Goal: Task Accomplishment & Management: Manage account settings

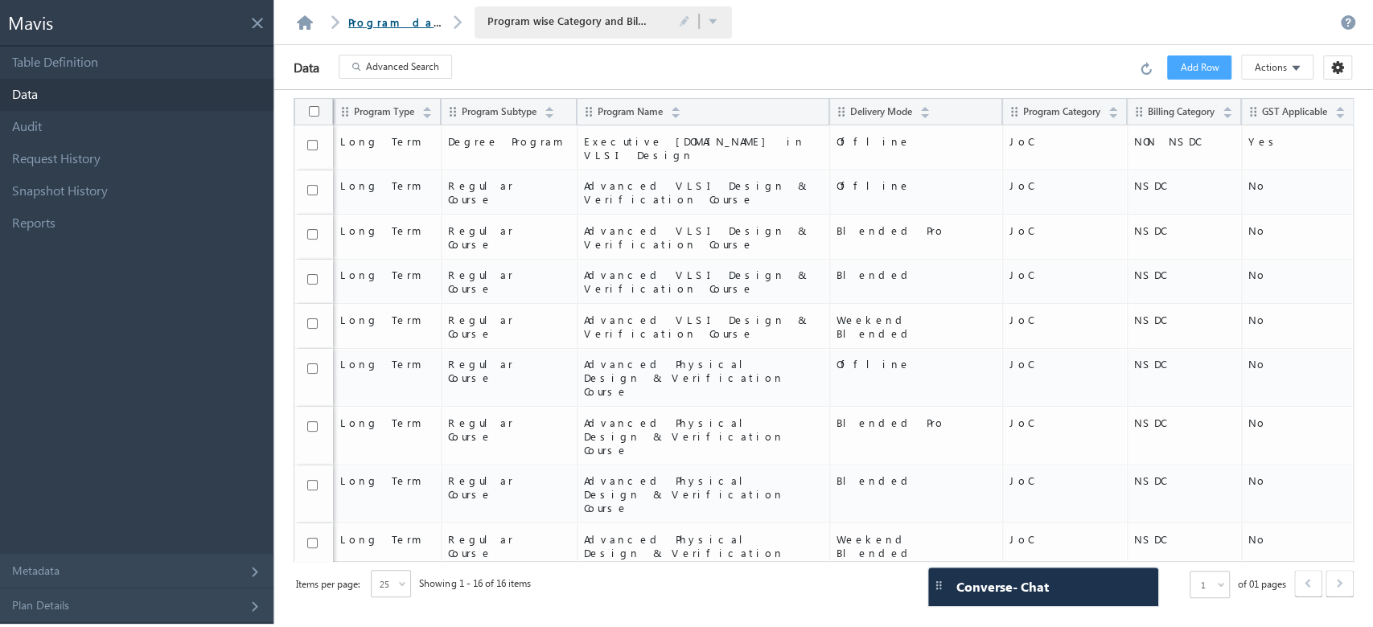
click at [384, 26] on link "Program database" at bounding box center [420, 22] width 145 height 14
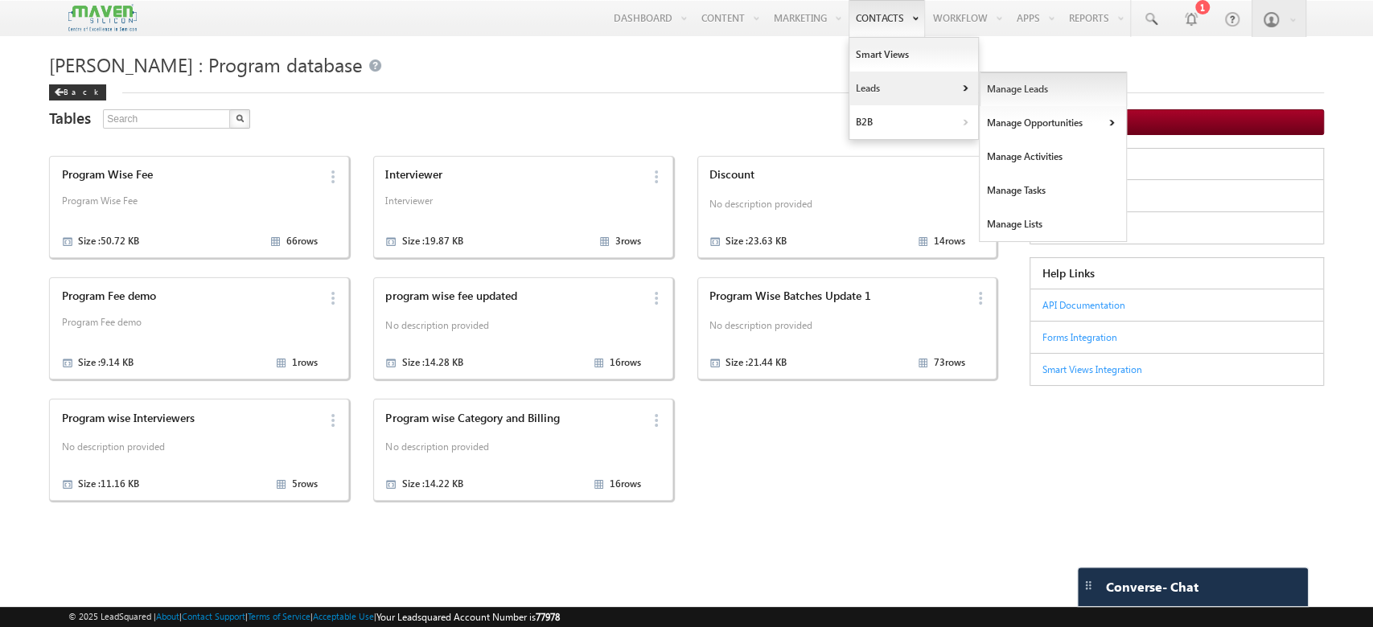
click at [1008, 91] on link "Manage Leads" at bounding box center [1053, 89] width 147 height 34
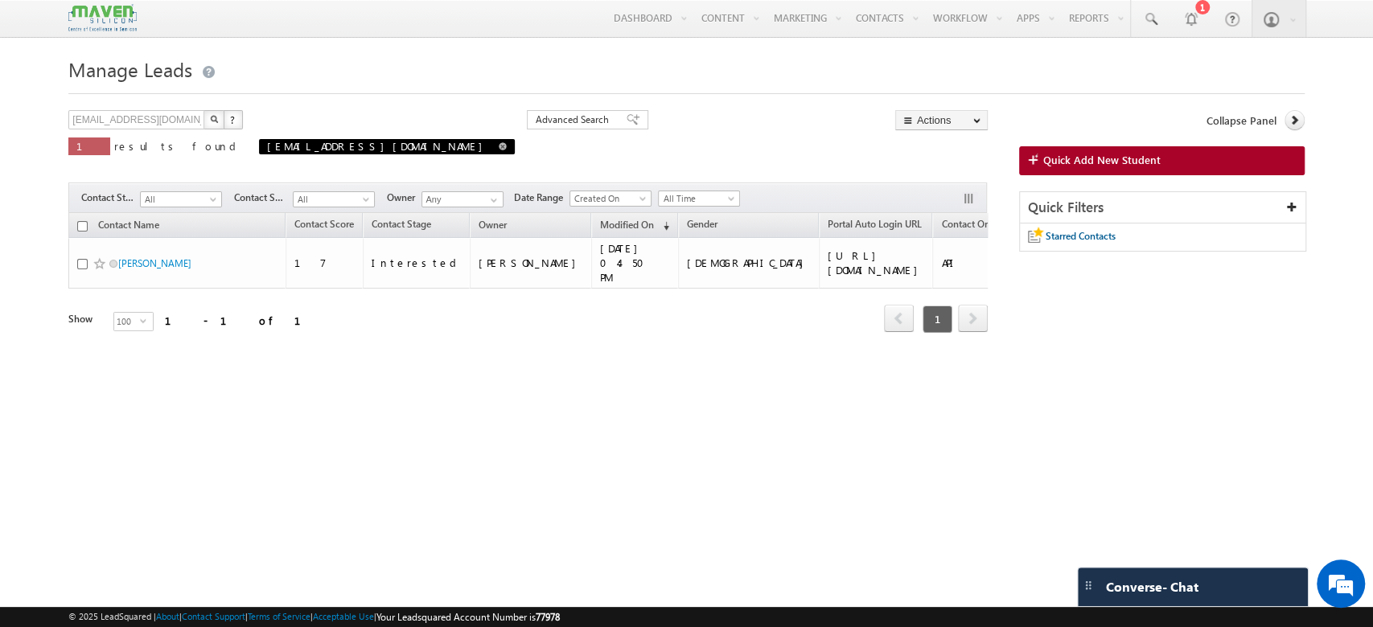
click at [499, 150] on span at bounding box center [503, 146] width 8 height 8
type input "Search Contacts"
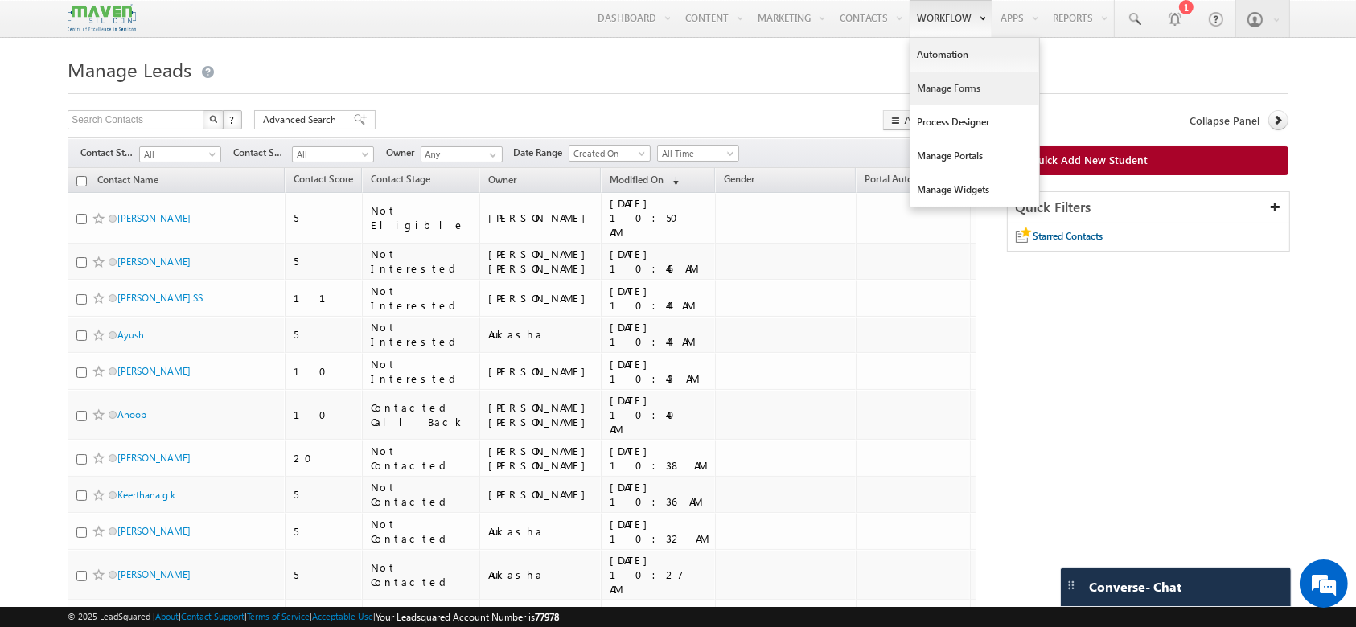
click at [959, 85] on link "Manage Forms" at bounding box center [974, 89] width 129 height 34
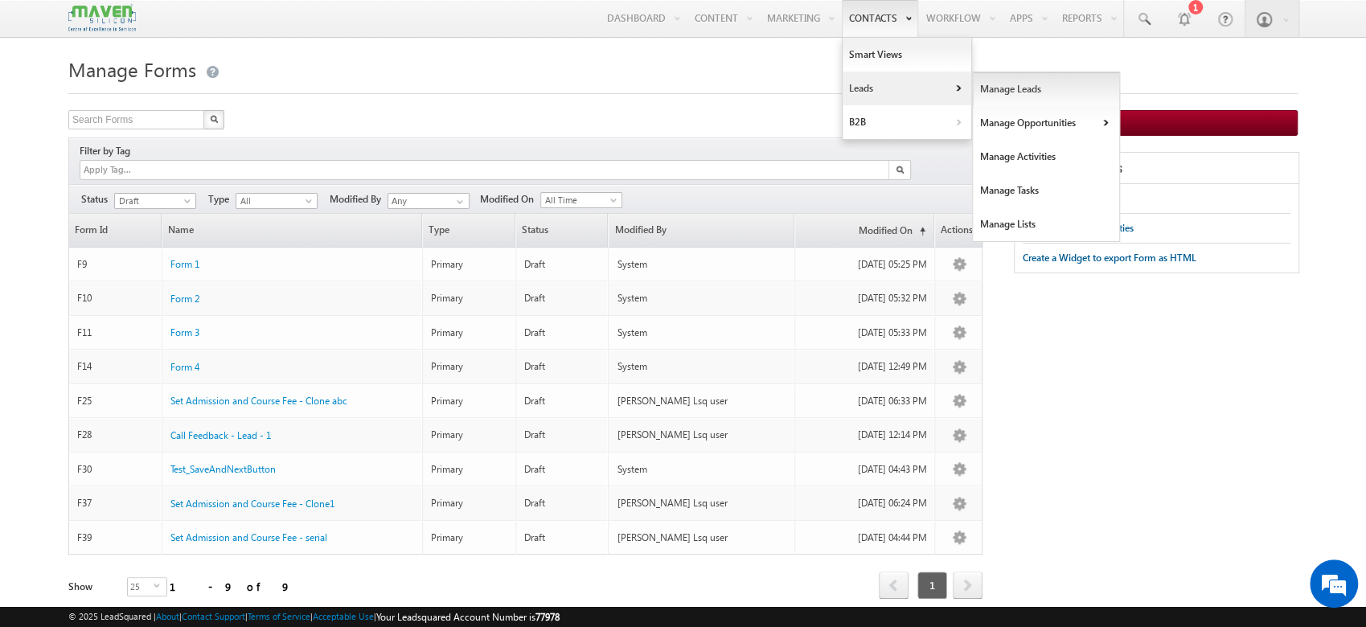
click at [993, 88] on link "Manage Leads" at bounding box center [1046, 89] width 147 height 34
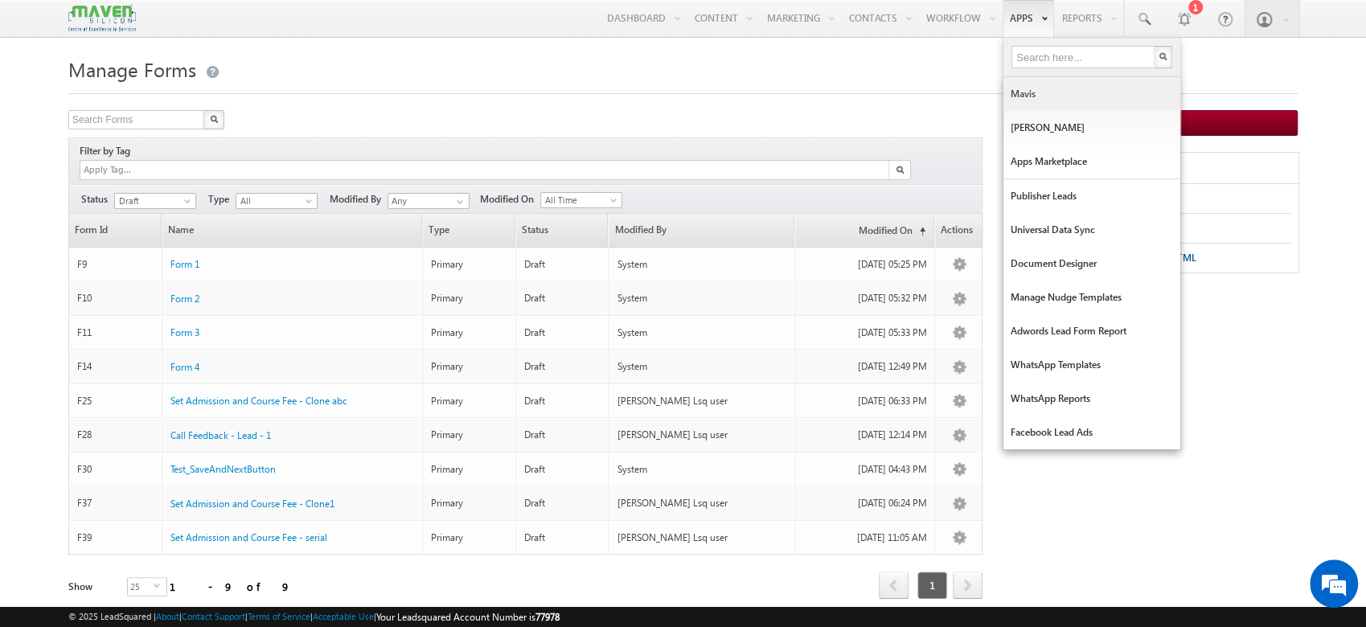
click at [1068, 100] on link "Mavis" at bounding box center [1092, 94] width 177 height 34
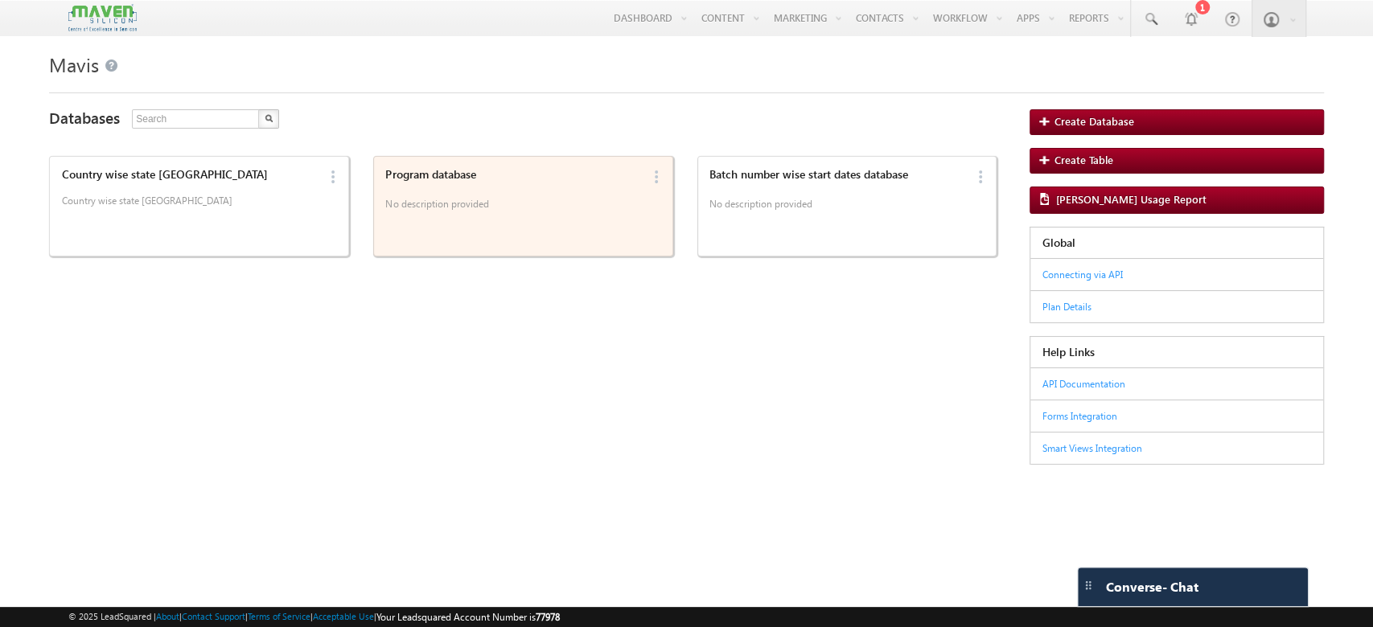
click at [464, 216] on p "No description provided" at bounding box center [513, 207] width 256 height 24
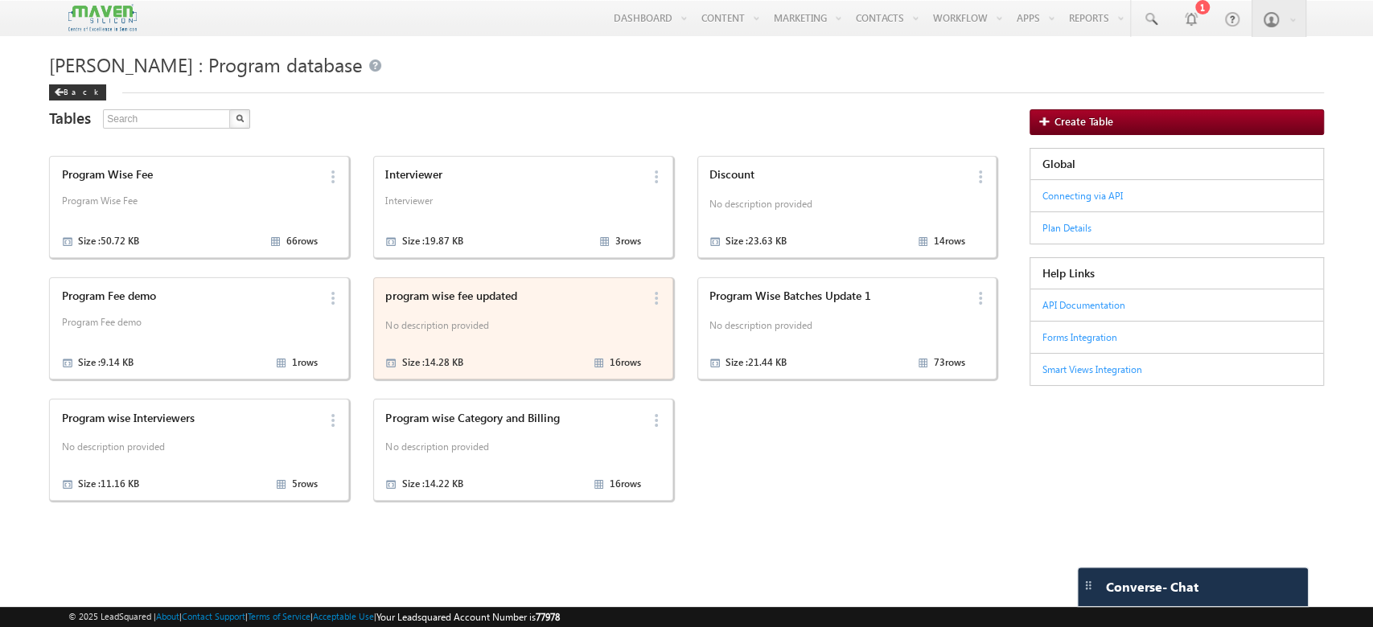
click at [507, 332] on p "No description provided" at bounding box center [513, 328] width 256 height 24
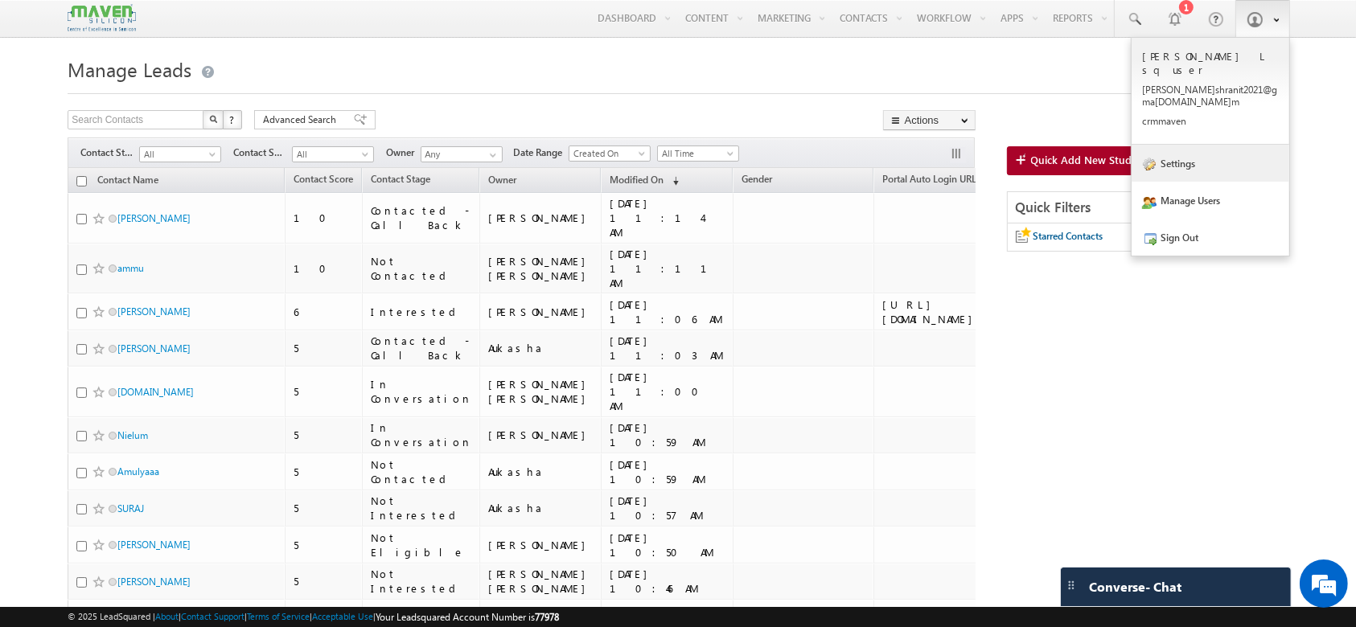
click at [1197, 145] on link "Settings" at bounding box center [1211, 163] width 158 height 37
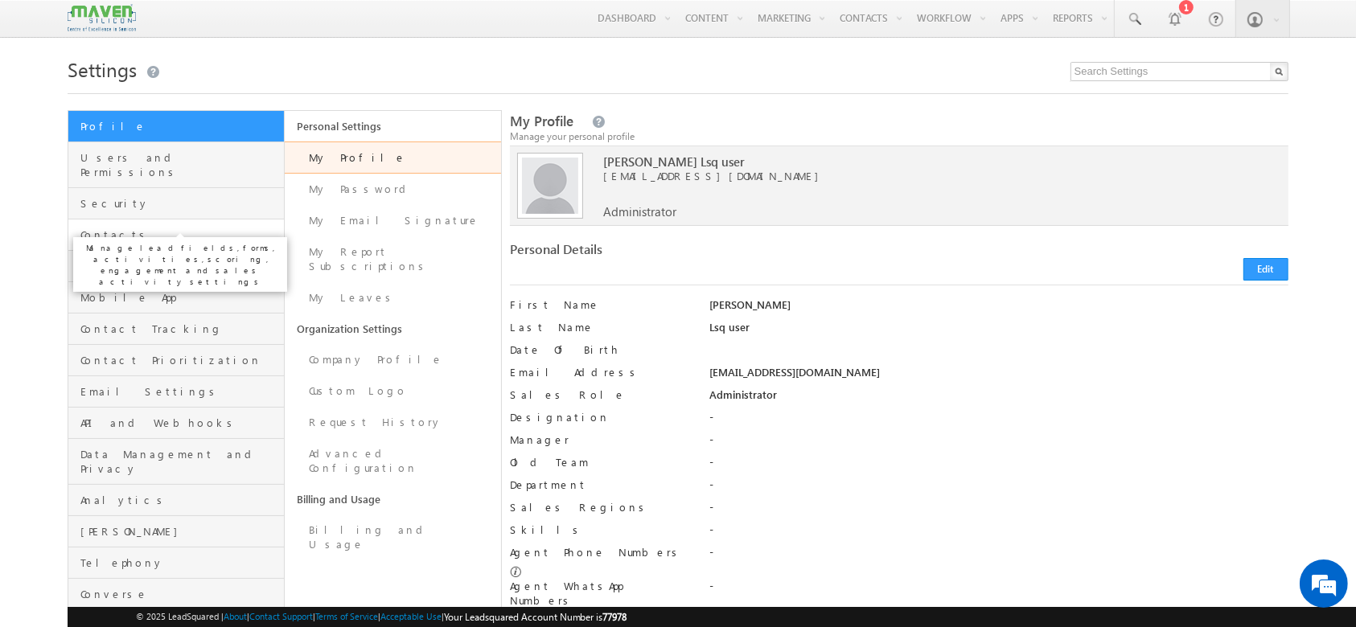
click at [166, 228] on span "Contacts" at bounding box center [179, 235] width 199 height 14
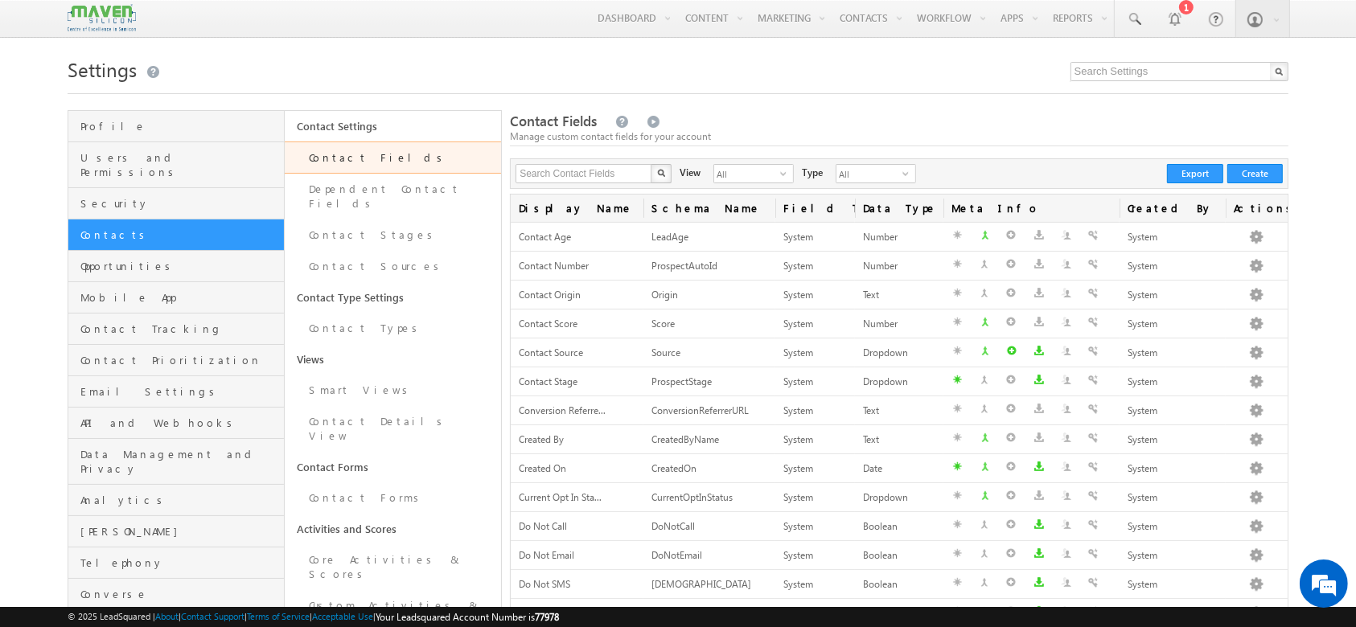
click at [425, 164] on link "Contact Fields" at bounding box center [393, 158] width 216 height 32
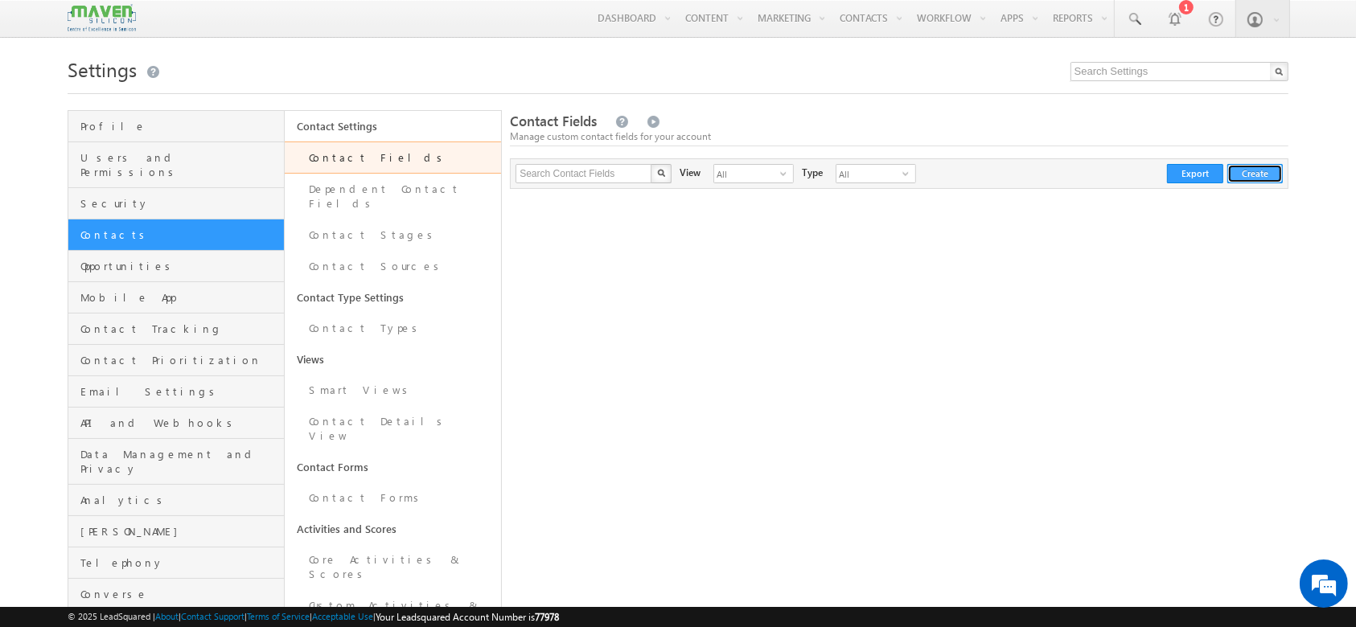
click at [1248, 170] on button "Create" at bounding box center [1254, 173] width 55 height 19
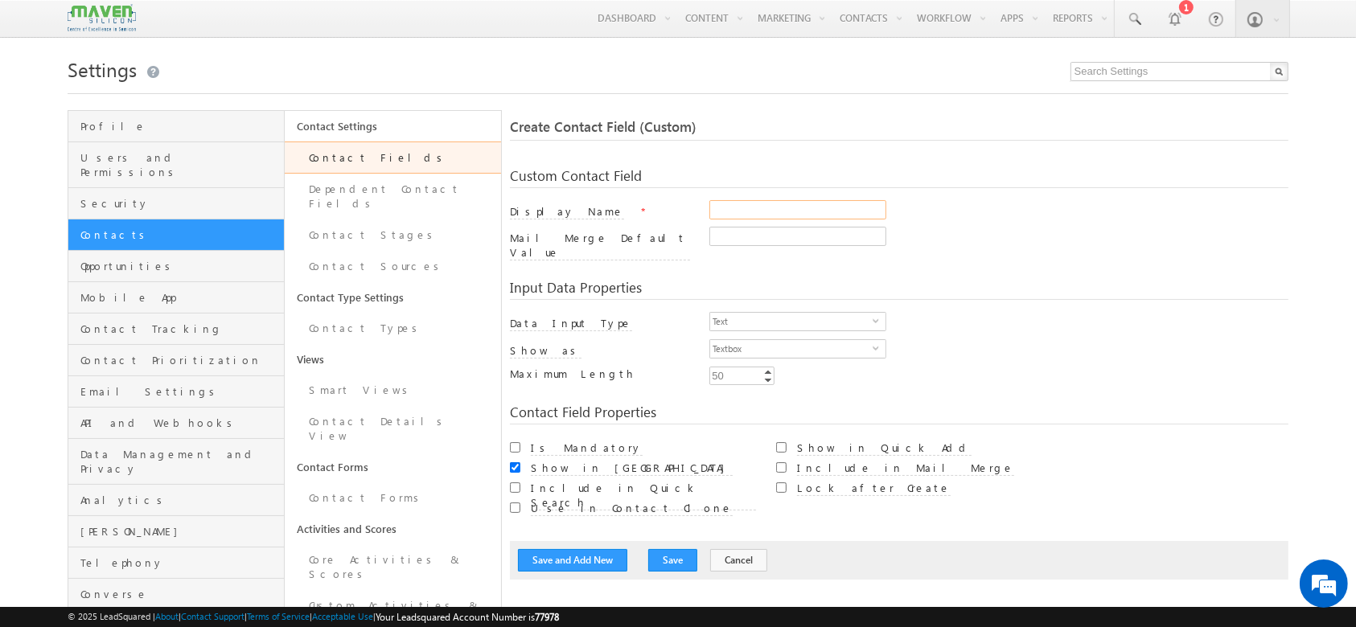
click at [822, 216] on input "Display Name" at bounding box center [797, 209] width 177 height 19
type input "Delivery Mode"
click at [881, 318] on span "select" at bounding box center [879, 326] width 13 height 27
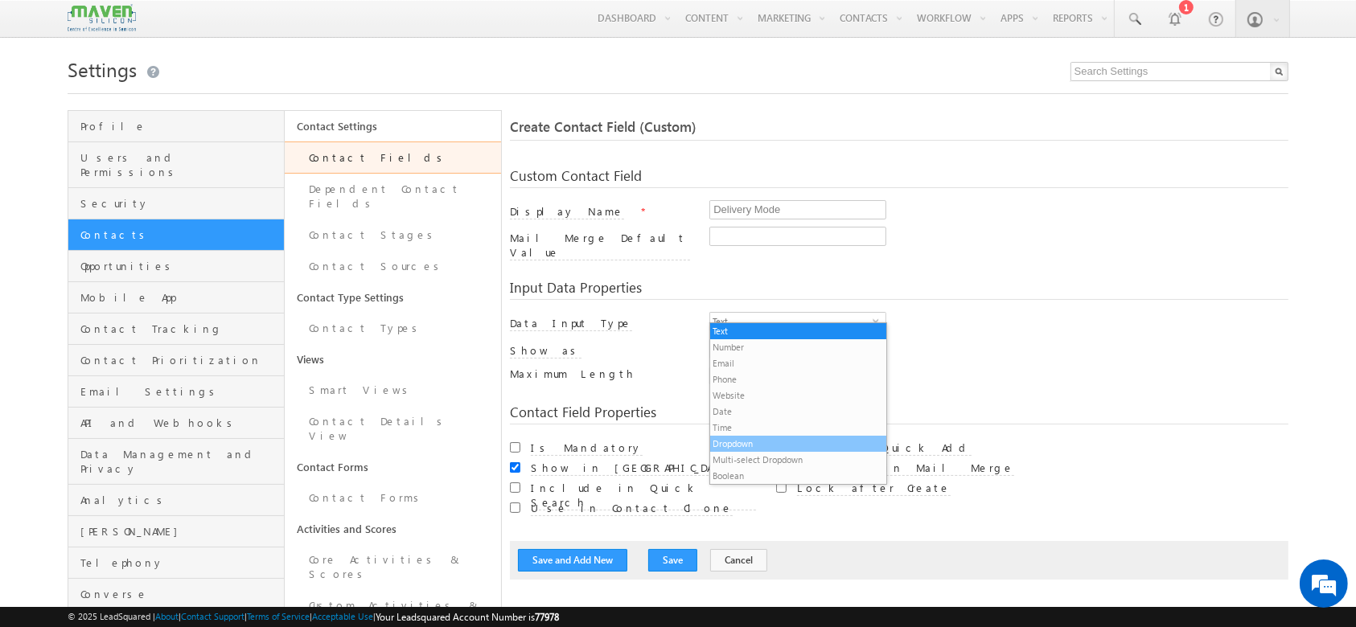
click at [771, 447] on li "Dropdown" at bounding box center [797, 444] width 175 height 16
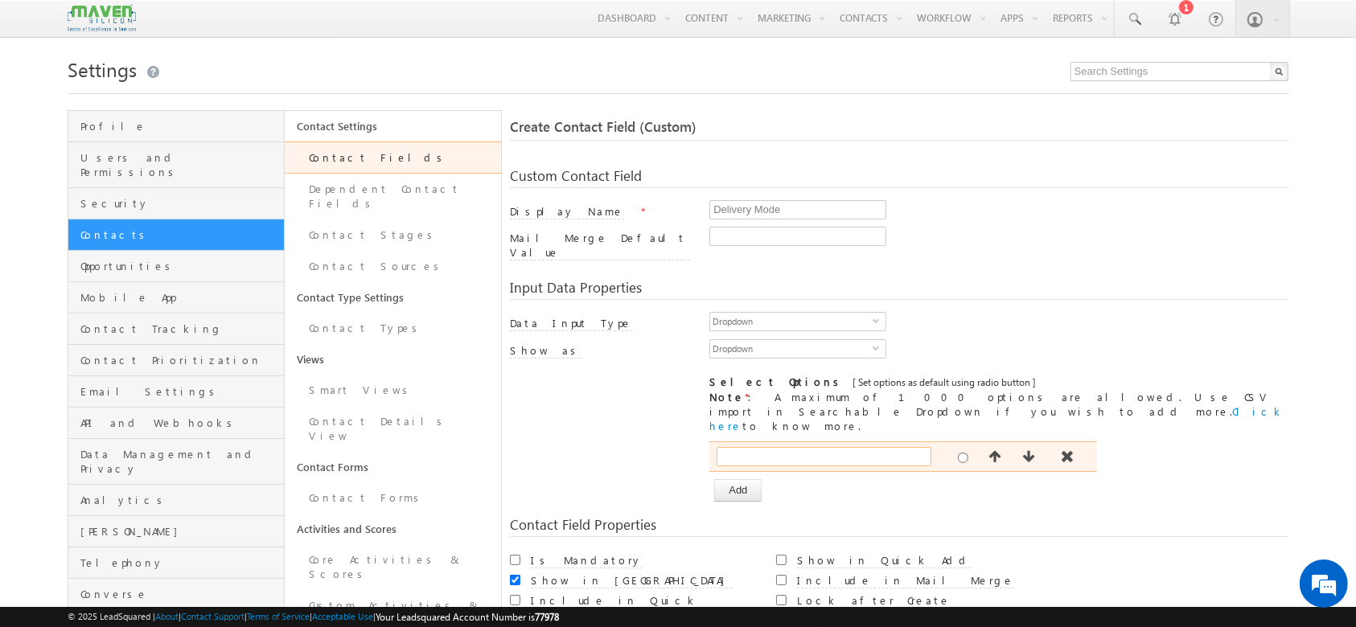
click at [843, 447] on input "text" at bounding box center [824, 456] width 215 height 19
paste input "Offline"
type input "Offline"
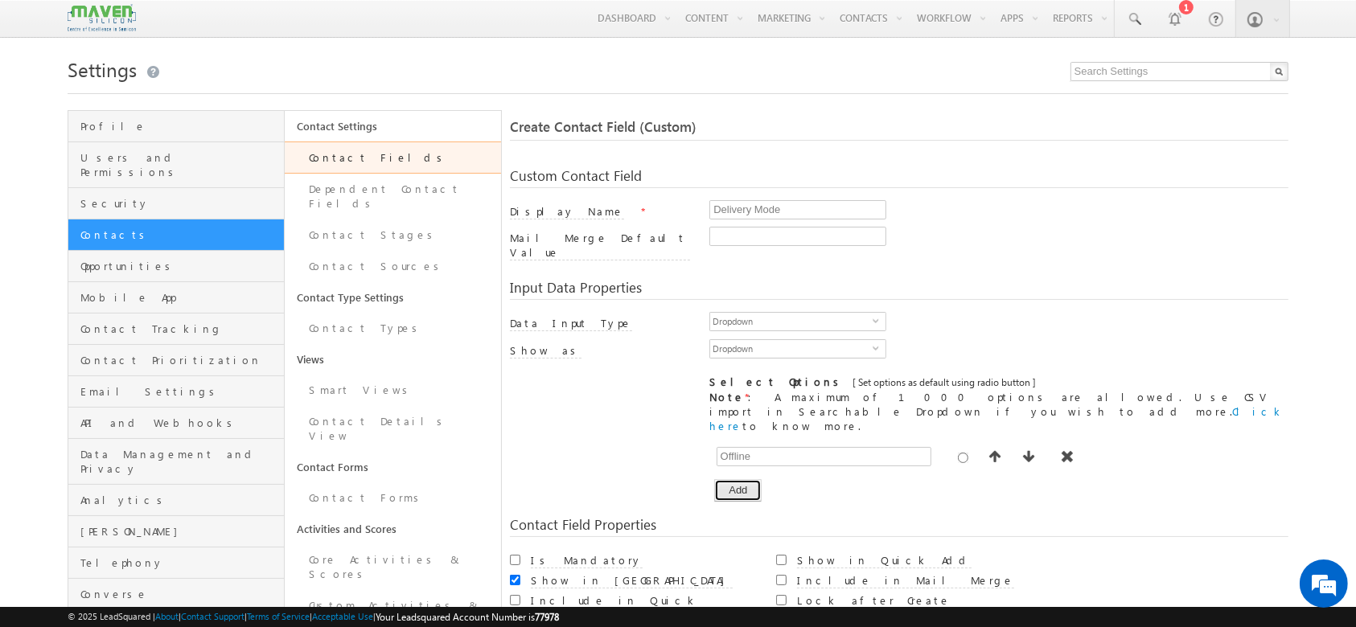
click at [733, 479] on button "Add" at bounding box center [737, 490] width 47 height 23
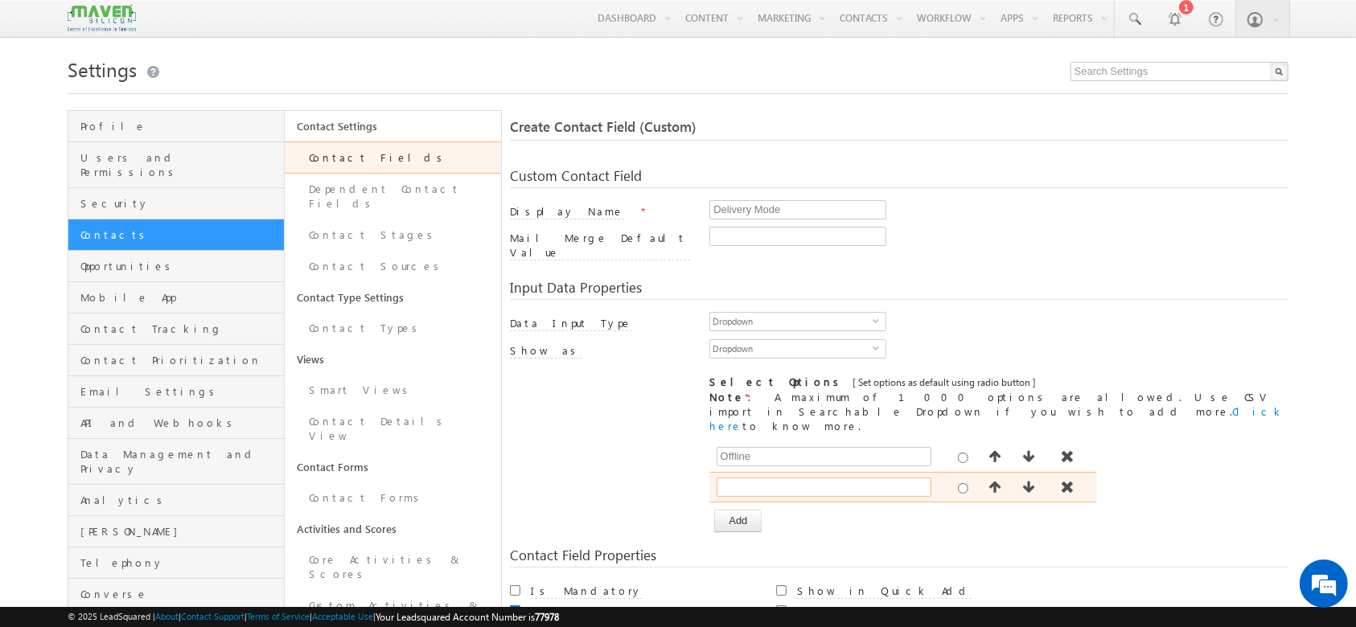
click at [733, 478] on input "text" at bounding box center [824, 487] width 215 height 19
click at [803, 478] on input "text" at bounding box center [824, 487] width 215 height 19
paste input "Blended Pro"
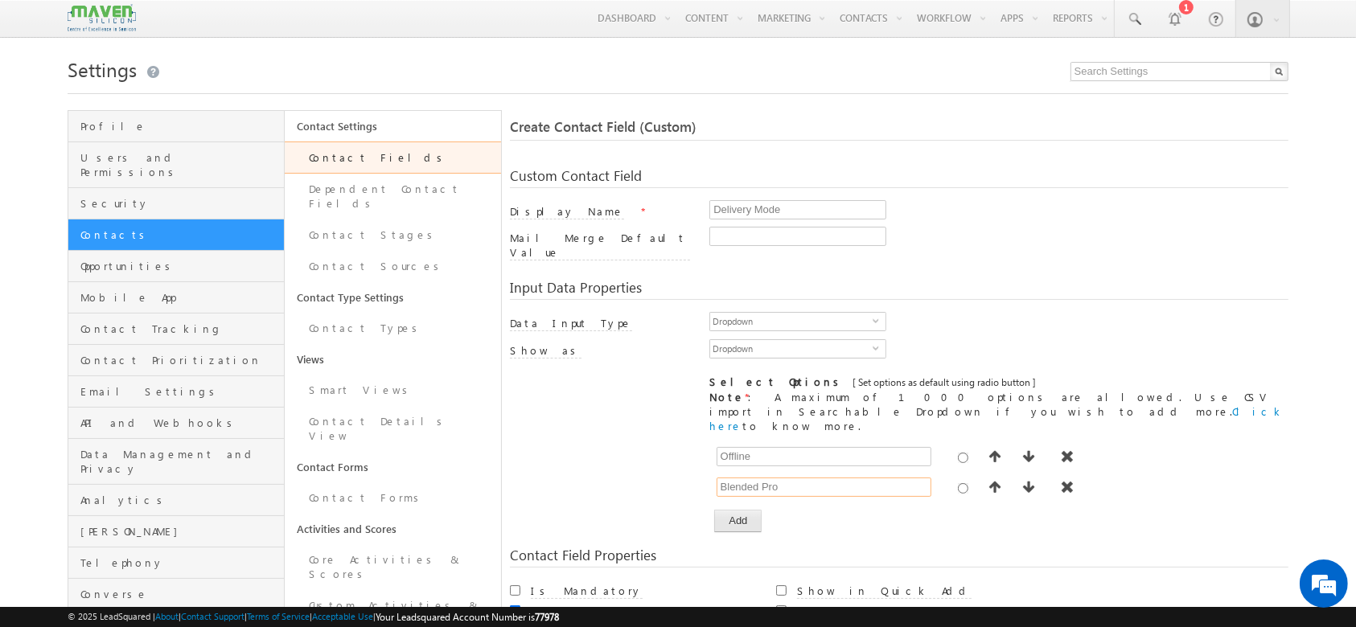
type input "Blended Pro"
click at [753, 510] on button "Add" at bounding box center [737, 521] width 47 height 23
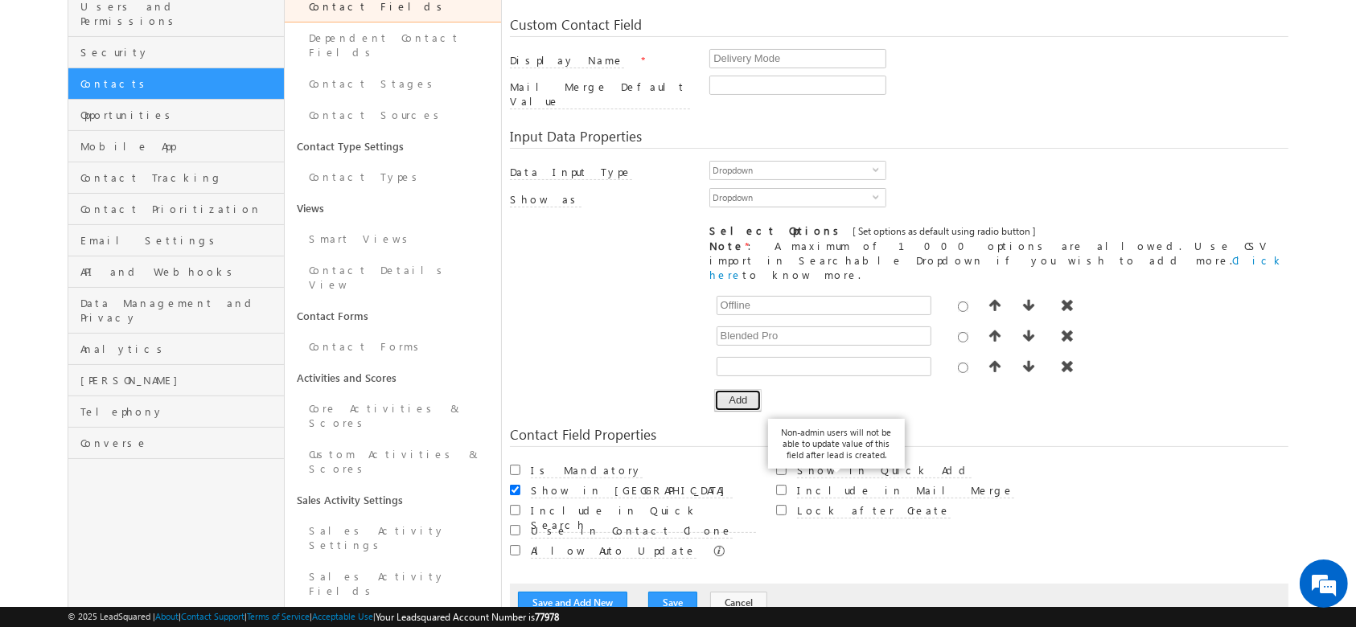
scroll to position [152, 0]
click at [722, 388] on button "Add" at bounding box center [737, 399] width 47 height 23
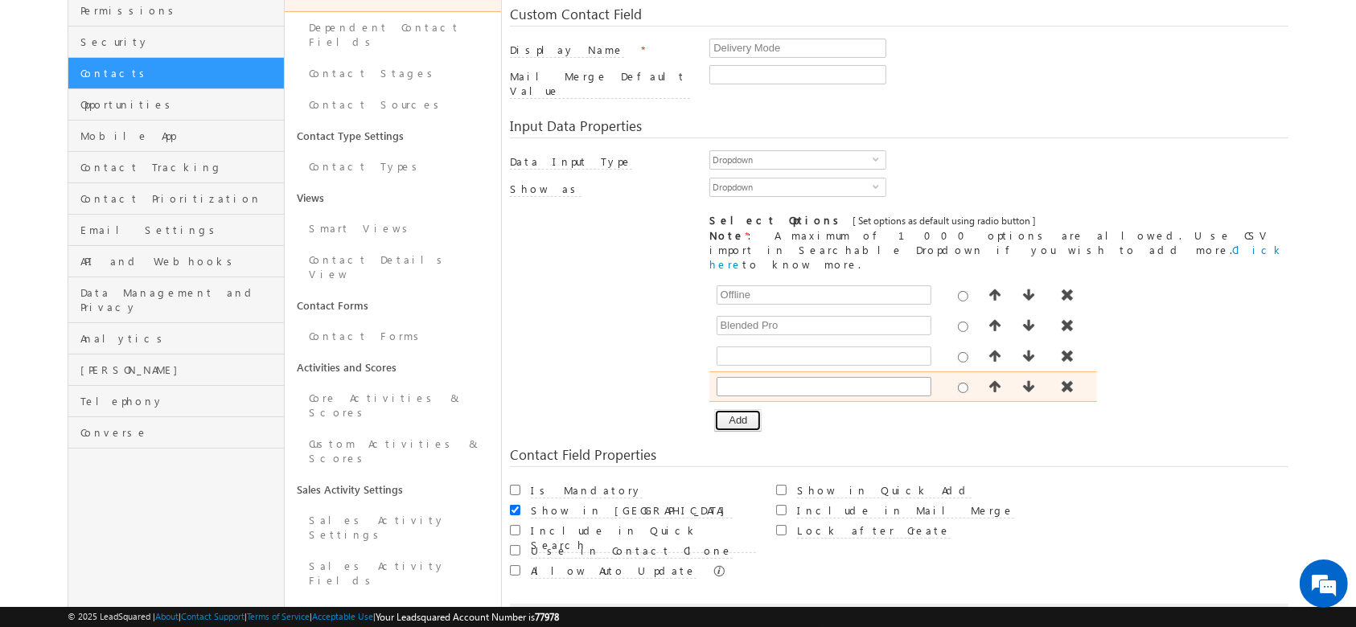
scroll to position [162, 0]
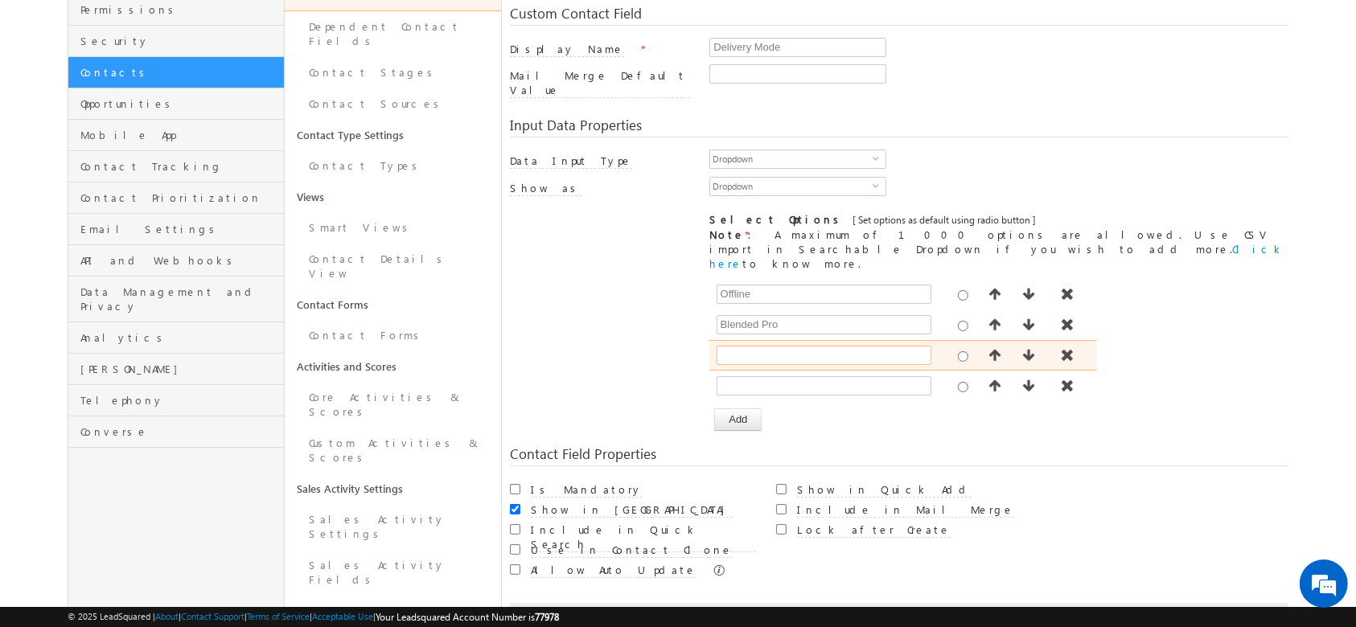
click at [778, 346] on input "text" at bounding box center [824, 355] width 215 height 19
paste input "Blended"
type input "Blended"
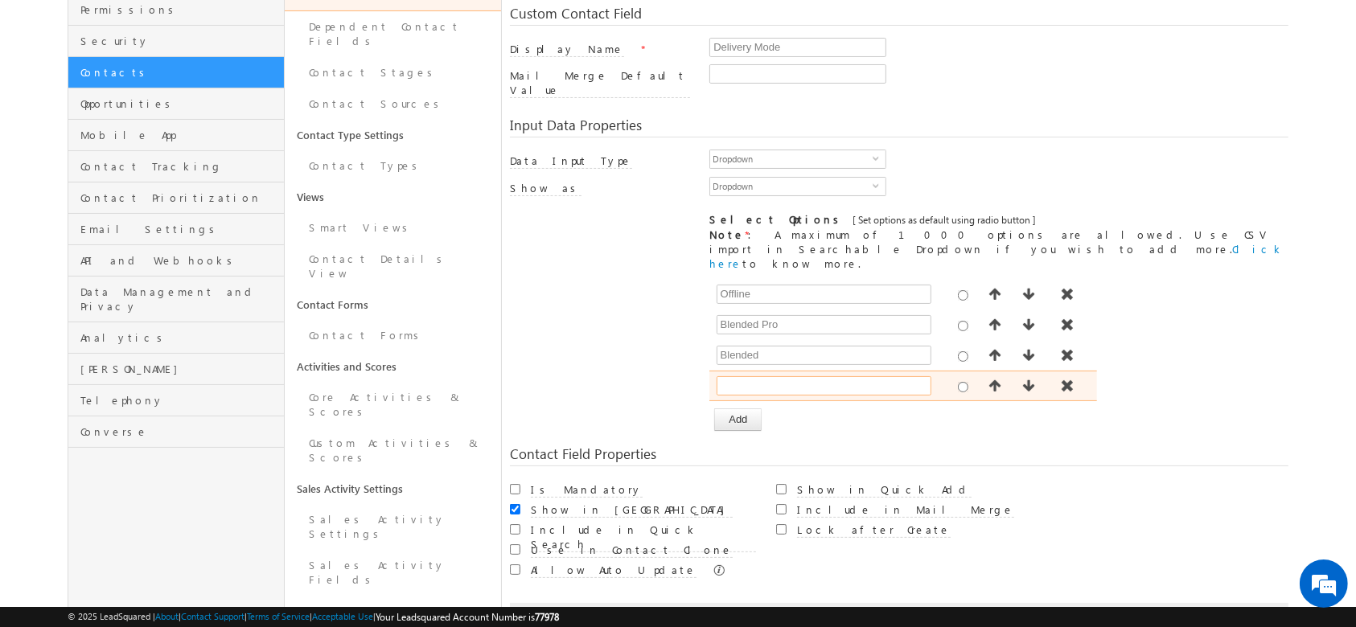
click at [763, 376] on input "text" at bounding box center [824, 385] width 215 height 19
paste input "Weekend Blended"
type input "Weekend Blended"
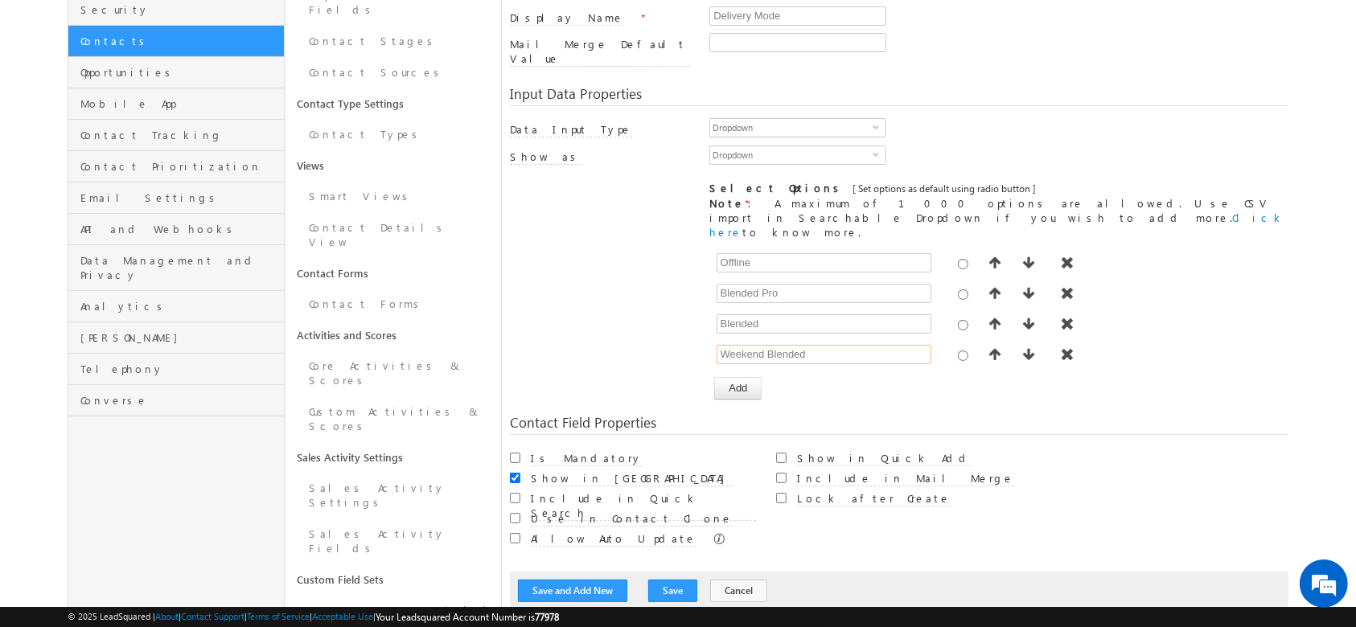
scroll to position [197, 0]
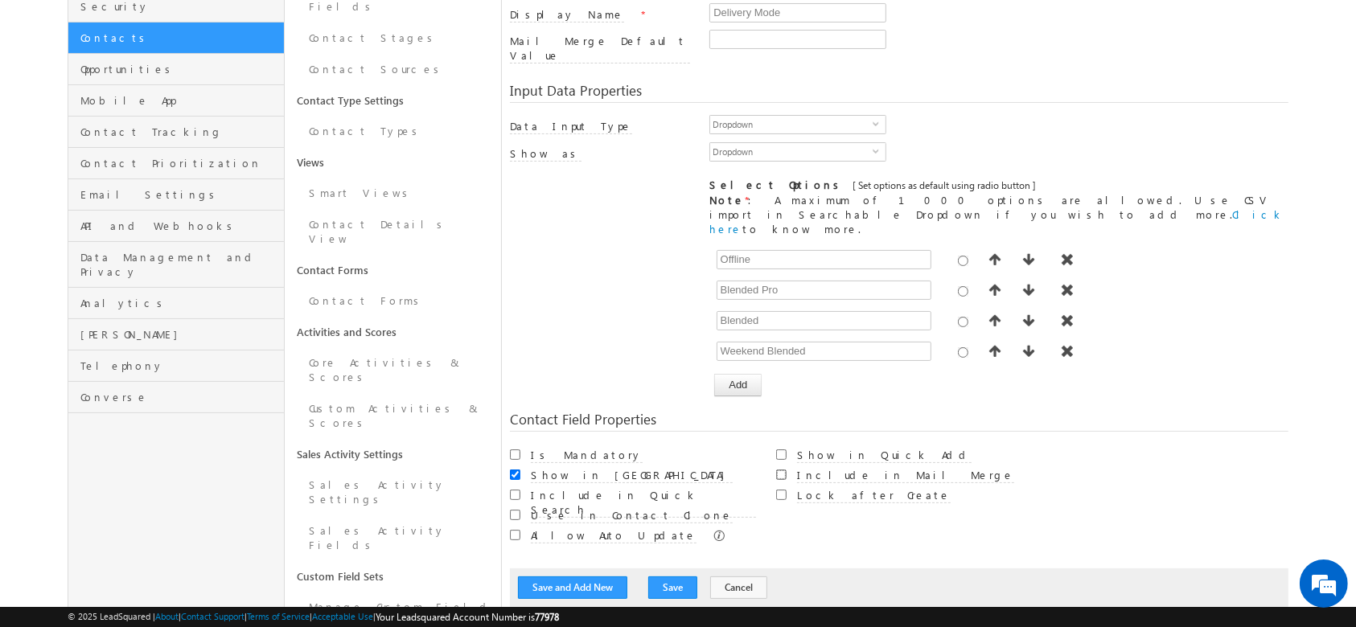
click at [779, 470] on input "Include in Mail Merge" at bounding box center [781, 475] width 10 height 10
checkbox input "true"
click at [650, 577] on button "Save" at bounding box center [672, 588] width 49 height 23
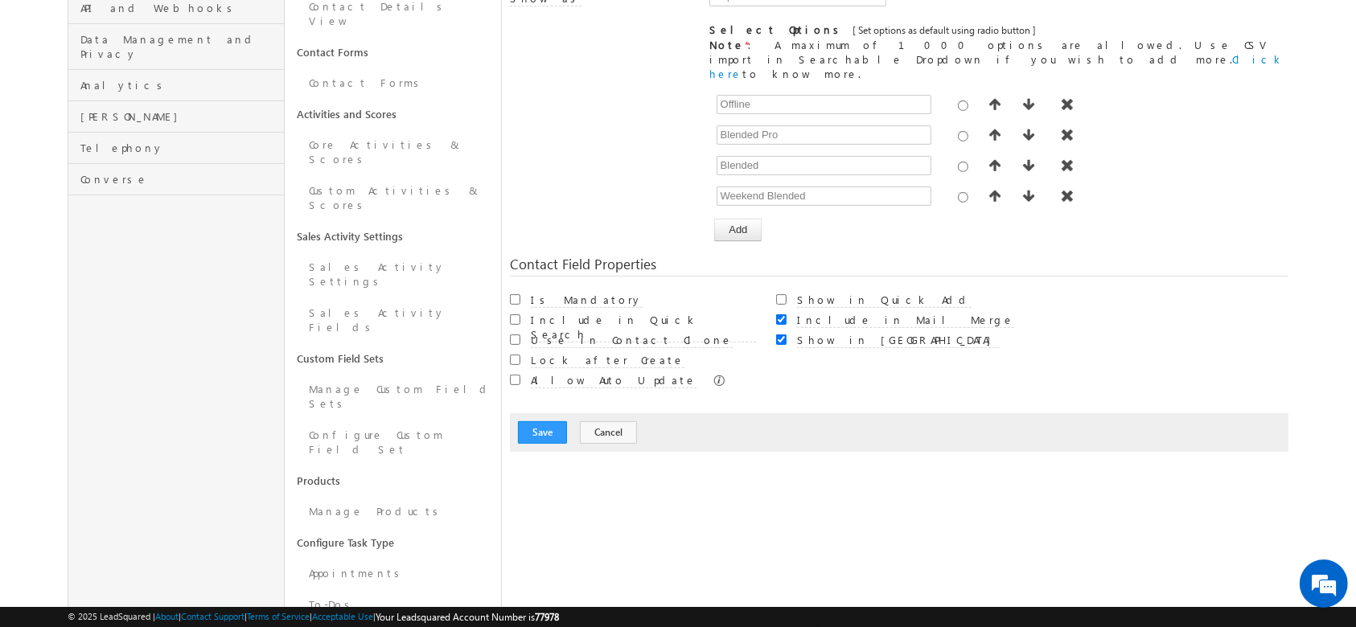
scroll to position [417, 0]
click at [550, 419] on button "Save" at bounding box center [542, 430] width 49 height 23
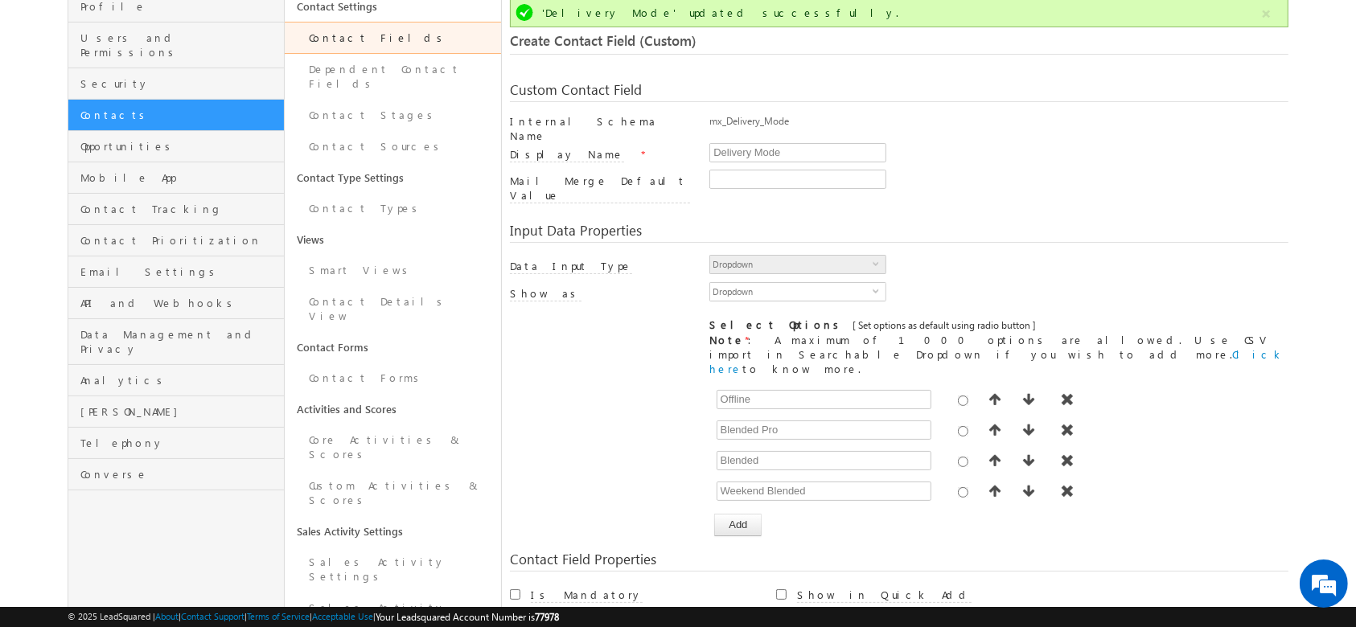
scroll to position [0, 0]
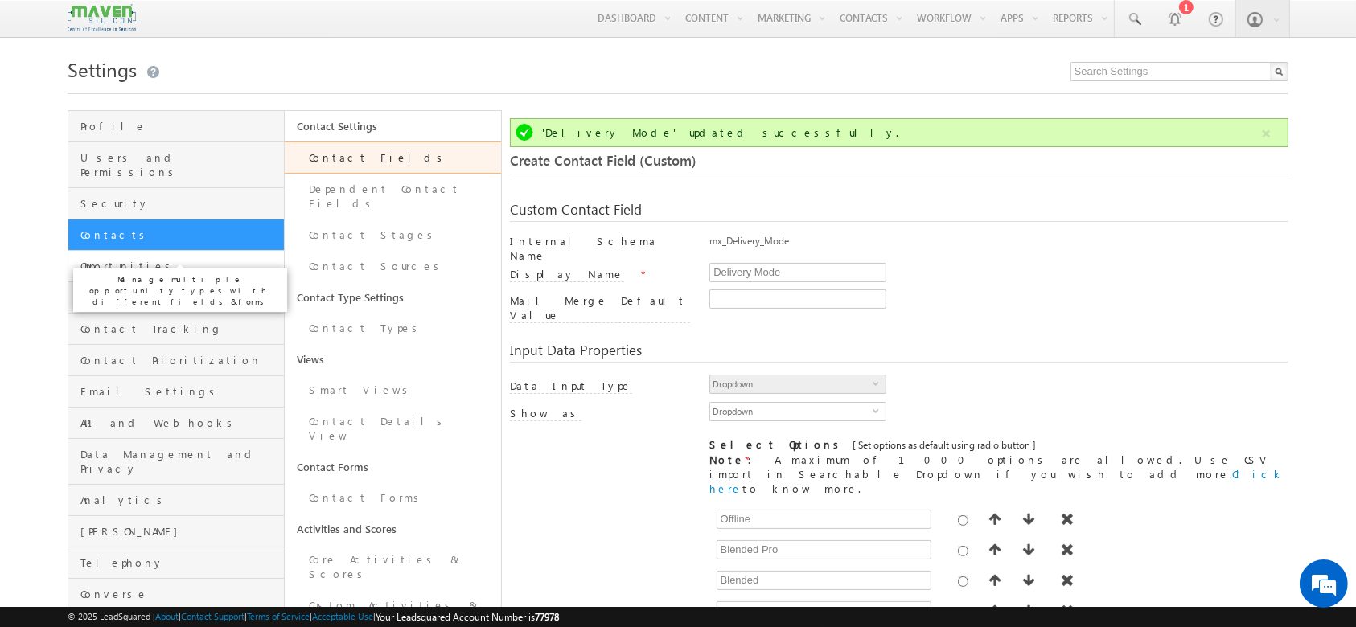
click at [206, 259] on span "Opportunities" at bounding box center [179, 266] width 199 height 14
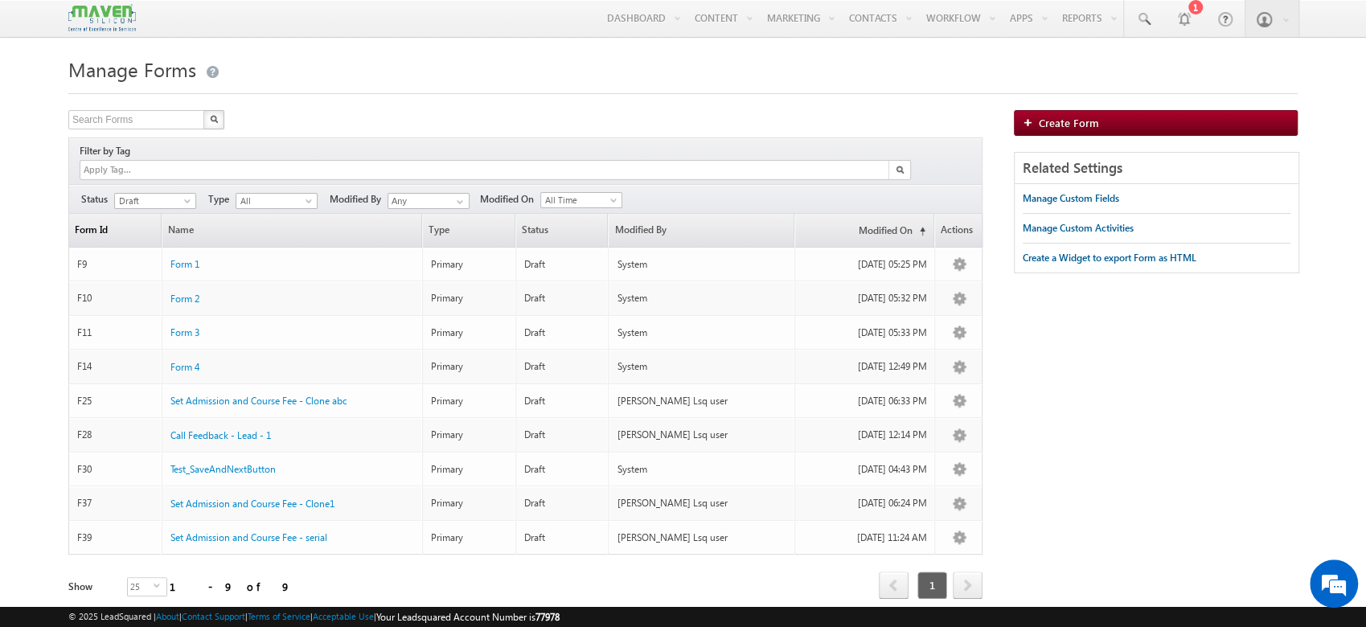
scroll to position [40, 0]
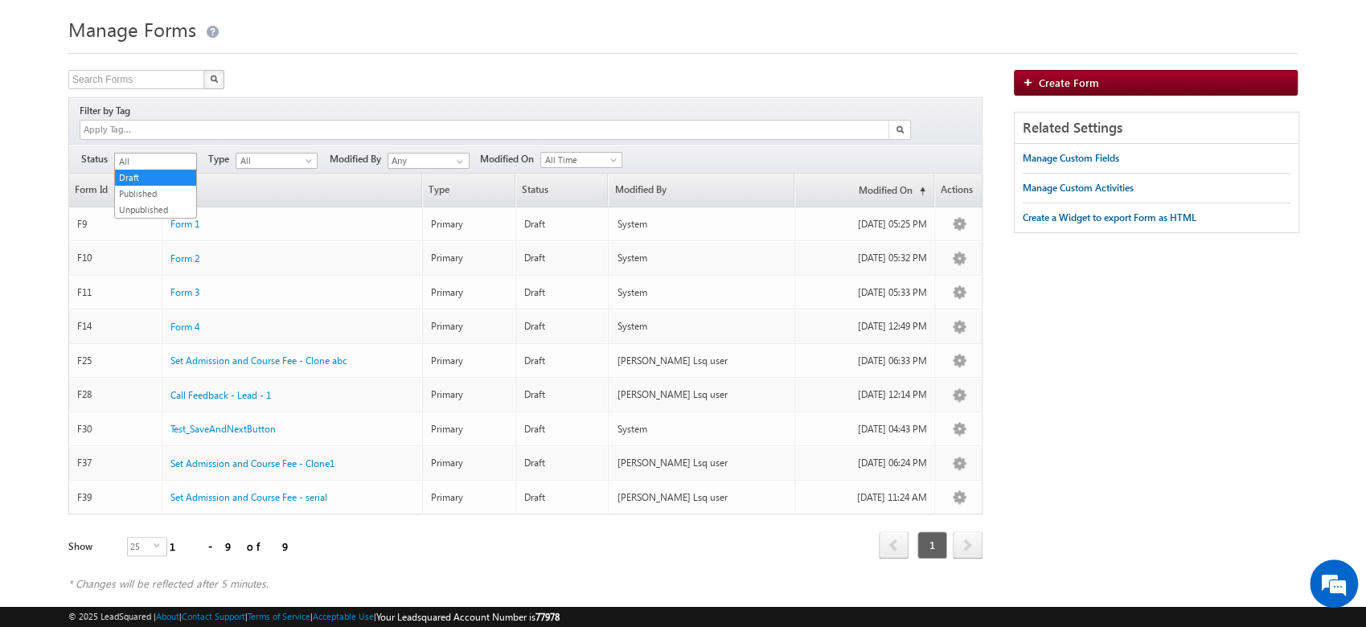
click at [148, 154] on span "Draft" at bounding box center [153, 161] width 76 height 14
click at [146, 187] on link "Published" at bounding box center [155, 194] width 81 height 14
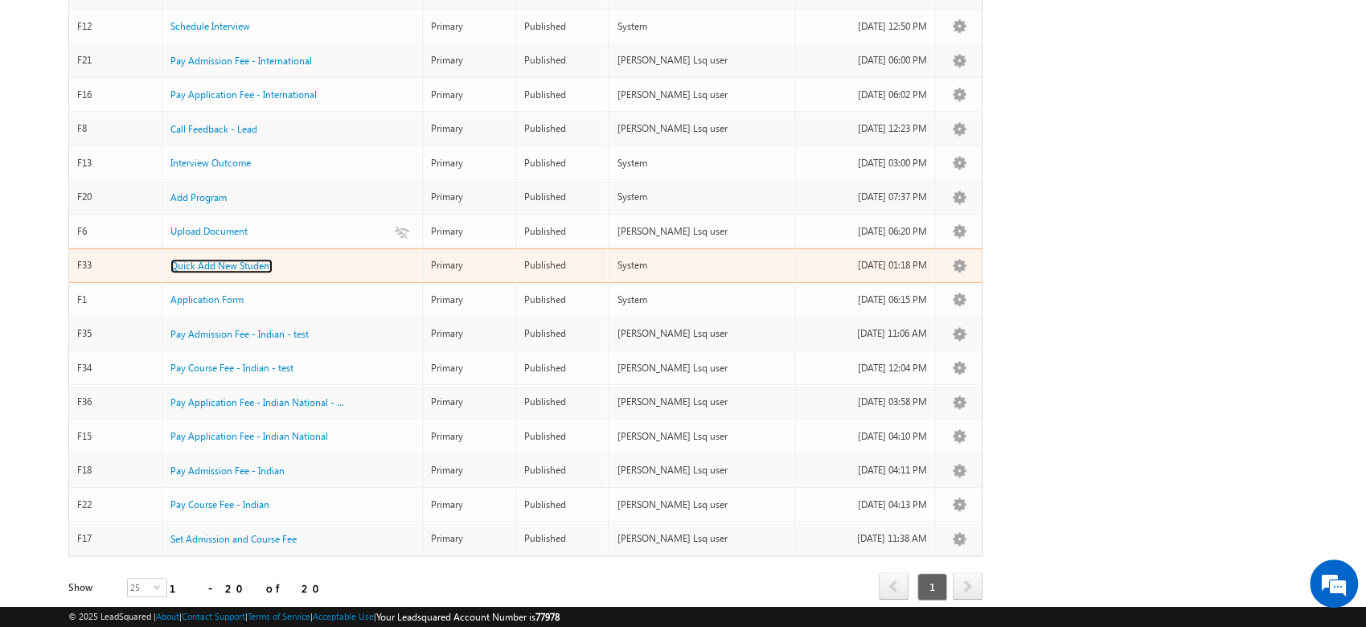
scroll to position [373, 0]
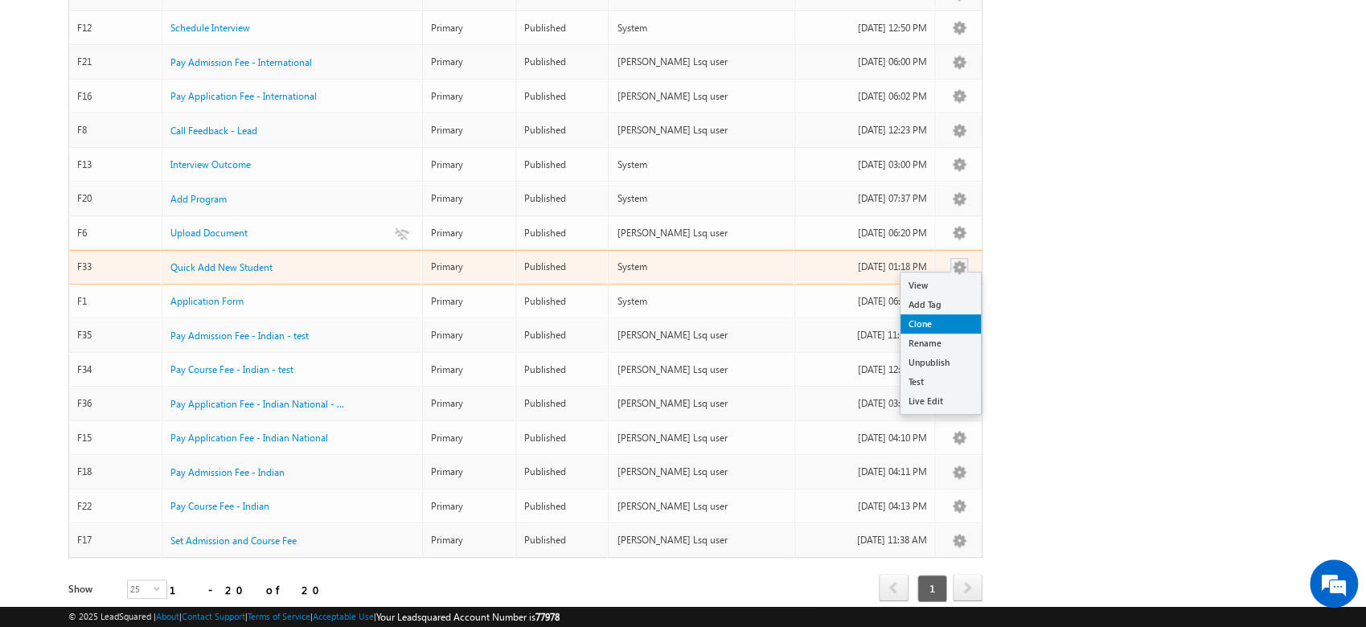
click at [943, 314] on link "Clone" at bounding box center [941, 323] width 80 height 19
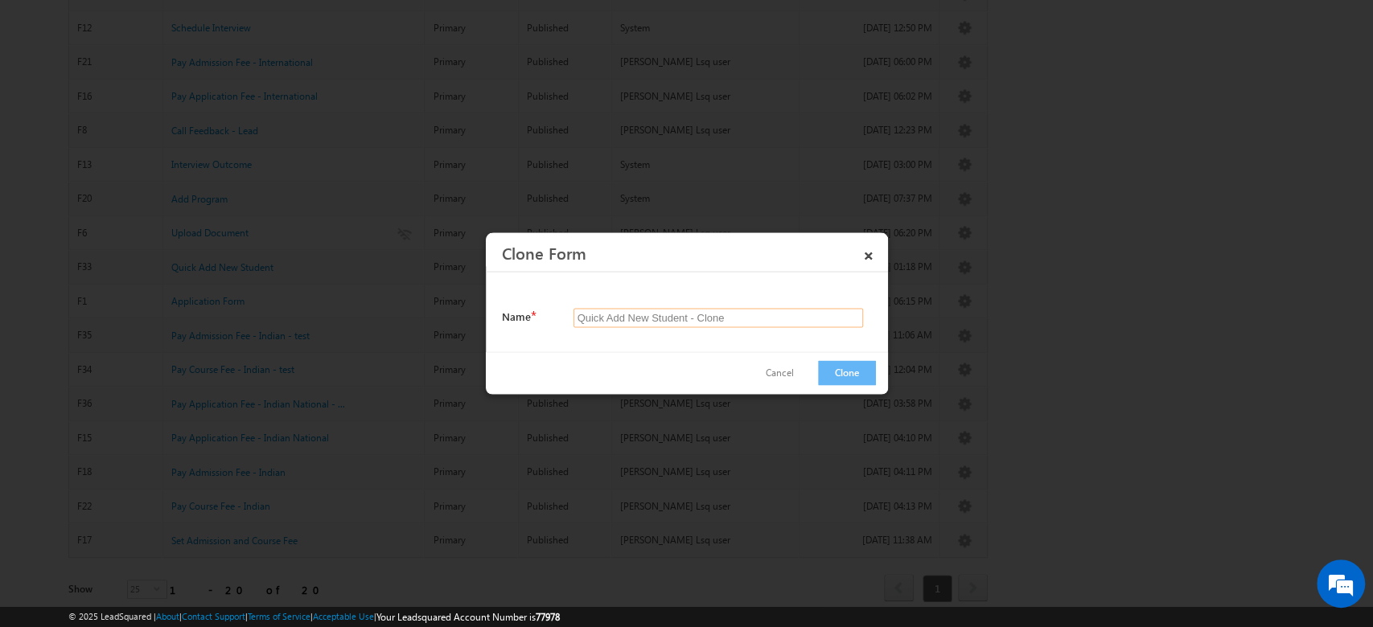
click at [741, 318] on input "Quick Add New Student - Clone" at bounding box center [718, 318] width 290 height 19
click at [847, 376] on button "Clone" at bounding box center [847, 373] width 58 height 25
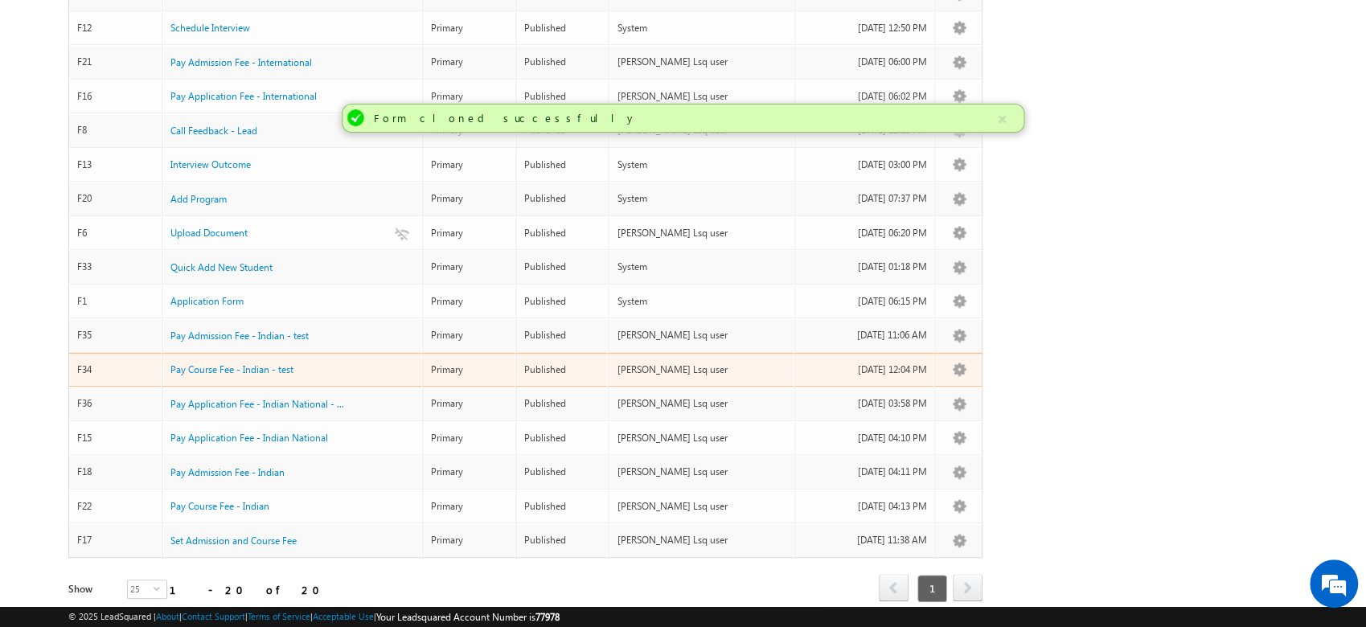
scroll to position [0, 0]
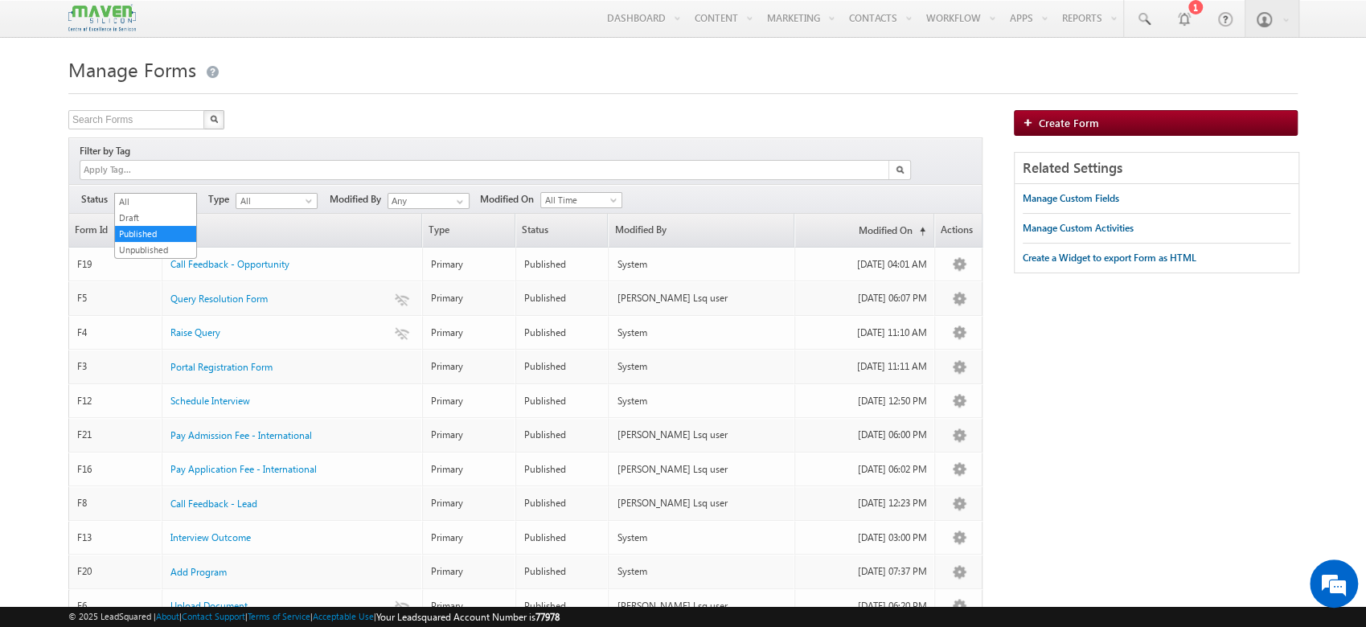
click at [172, 194] on span "Published" at bounding box center [153, 201] width 76 height 14
click at [171, 220] on link "Draft" at bounding box center [155, 218] width 81 height 14
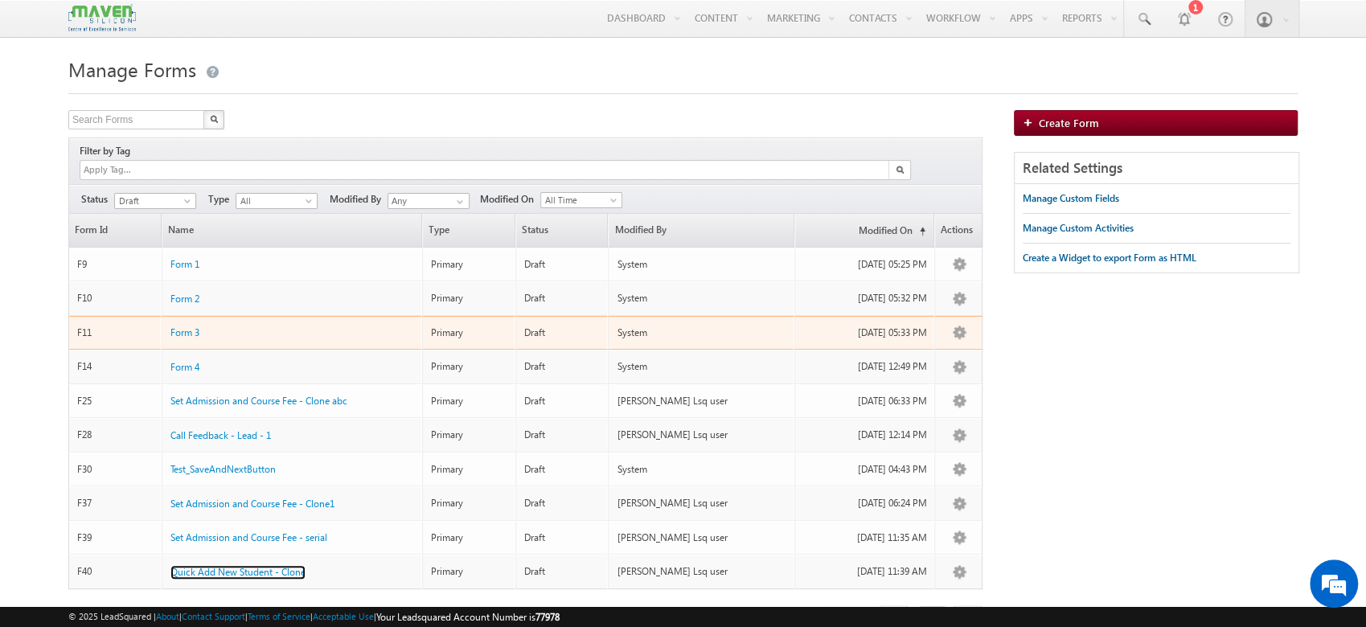
scroll to position [47, 0]
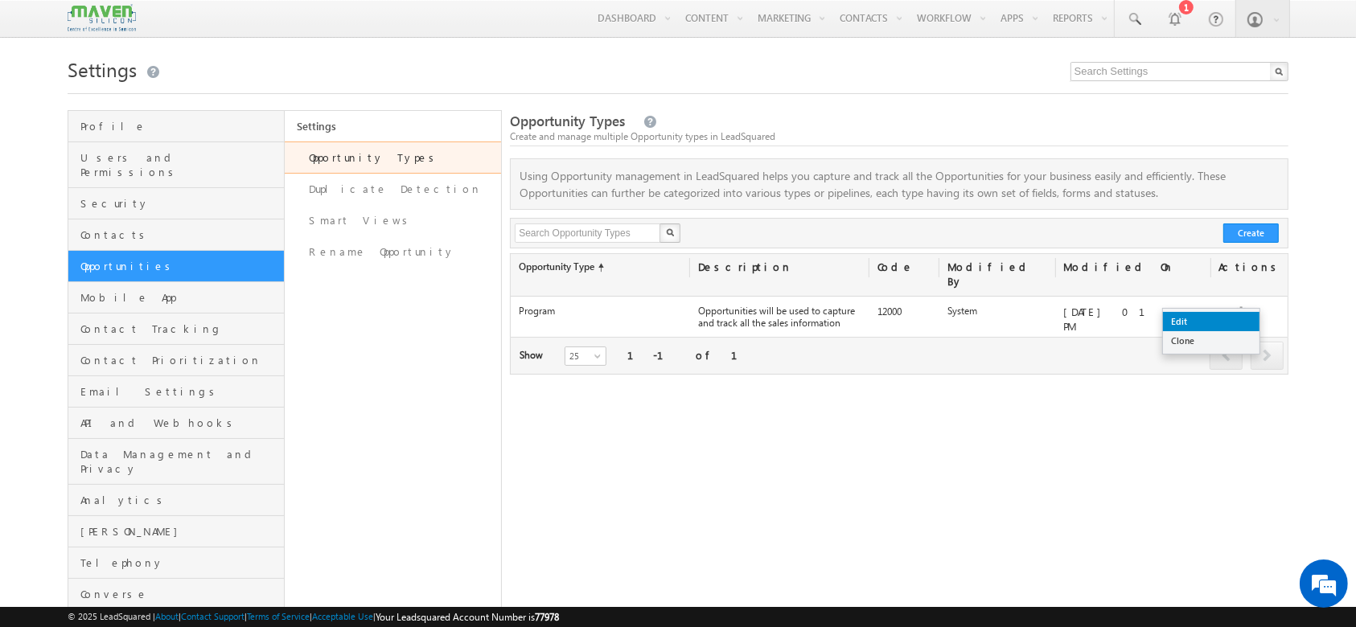
click at [1234, 316] on link "Edit" at bounding box center [1211, 321] width 97 height 19
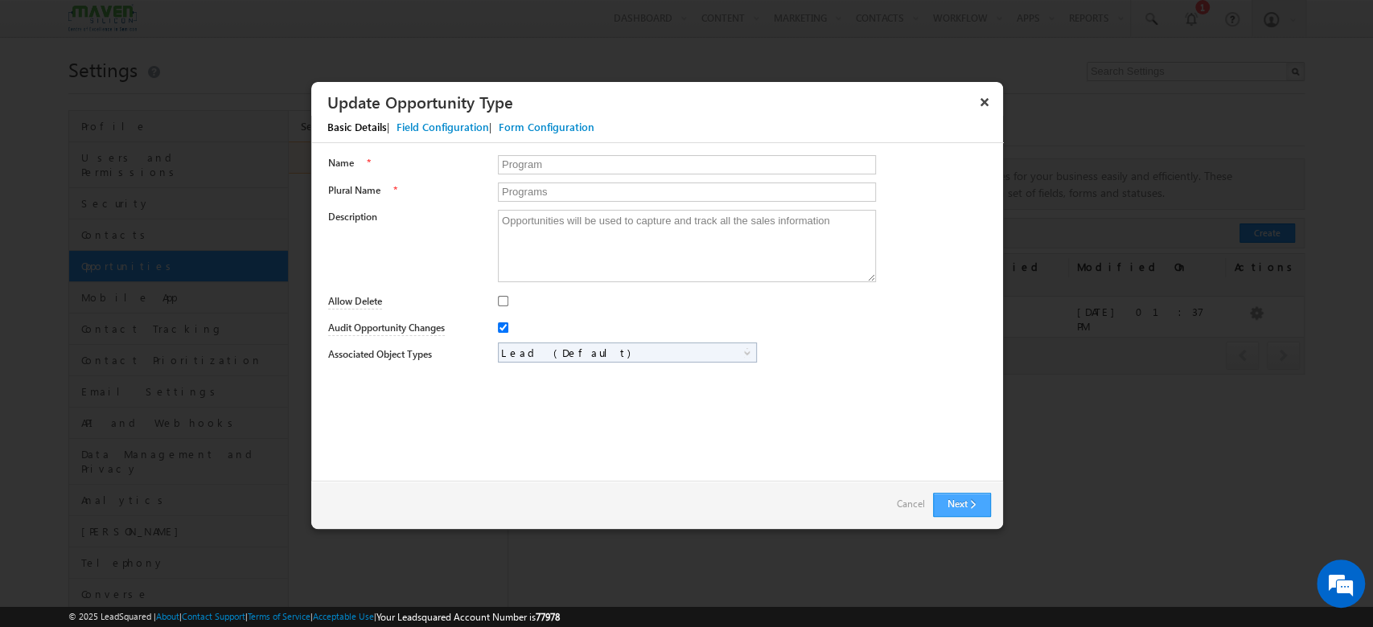
click at [972, 507] on button "Next" at bounding box center [962, 505] width 58 height 24
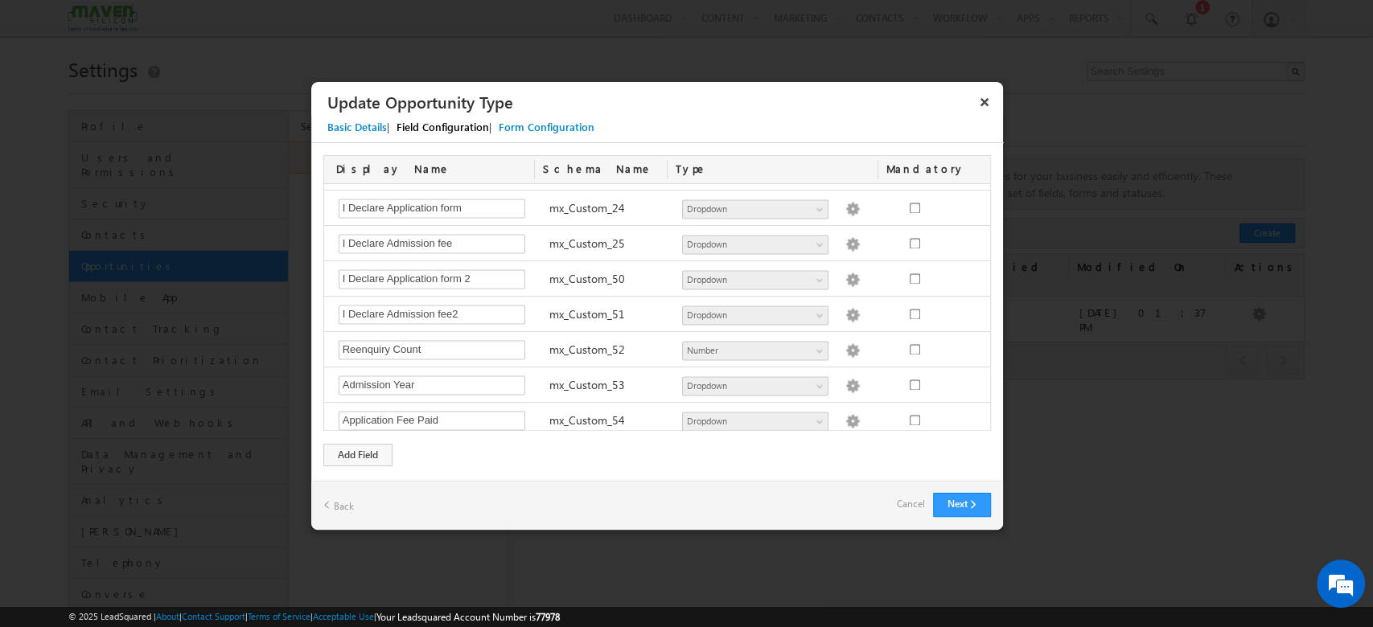
scroll to position [1724, 0]
click at [354, 458] on div "Add Field" at bounding box center [357, 455] width 69 height 23
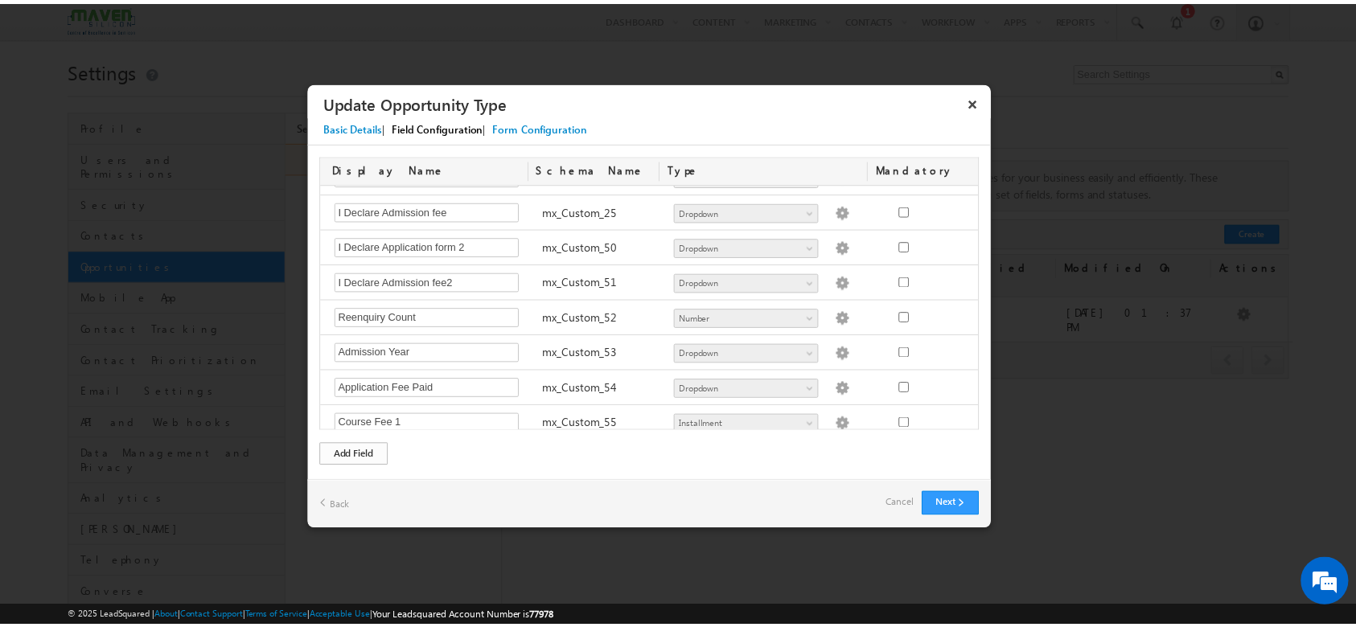
scroll to position [1759, 0]
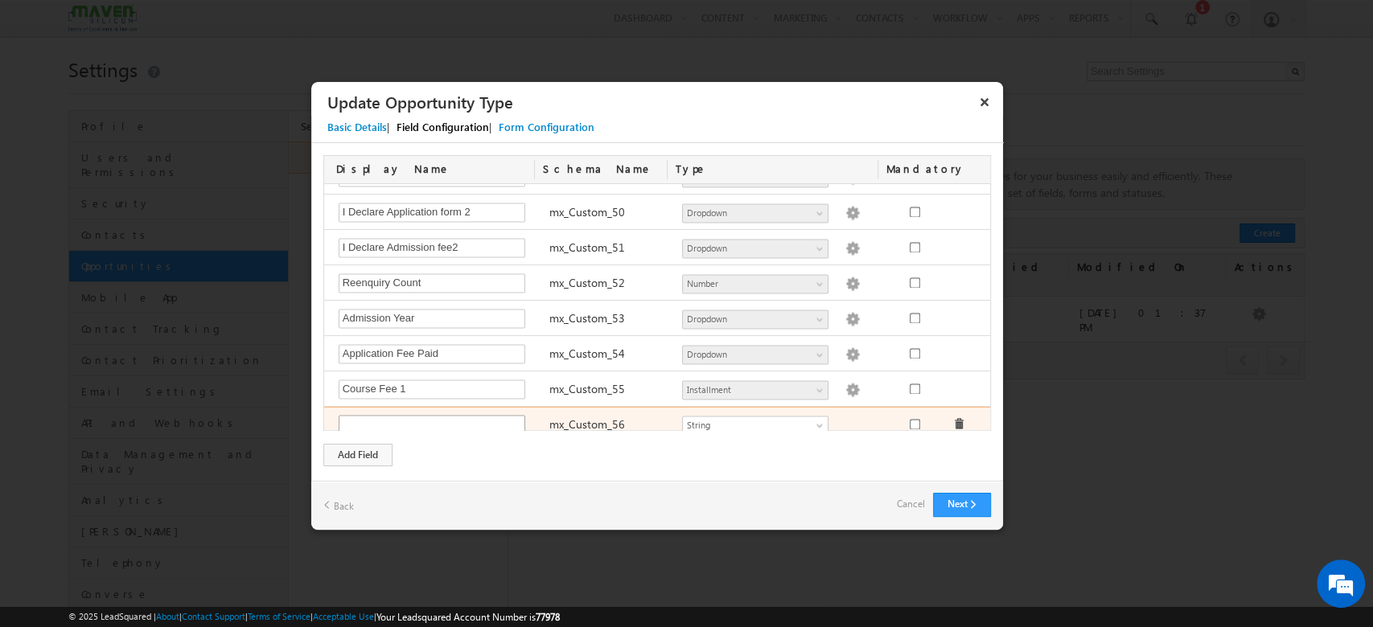
click at [429, 415] on input "text" at bounding box center [432, 424] width 187 height 19
type input "Delivery Mode"
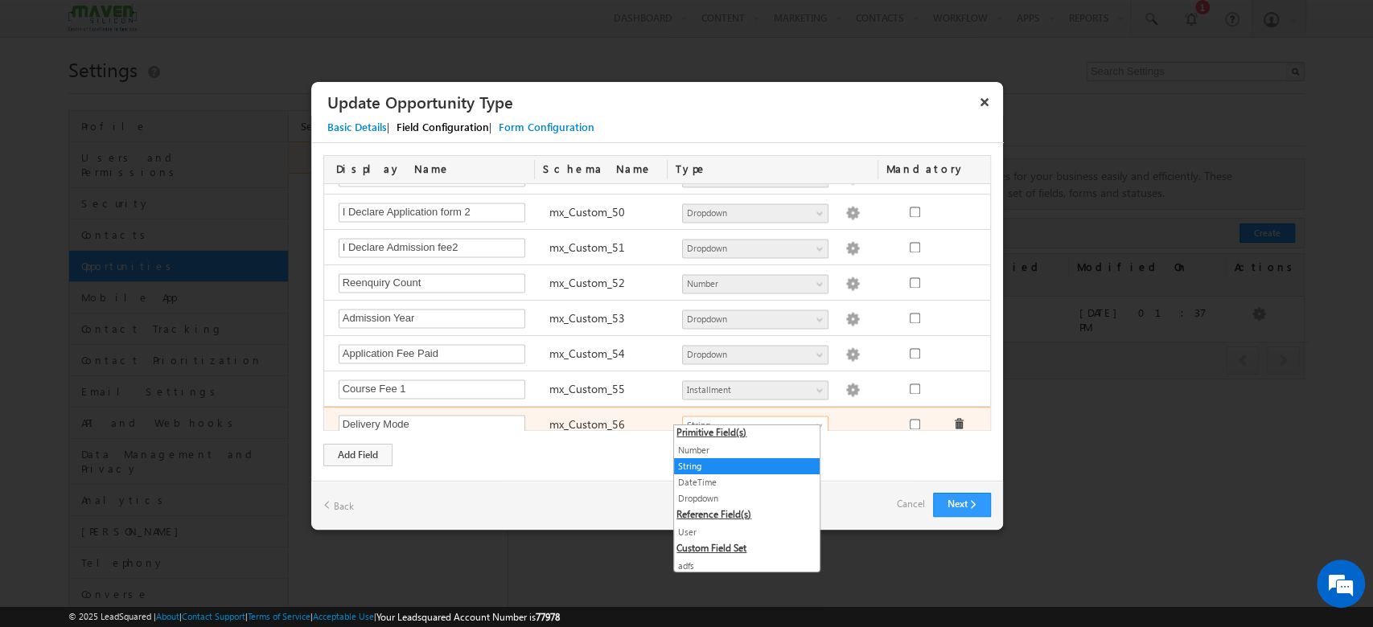
click at [737, 418] on span "String" at bounding box center [748, 425] width 131 height 14
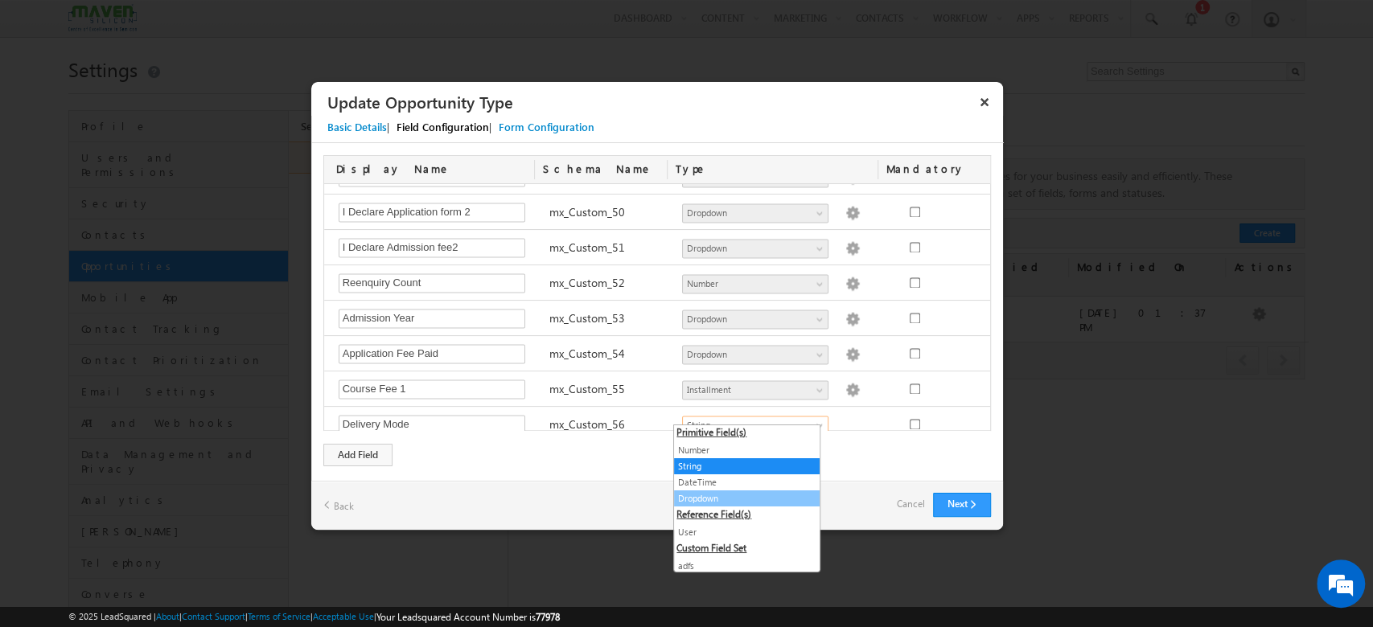
click at [725, 496] on link "Dropdown" at bounding box center [747, 498] width 146 height 14
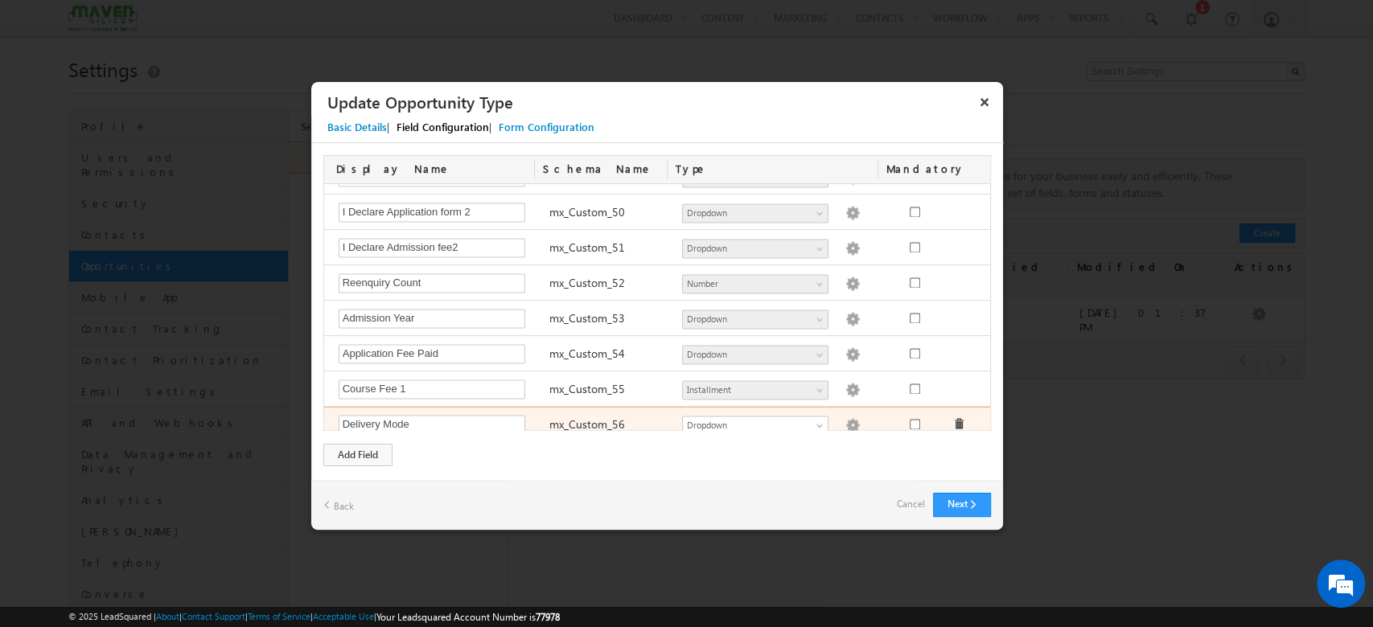
click at [845, 418] on img at bounding box center [852, 425] width 14 height 14
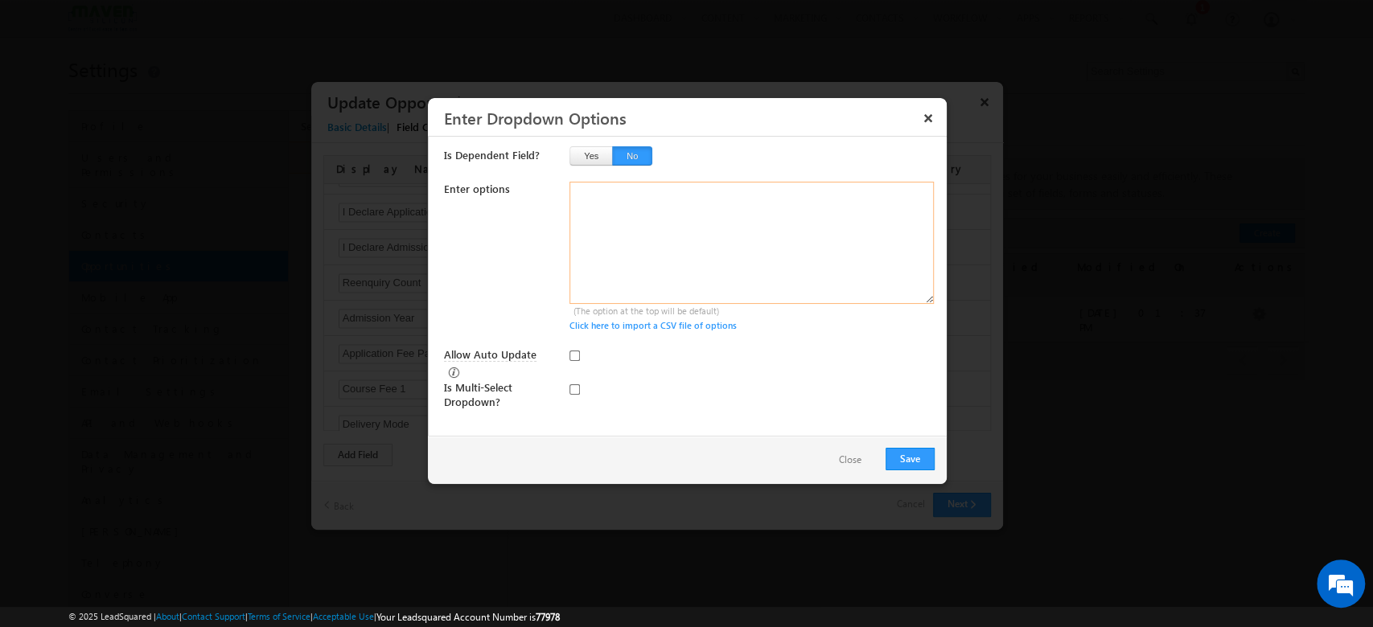
click at [602, 199] on textarea at bounding box center [751, 243] width 364 height 122
type textarea "Offline Blended Pro Blended Weekend Blended"
click at [913, 455] on button "Save" at bounding box center [909, 459] width 49 height 23
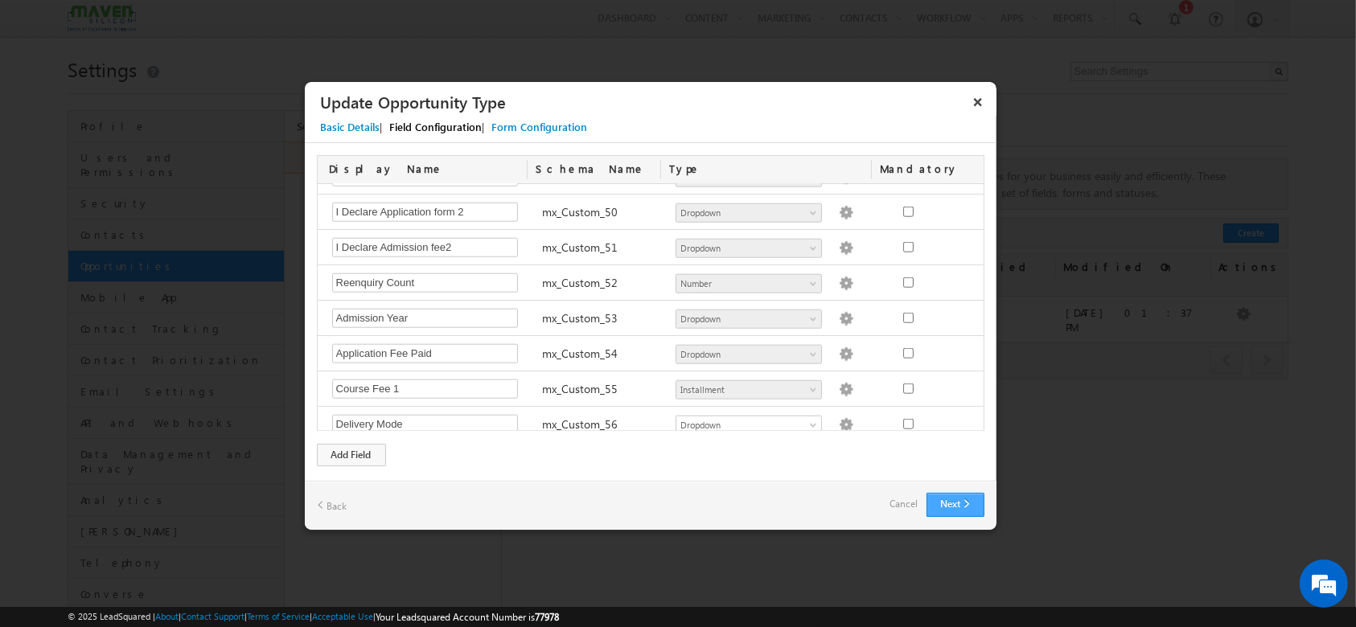
click at [934, 506] on button "Next" at bounding box center [955, 505] width 58 height 24
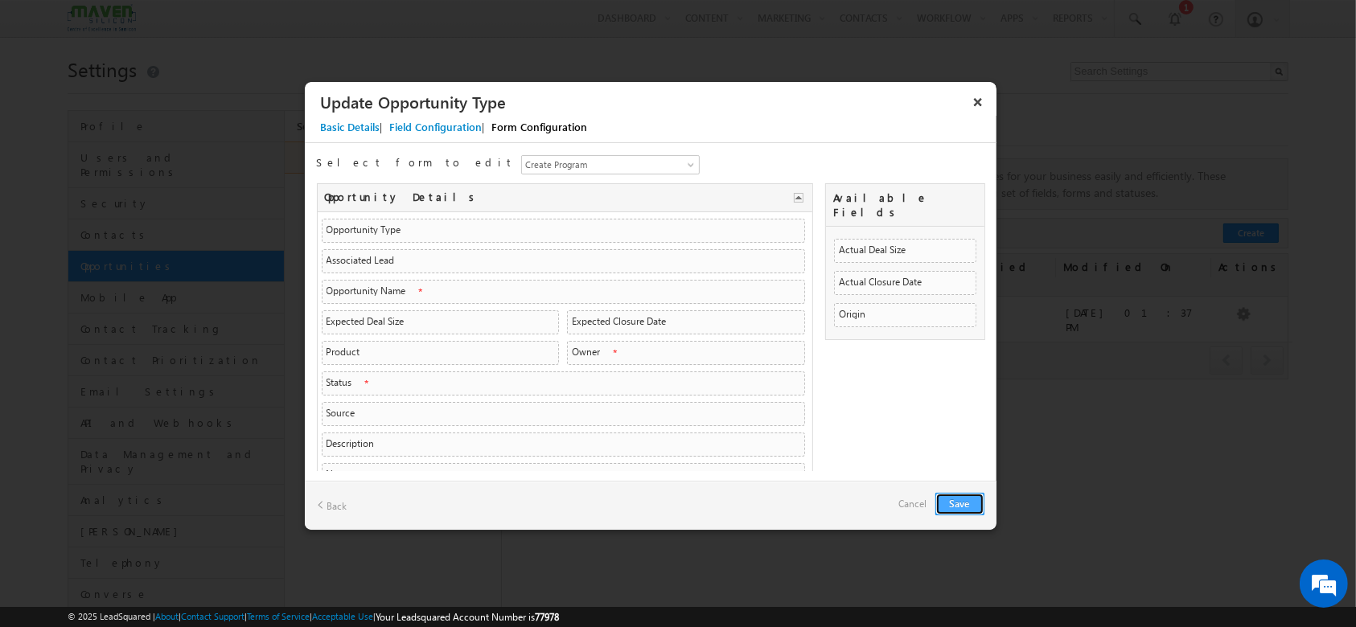
click at [959, 509] on button "Save" at bounding box center [959, 504] width 49 height 23
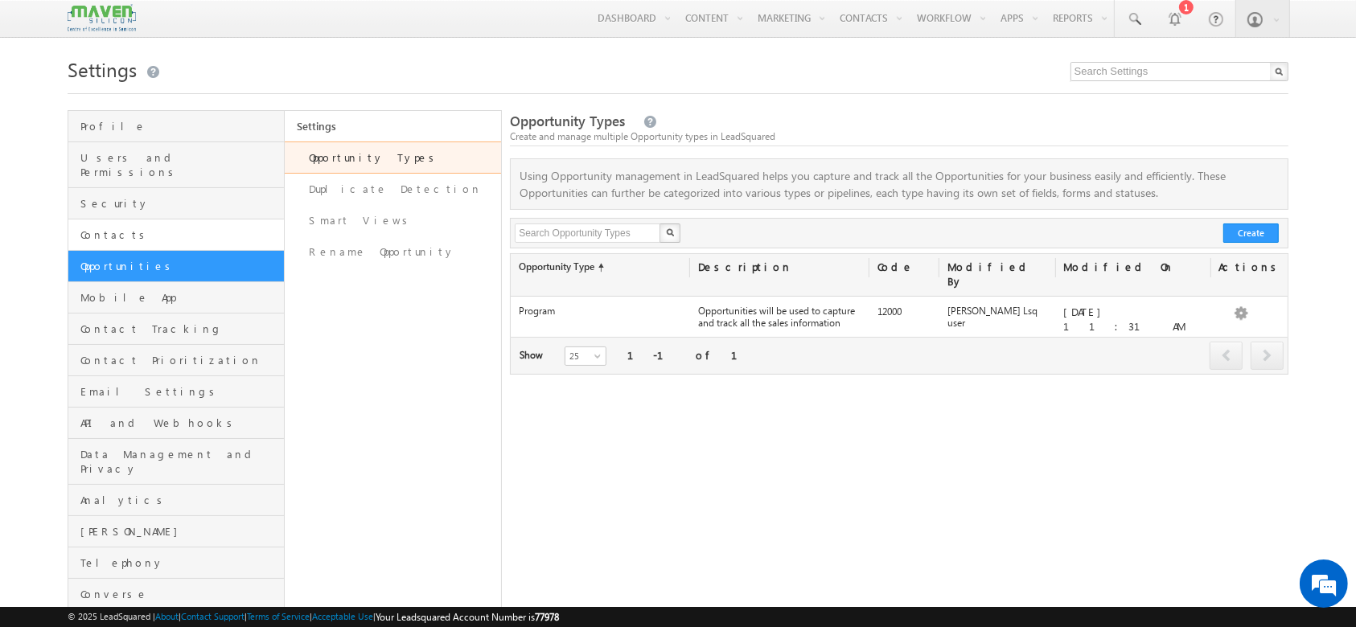
click at [154, 220] on link "Contacts" at bounding box center [176, 235] width 216 height 31
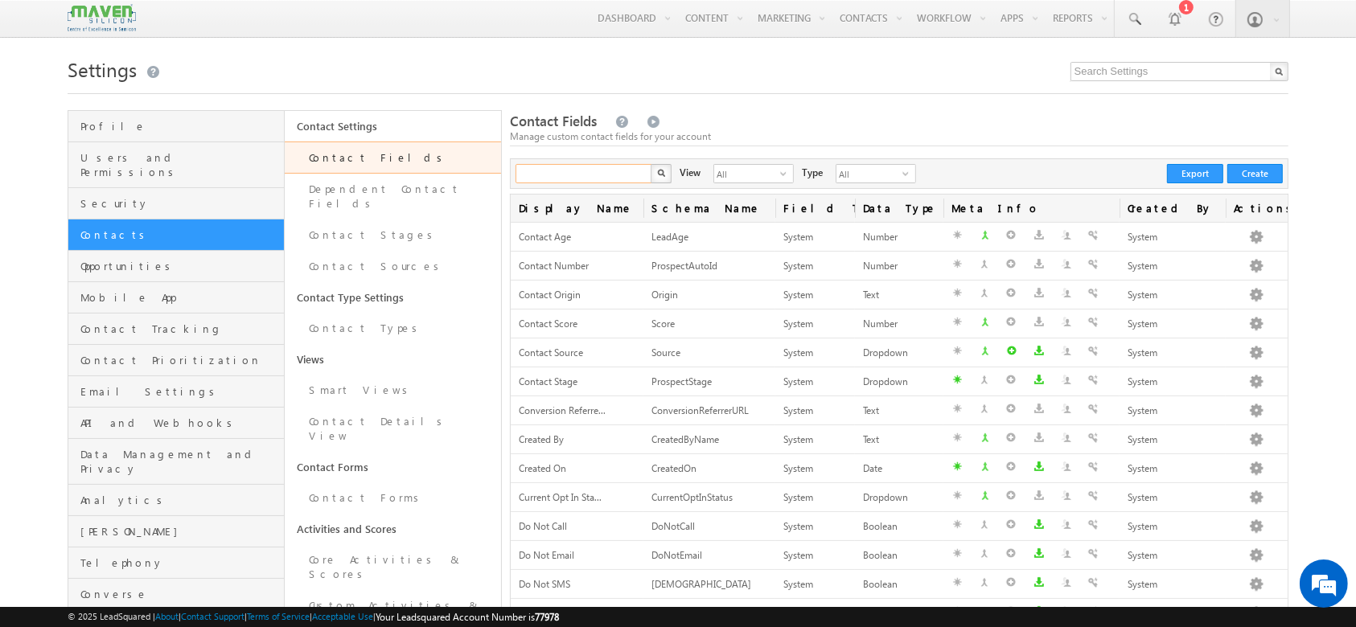
click at [598, 176] on input "text" at bounding box center [584, 173] width 138 height 19
click at [667, 171] on button "button" at bounding box center [661, 173] width 21 height 19
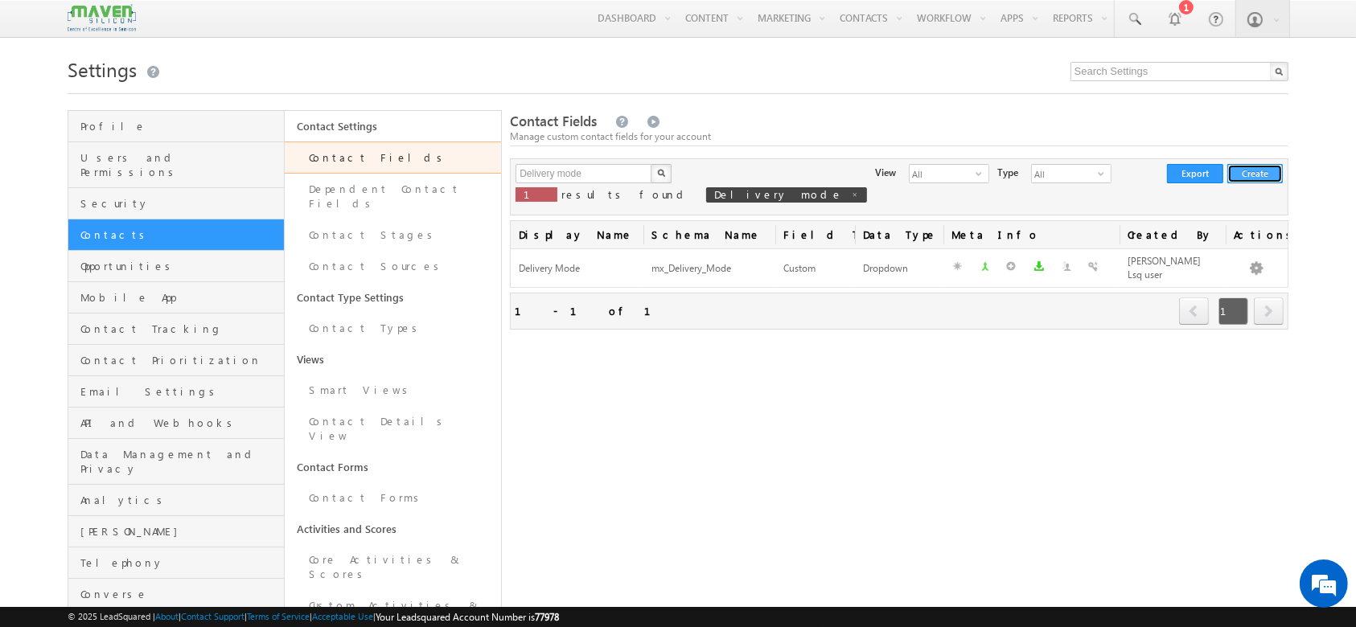
click at [1263, 172] on button "Create" at bounding box center [1254, 173] width 55 height 19
click at [851, 199] on span at bounding box center [855, 195] width 8 height 8
type input "Search Contact Fields"
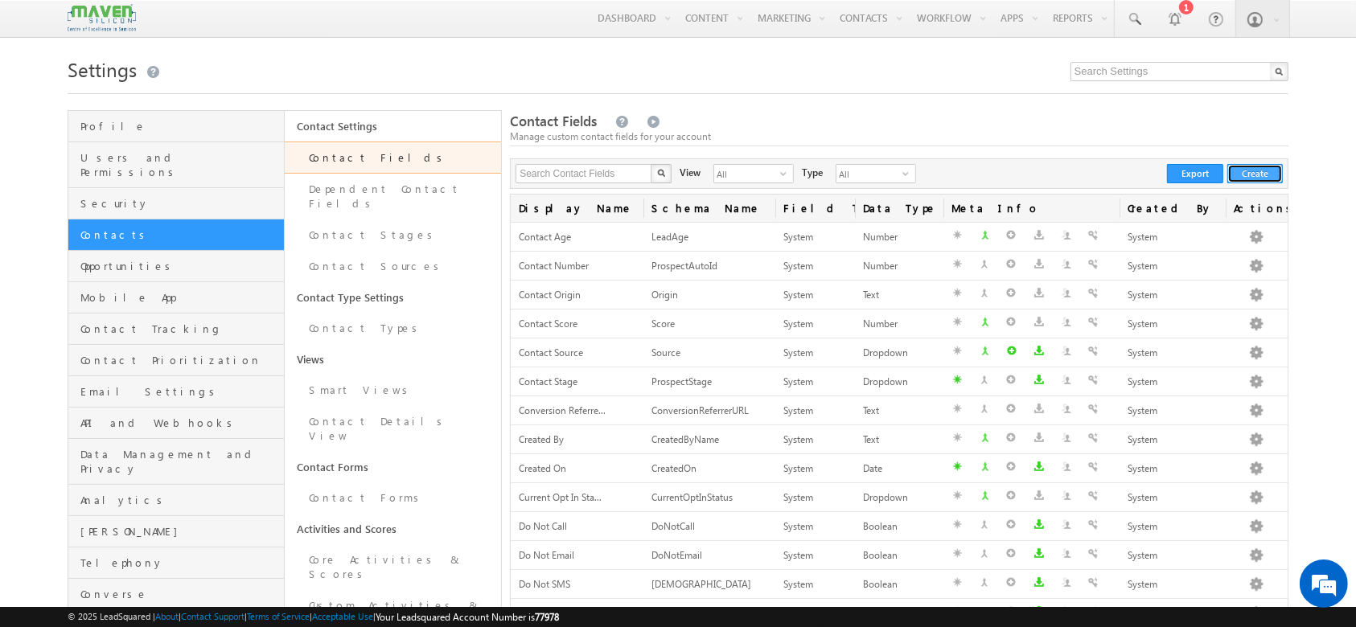
click at [1261, 169] on button "Create" at bounding box center [1254, 173] width 55 height 19
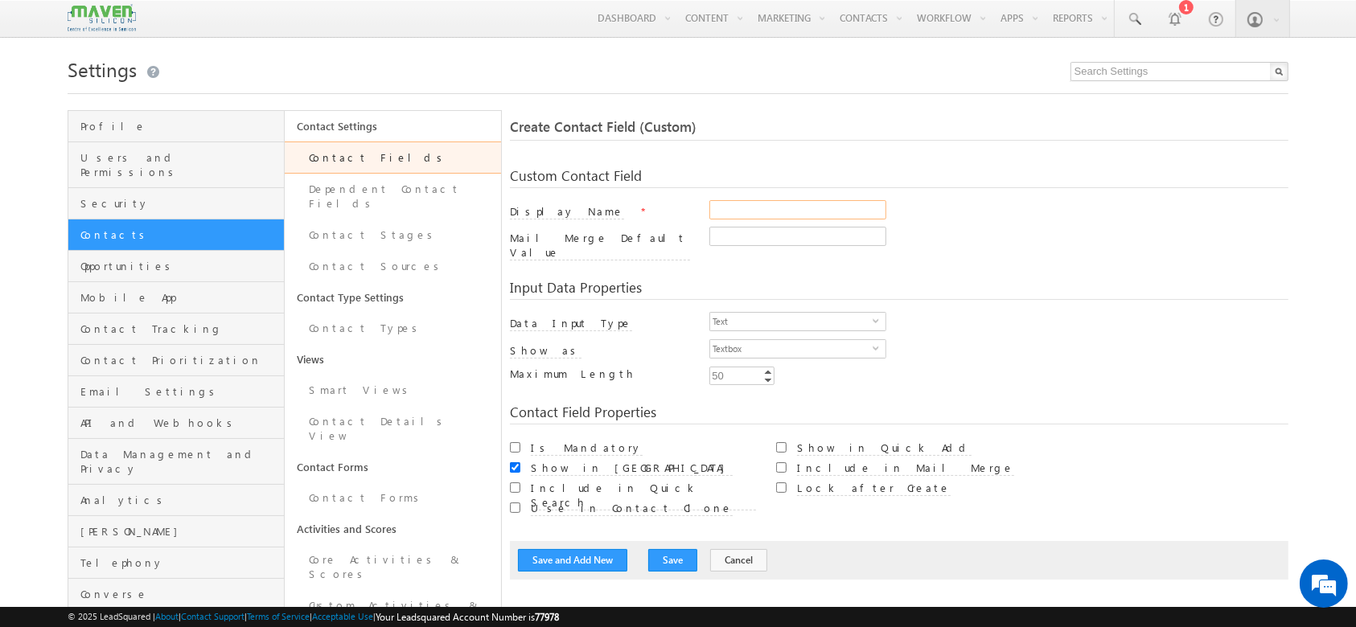
click at [764, 220] on input "Display Name" at bounding box center [797, 209] width 177 height 19
type input "Programs Category"
click at [877, 317] on span "select" at bounding box center [879, 320] width 13 height 7
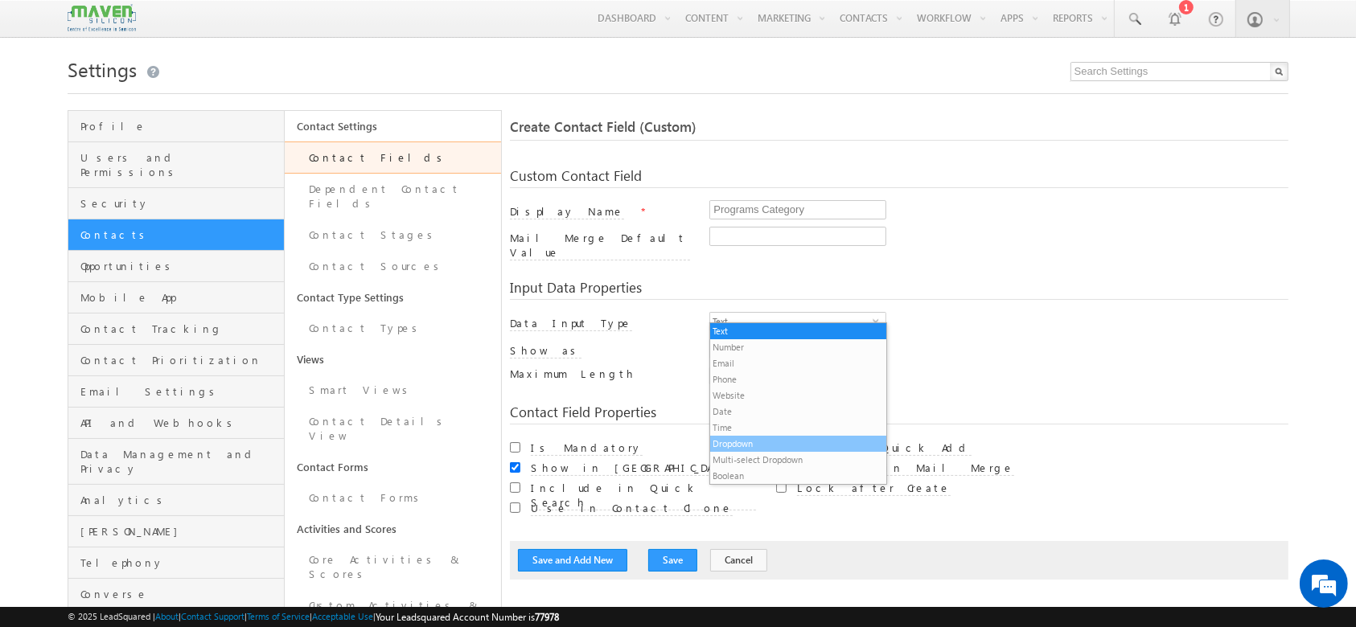
click at [799, 440] on li "Dropdown" at bounding box center [797, 444] width 175 height 16
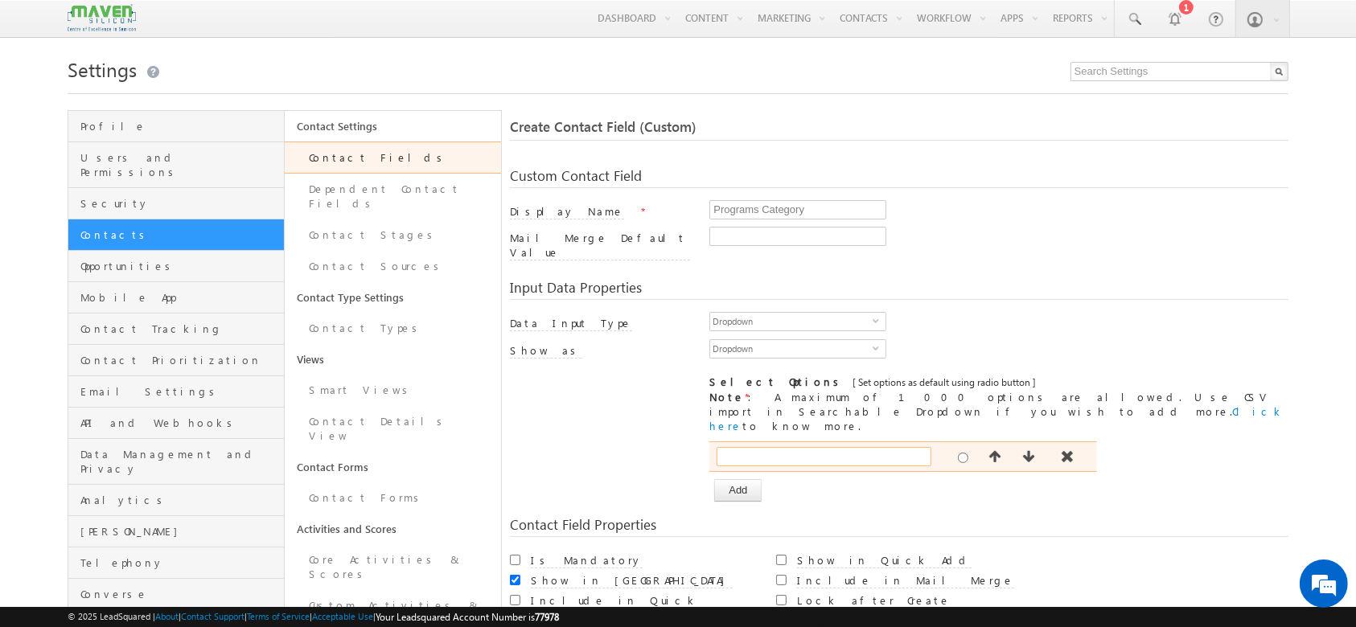
click at [786, 447] on input "text" at bounding box center [824, 456] width 215 height 19
paste input "JoC"
type input "JoC"
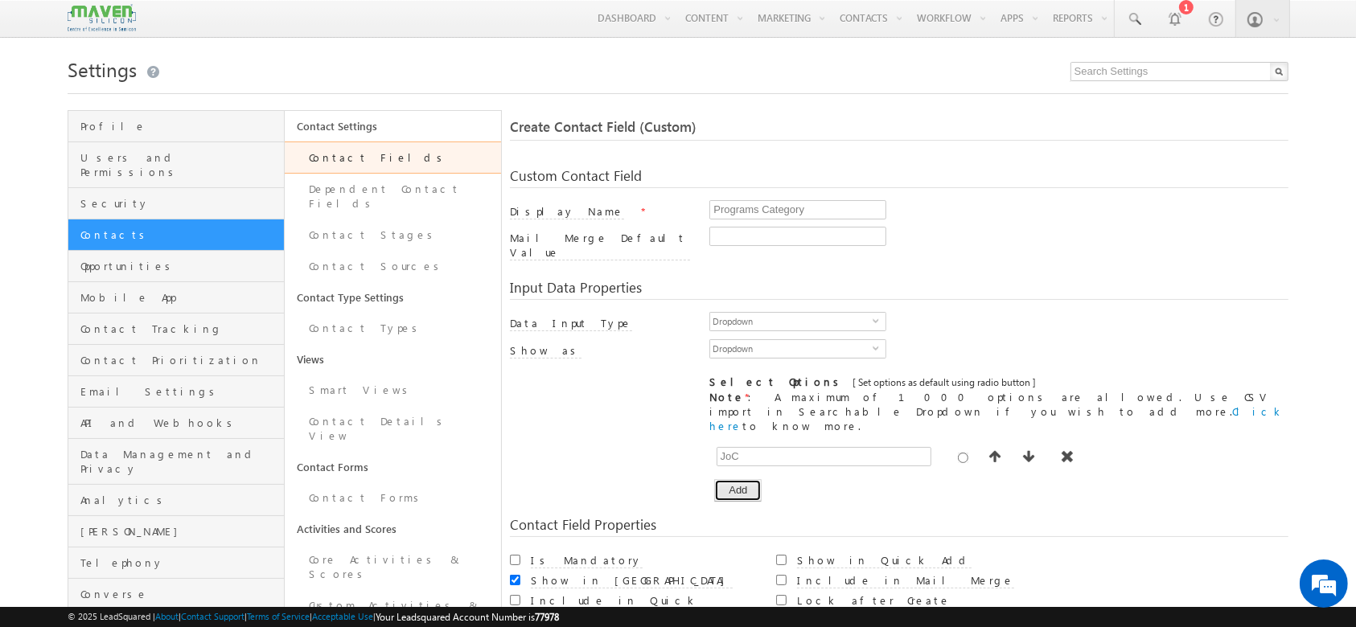
click at [753, 479] on button "Add" at bounding box center [737, 490] width 47 height 23
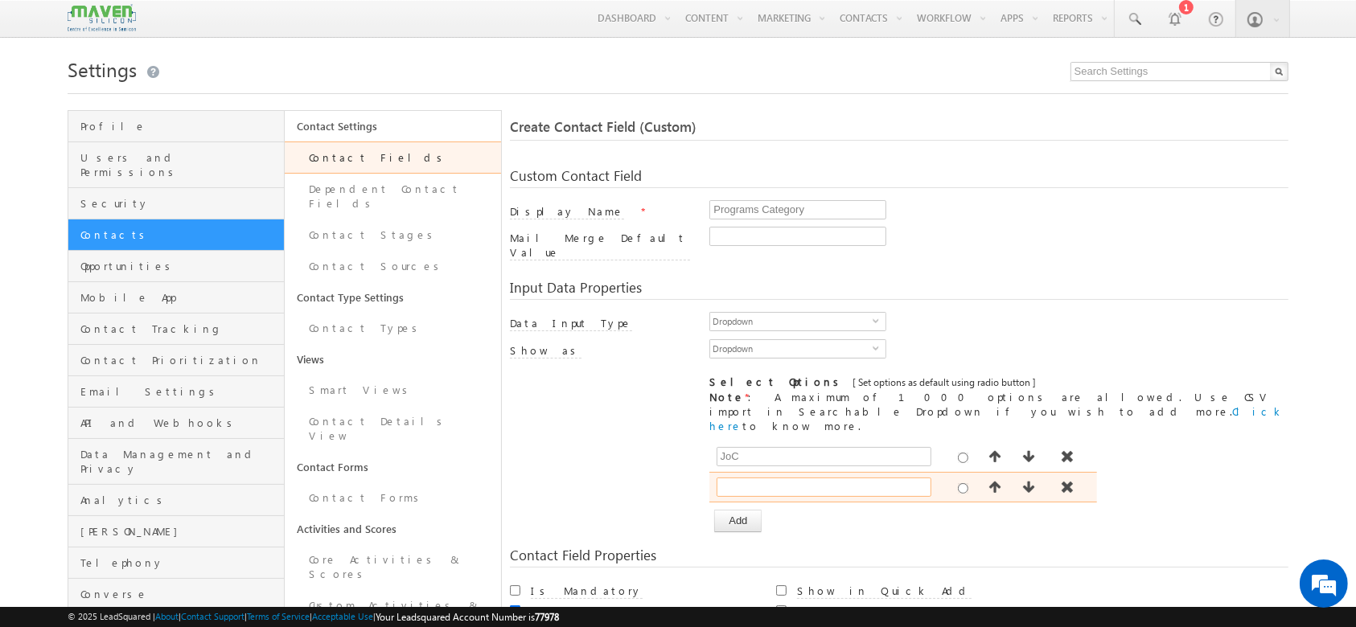
click at [782, 478] on input "text" at bounding box center [824, 487] width 215 height 19
paste input "Non JoC"
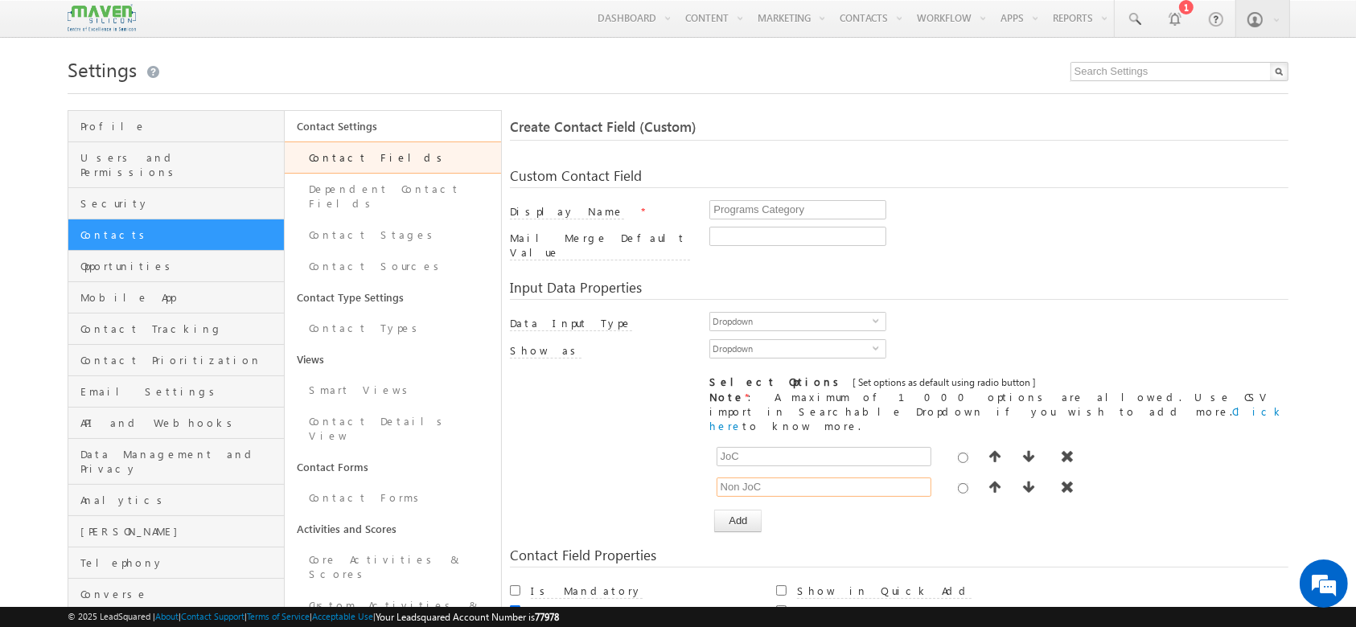
type input "Non JoC"
click at [755, 510] on button "Add" at bounding box center [737, 521] width 47 height 23
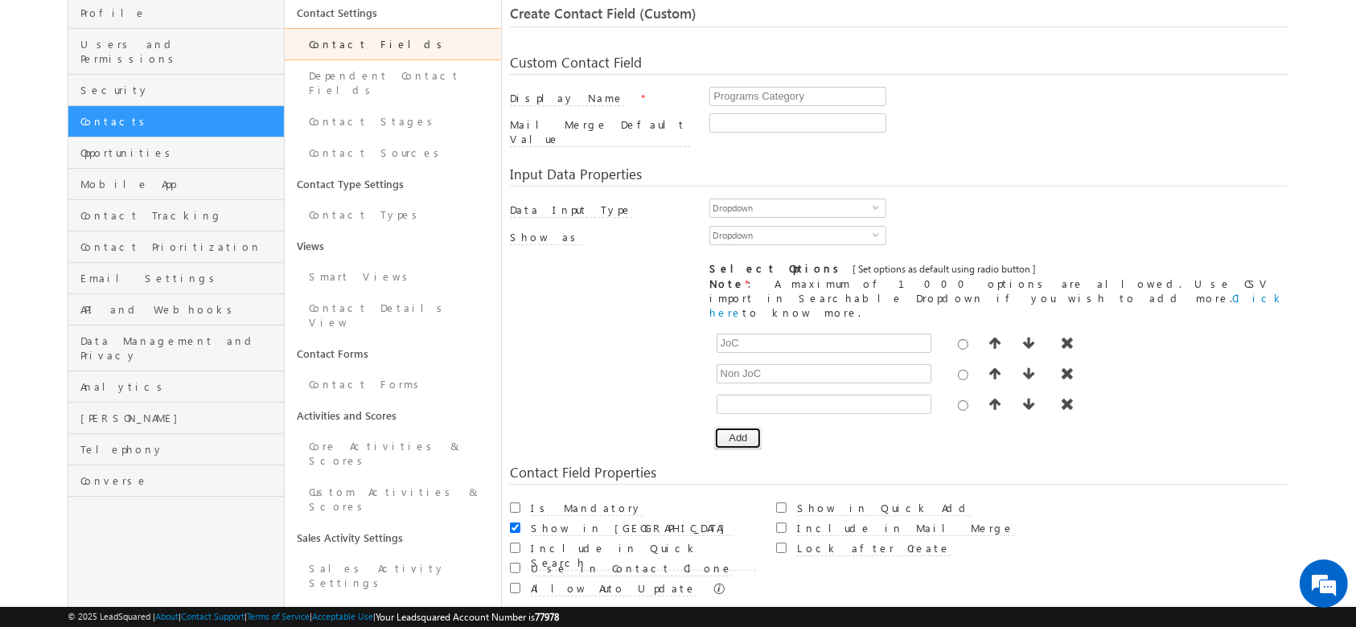
scroll to position [116, 0]
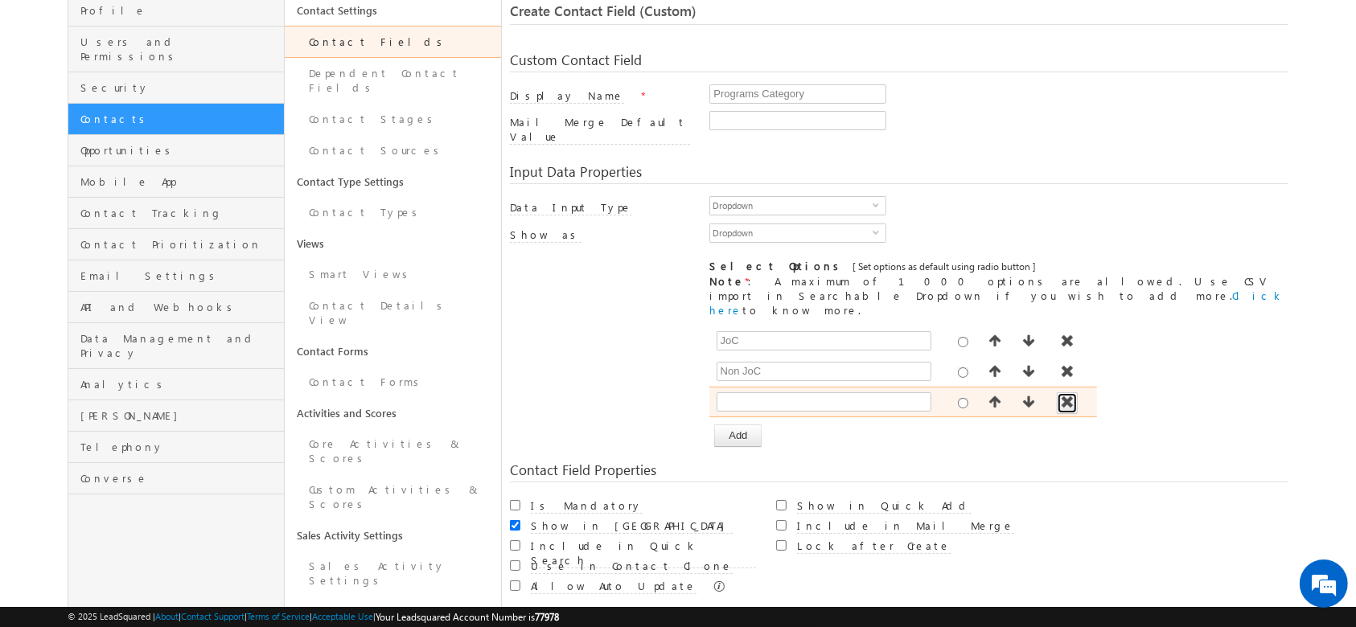
click at [1071, 396] on span "button" at bounding box center [1067, 402] width 16 height 13
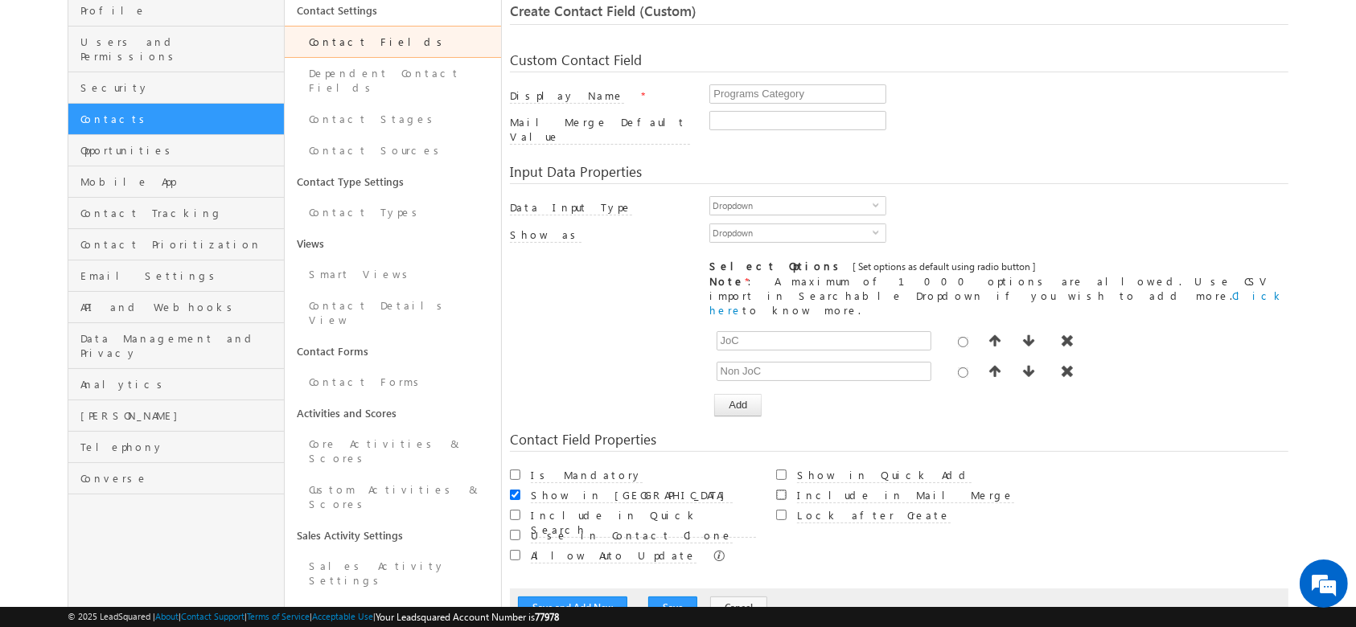
click at [780, 490] on input "Include in Mail Merge" at bounding box center [781, 495] width 10 height 10
checkbox input "true"
click at [661, 597] on button "Save" at bounding box center [672, 608] width 49 height 23
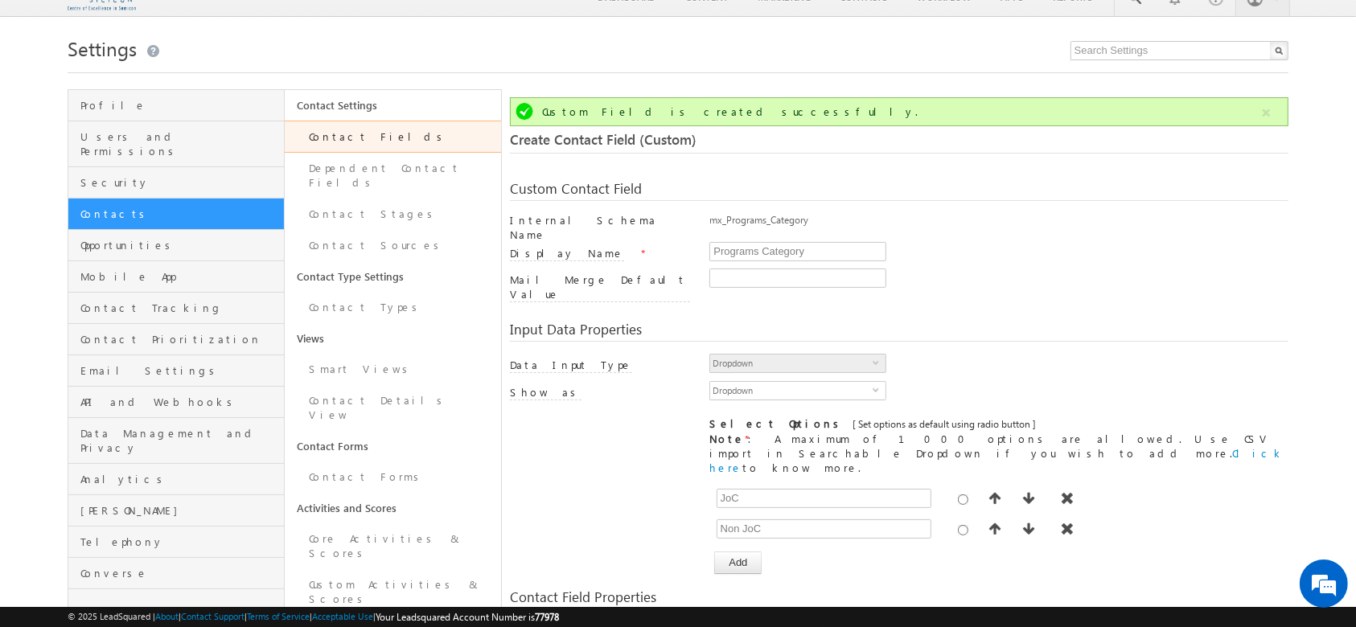
scroll to position [120, 0]
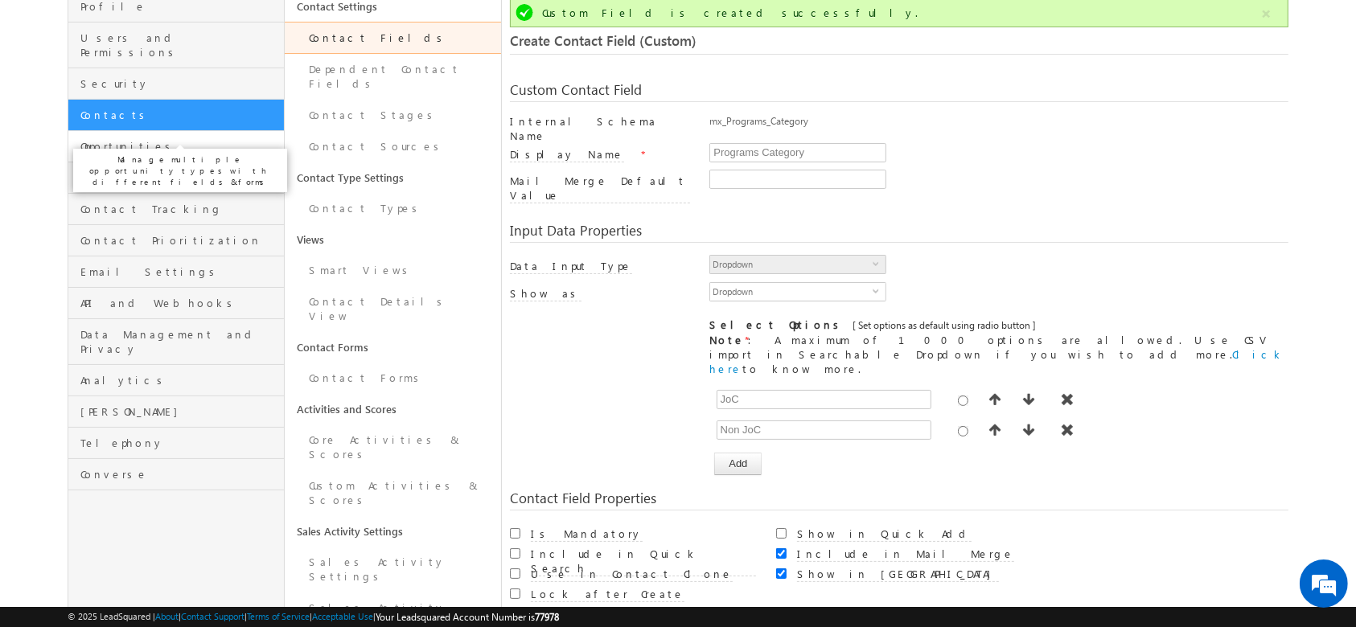
click at [205, 139] on span "Opportunities" at bounding box center [179, 146] width 199 height 14
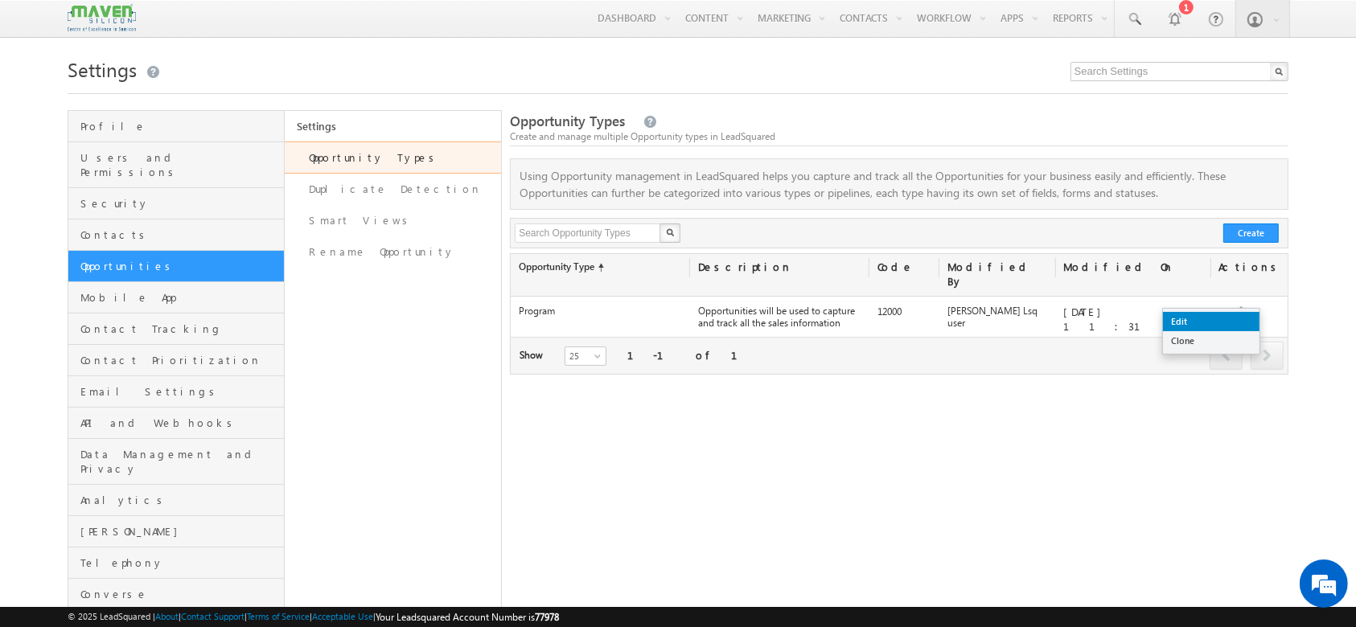
click at [1222, 316] on link "Edit" at bounding box center [1211, 321] width 97 height 19
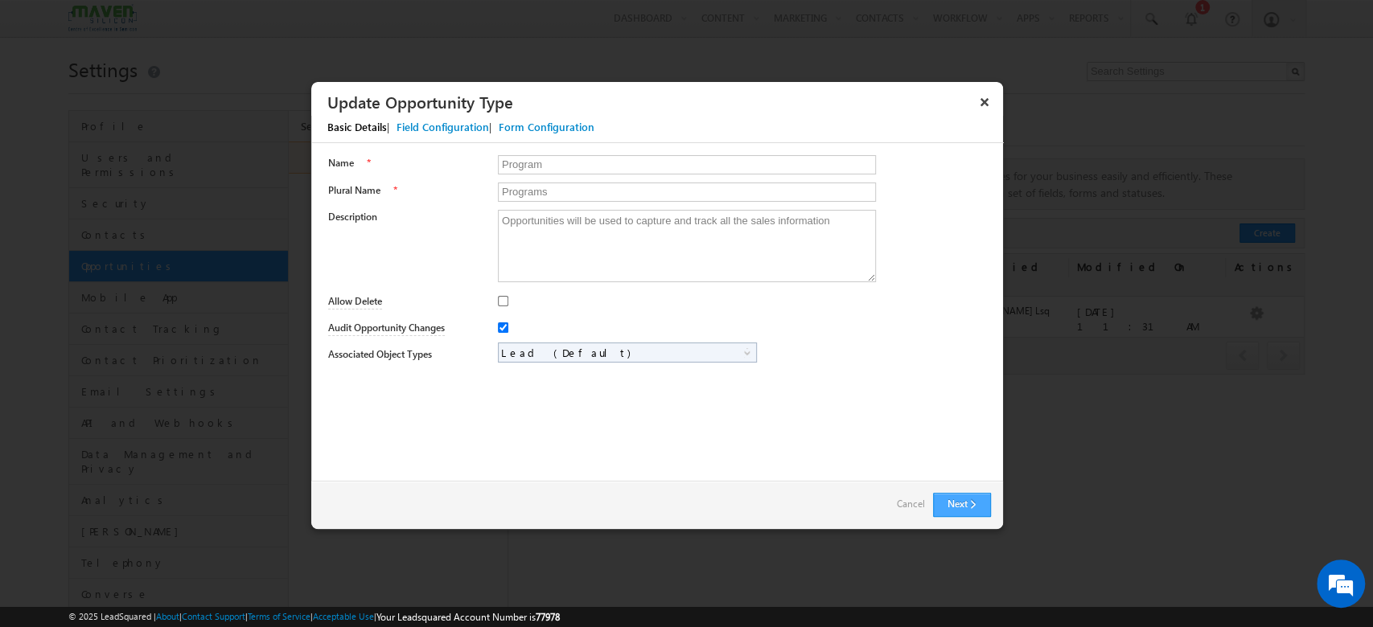
click at [957, 503] on button "Next" at bounding box center [962, 505] width 58 height 24
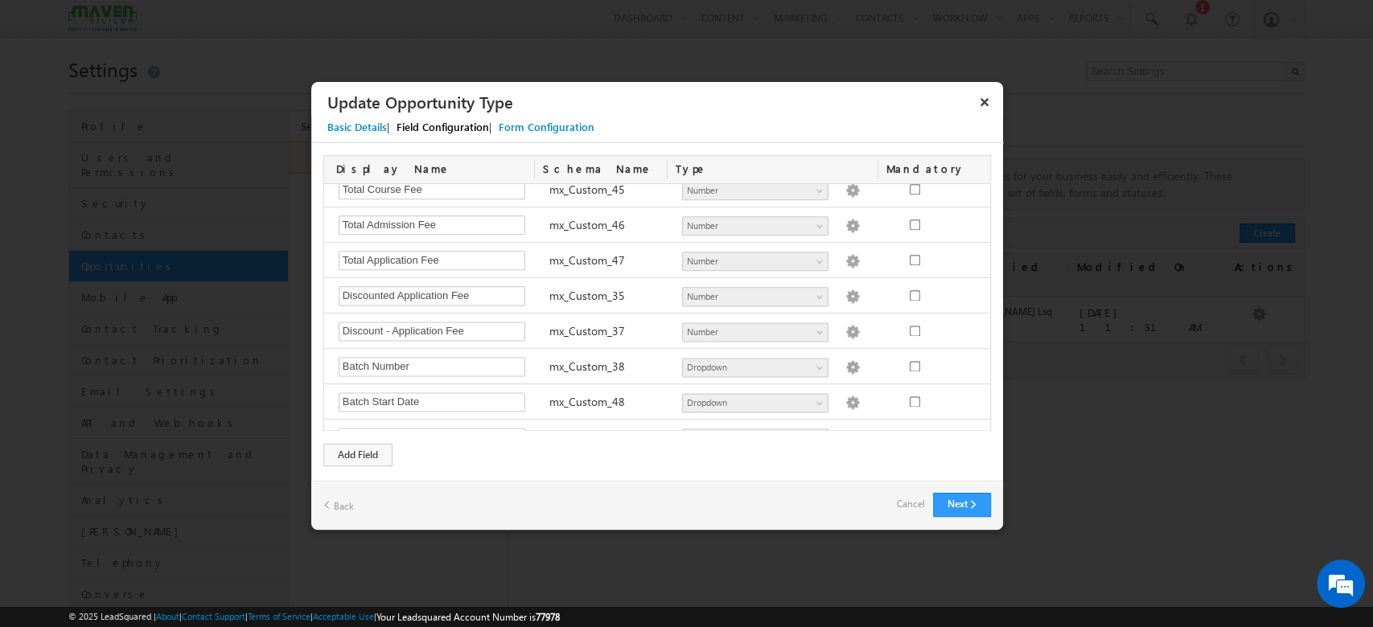
scroll to position [1760, 0]
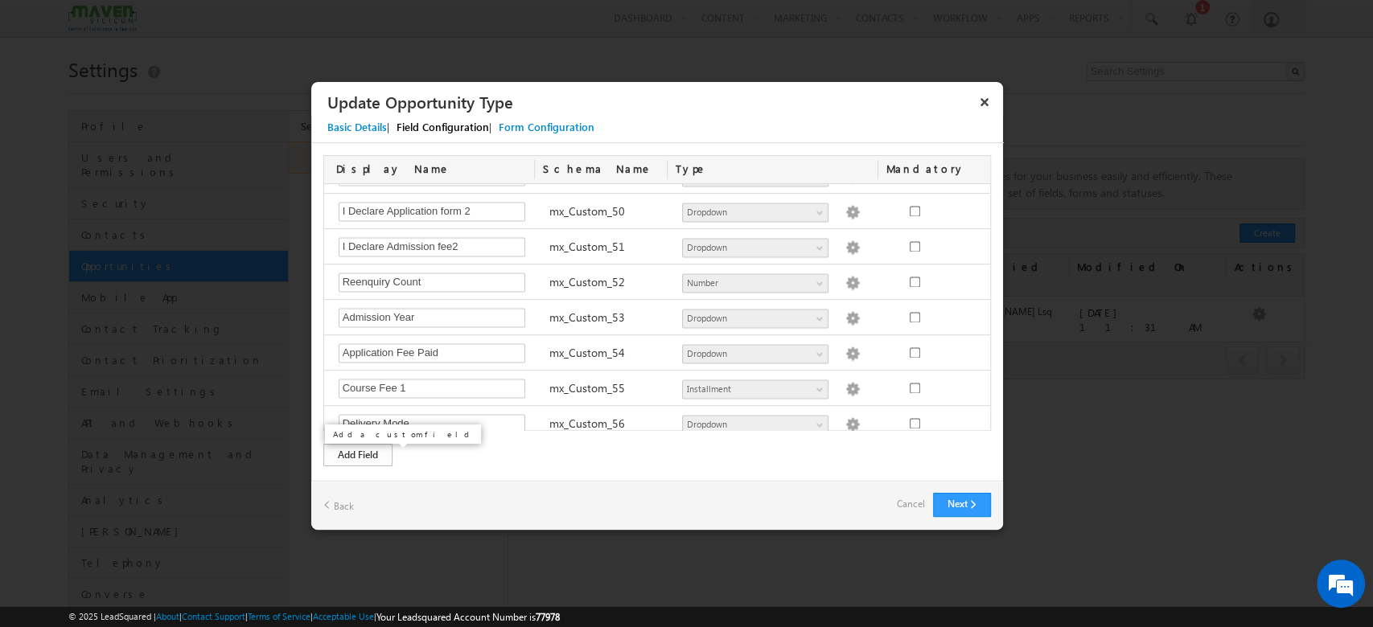
click at [335, 456] on div "Add Field" at bounding box center [357, 455] width 69 height 23
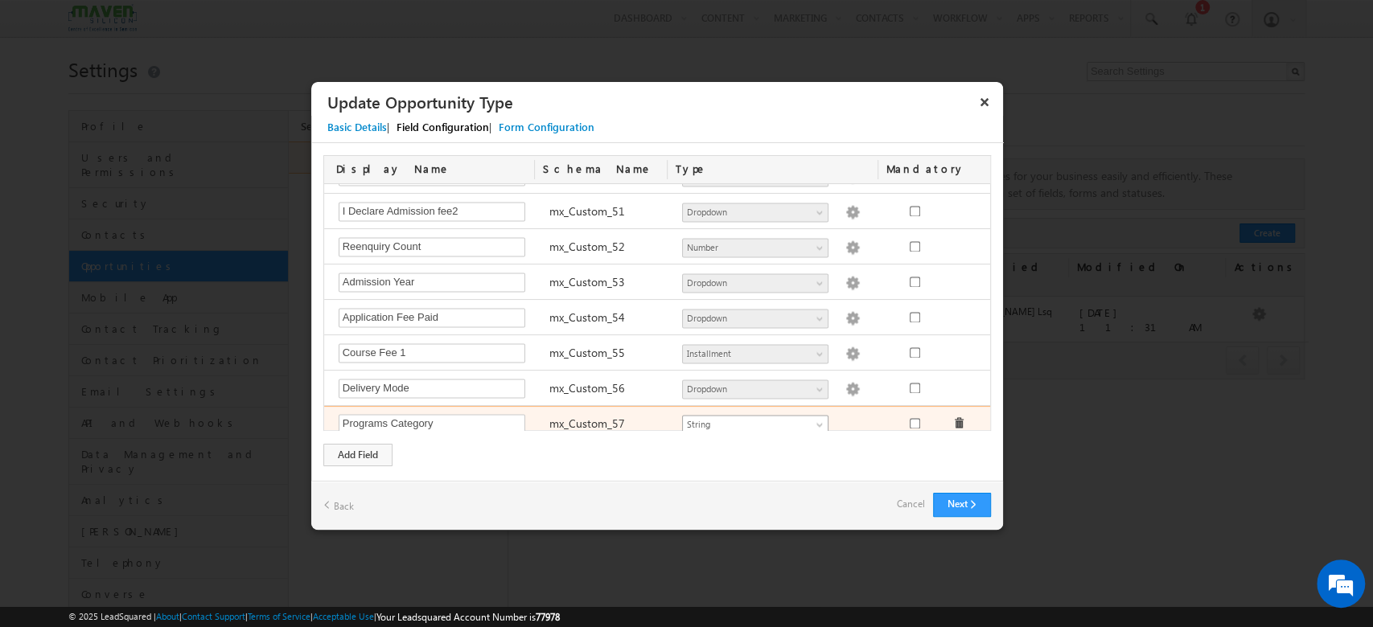
type input "Programs Category"
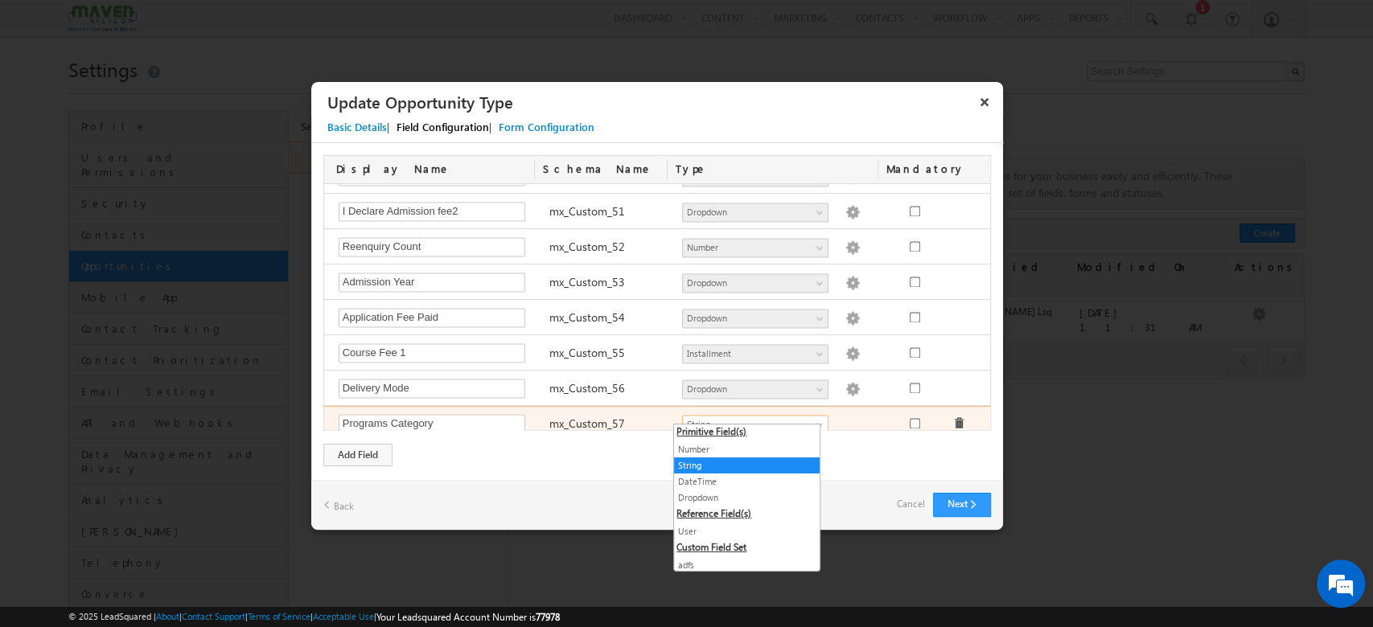
click at [815, 421] on span at bounding box center [821, 427] width 13 height 13
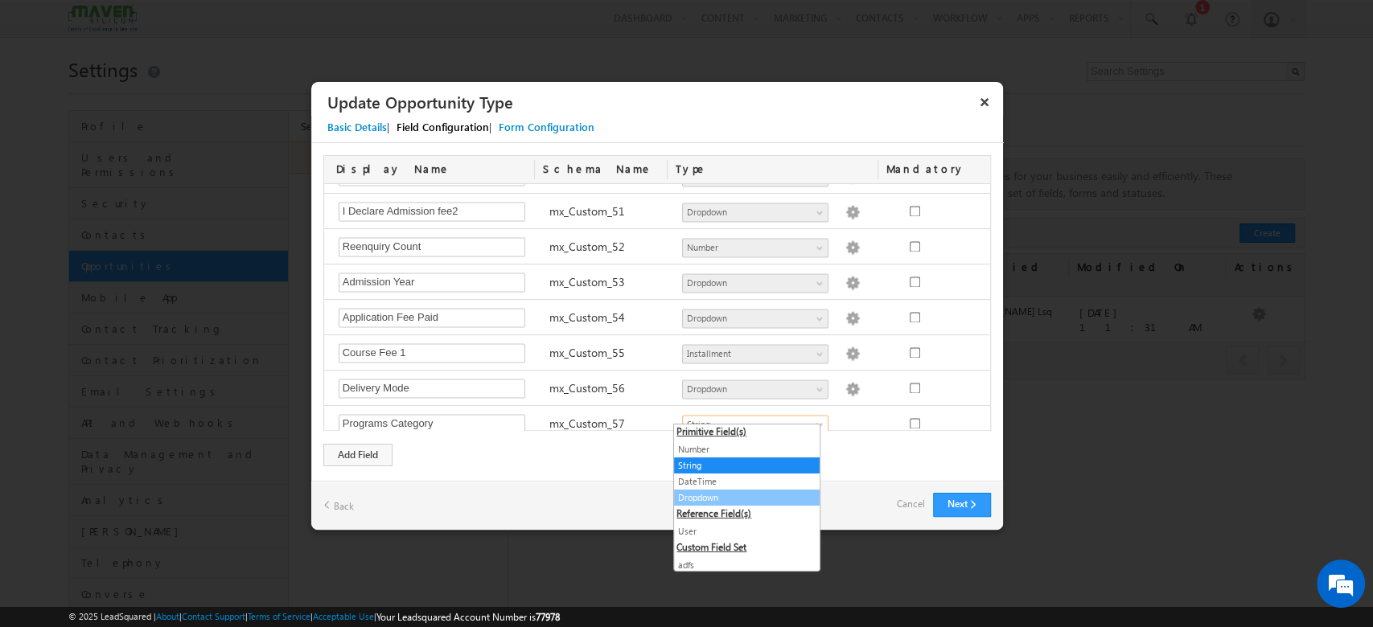
click at [741, 502] on link "Dropdown" at bounding box center [747, 498] width 146 height 14
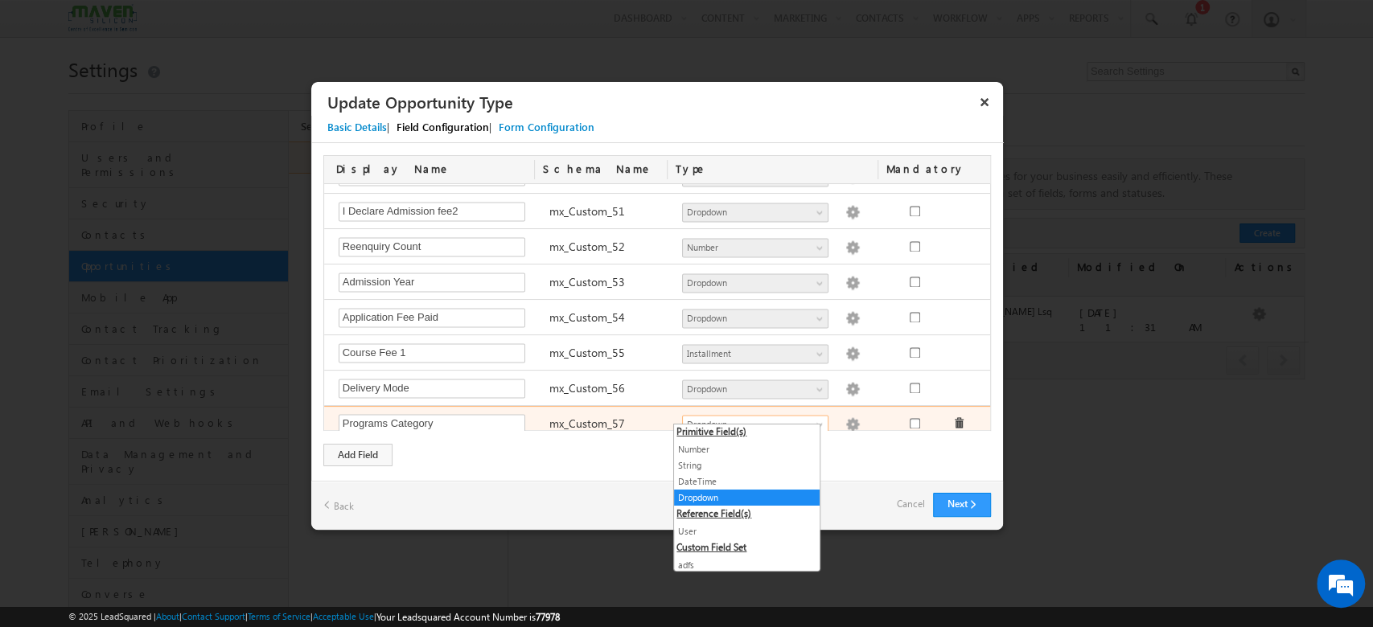
click at [815, 415] on link "Dropdown" at bounding box center [755, 424] width 146 height 19
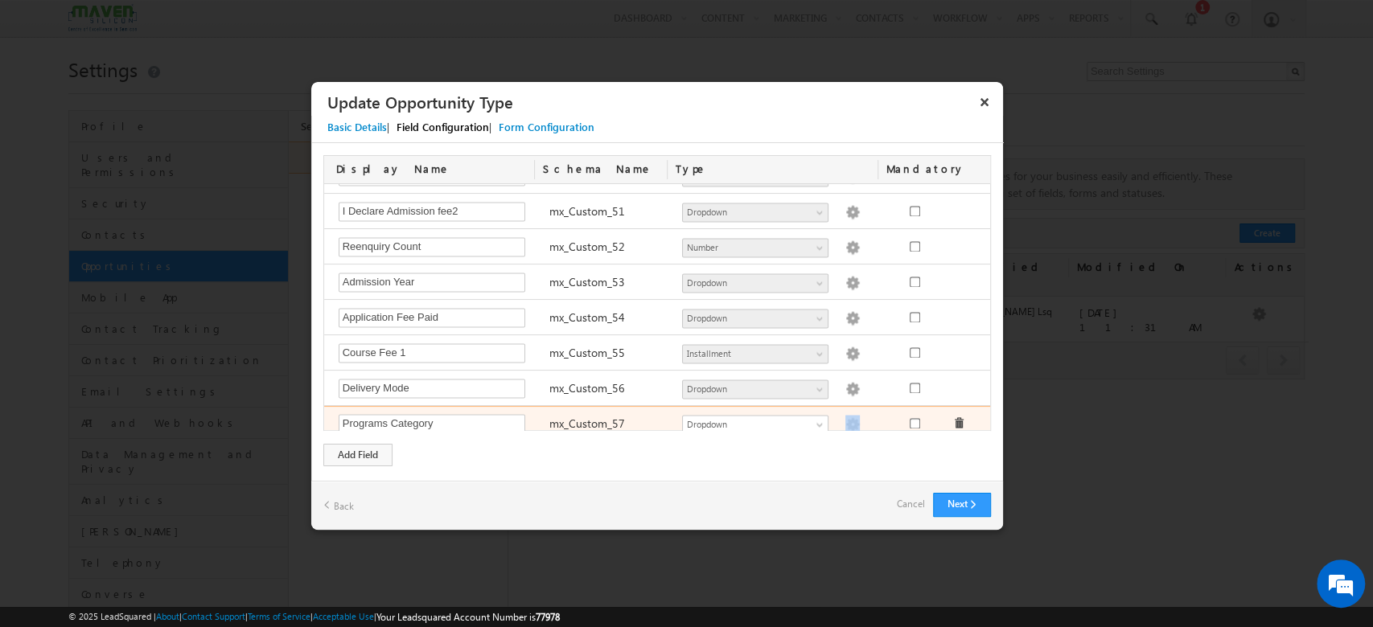
drag, startPoint x: 848, startPoint y: 430, endPoint x: 835, endPoint y: 414, distance: 21.1
click at [835, 414] on div "Display Name Schema Name Type Mandatory Notes Required Field ActivityEvent_Note…" at bounding box center [657, 310] width 692 height 335
click at [845, 417] on img at bounding box center [852, 424] width 14 height 14
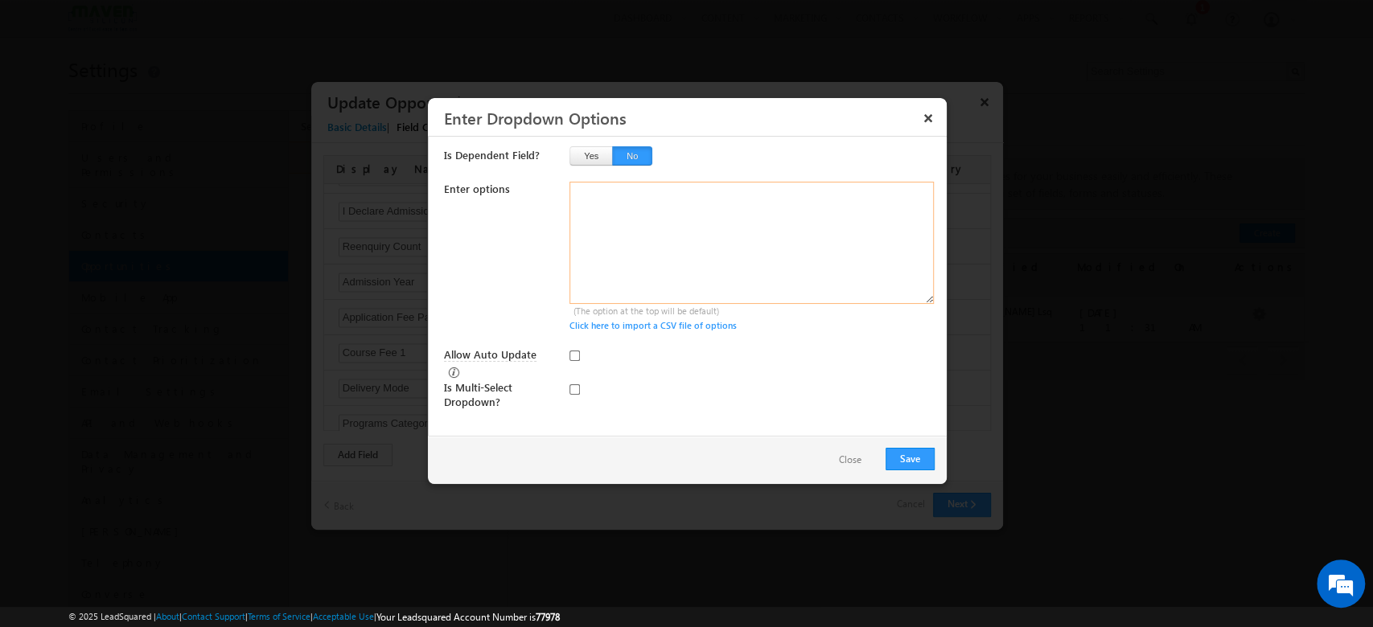
click at [622, 190] on textarea at bounding box center [751, 243] width 364 height 122
type textarea "JoC Non JoC"
click at [894, 461] on button "Save" at bounding box center [909, 459] width 49 height 23
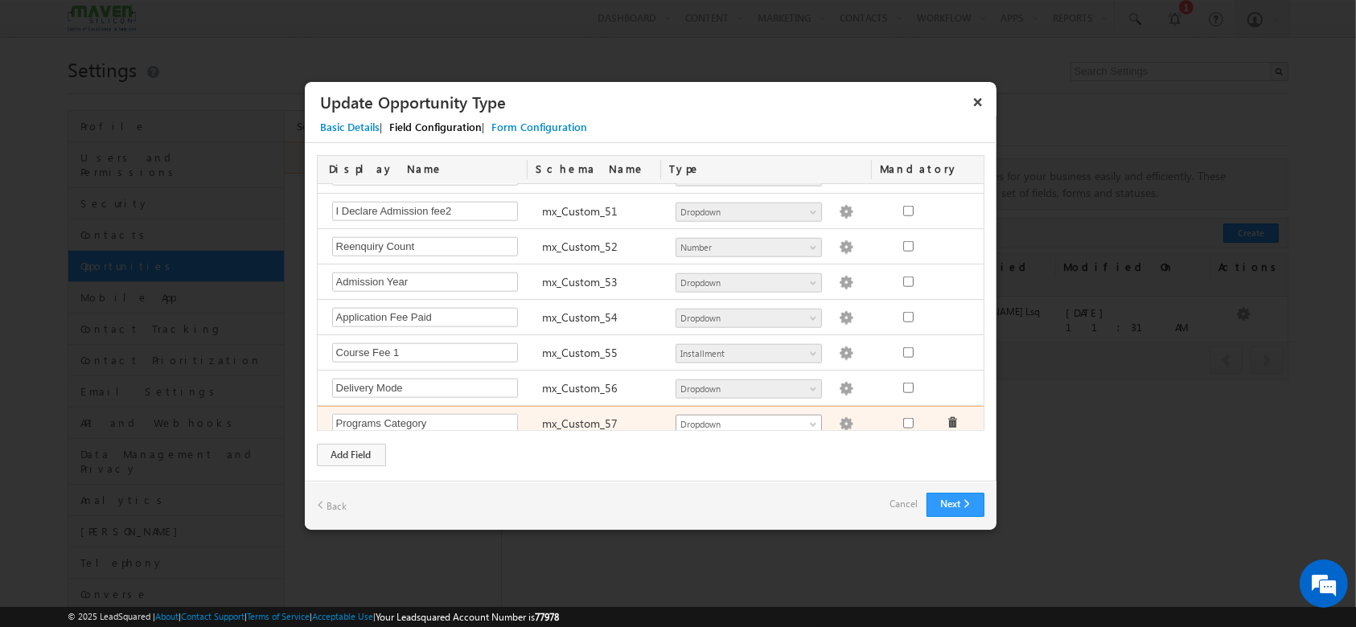
click at [808, 421] on span at bounding box center [814, 427] width 13 height 13
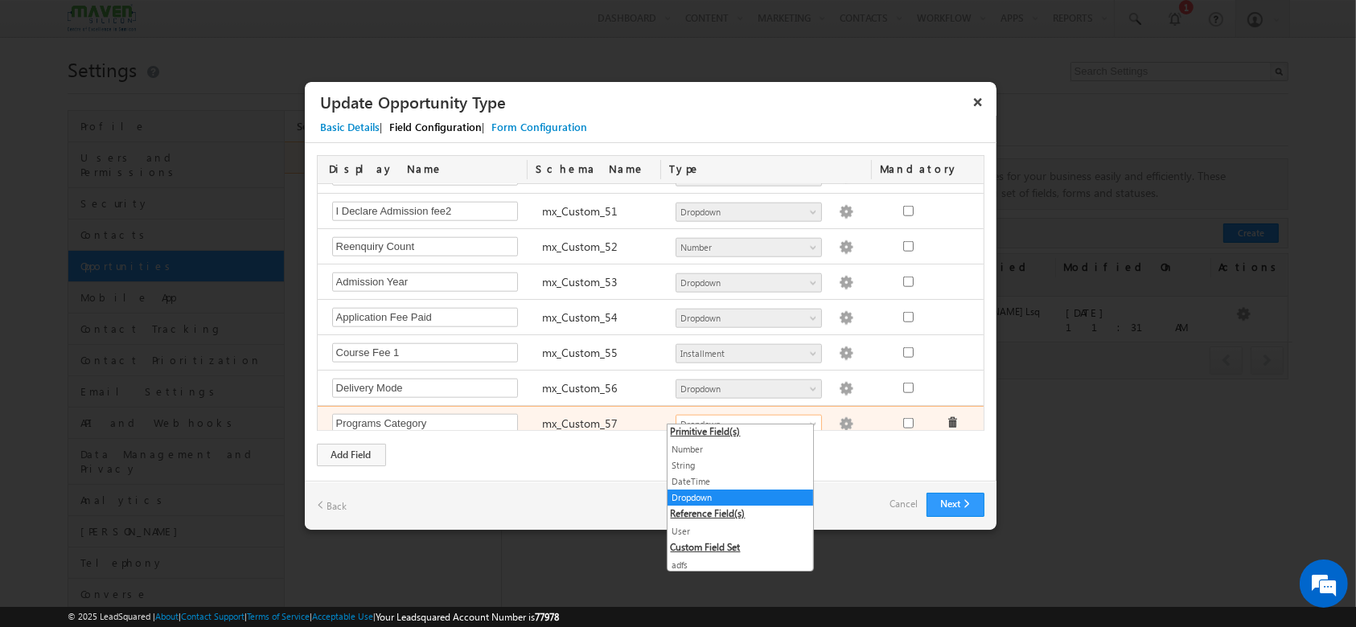
click at [808, 421] on span at bounding box center [814, 427] width 13 height 13
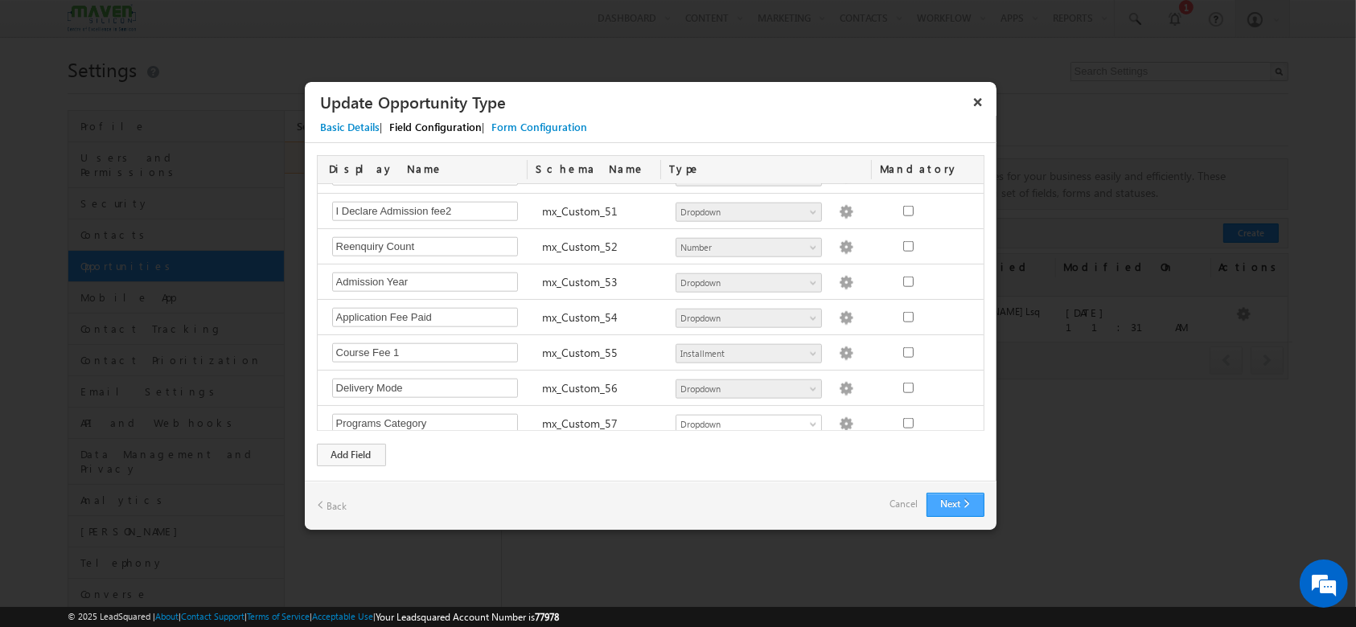
click at [964, 511] on button "Next" at bounding box center [955, 505] width 58 height 24
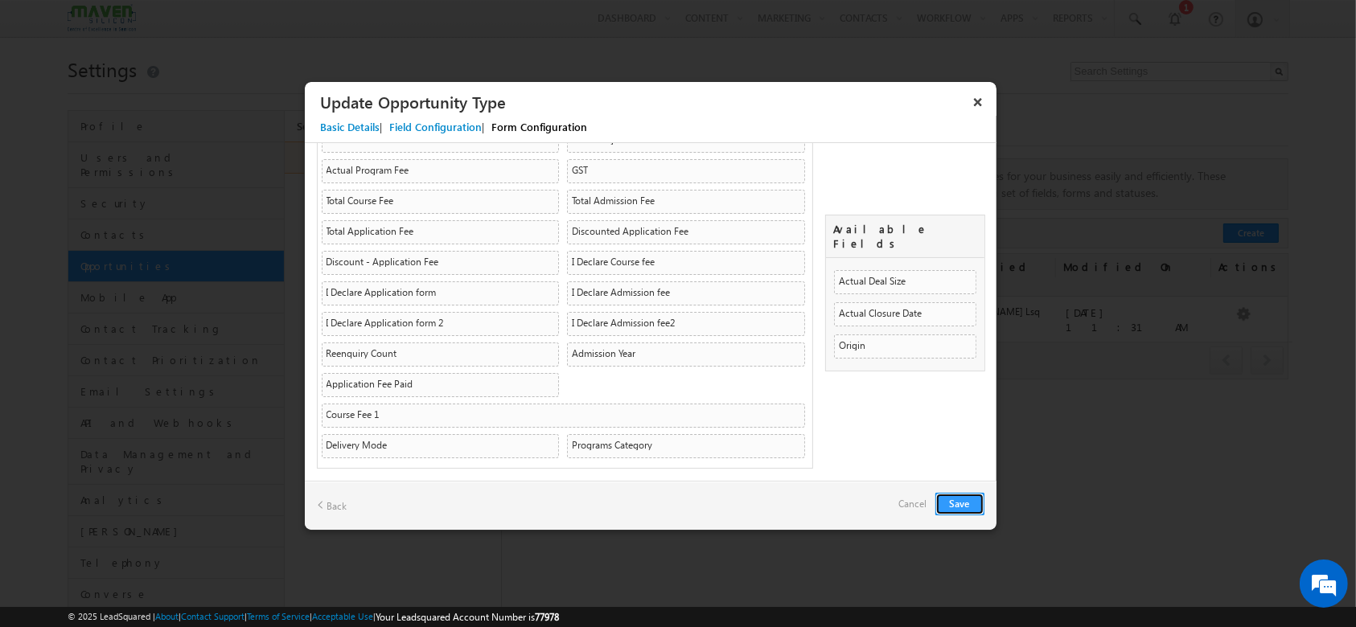
scroll to position [793, 0]
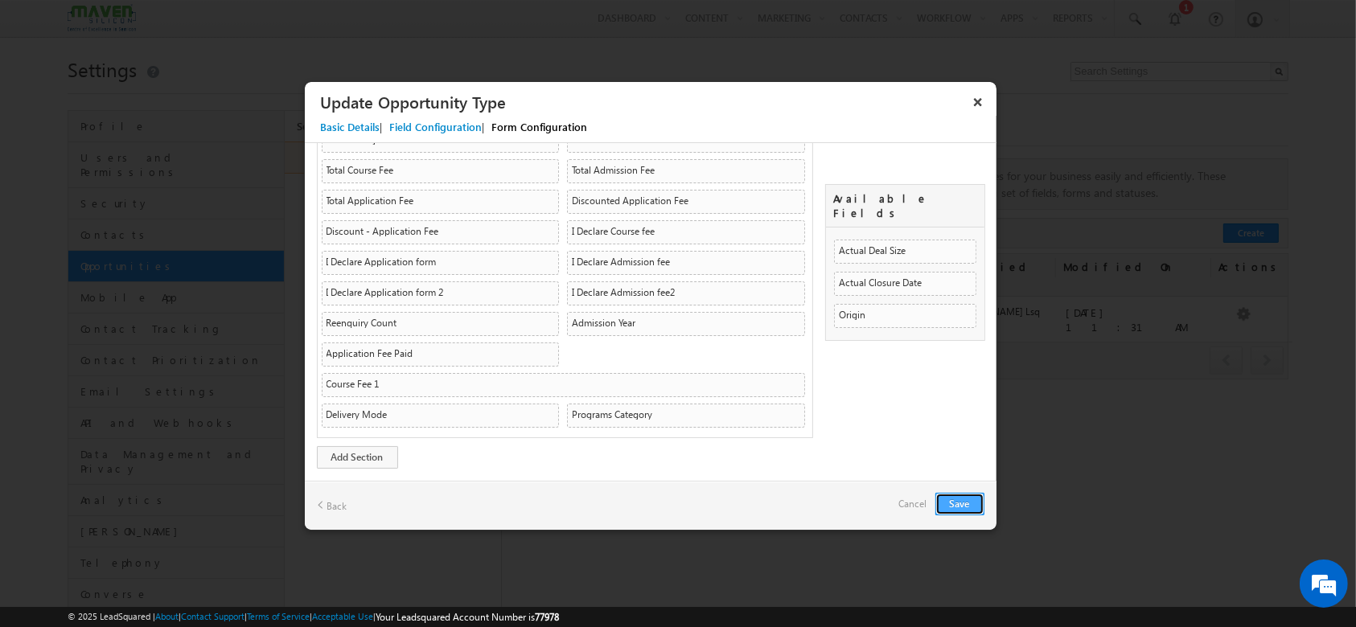
click at [965, 507] on button "Save" at bounding box center [959, 504] width 49 height 23
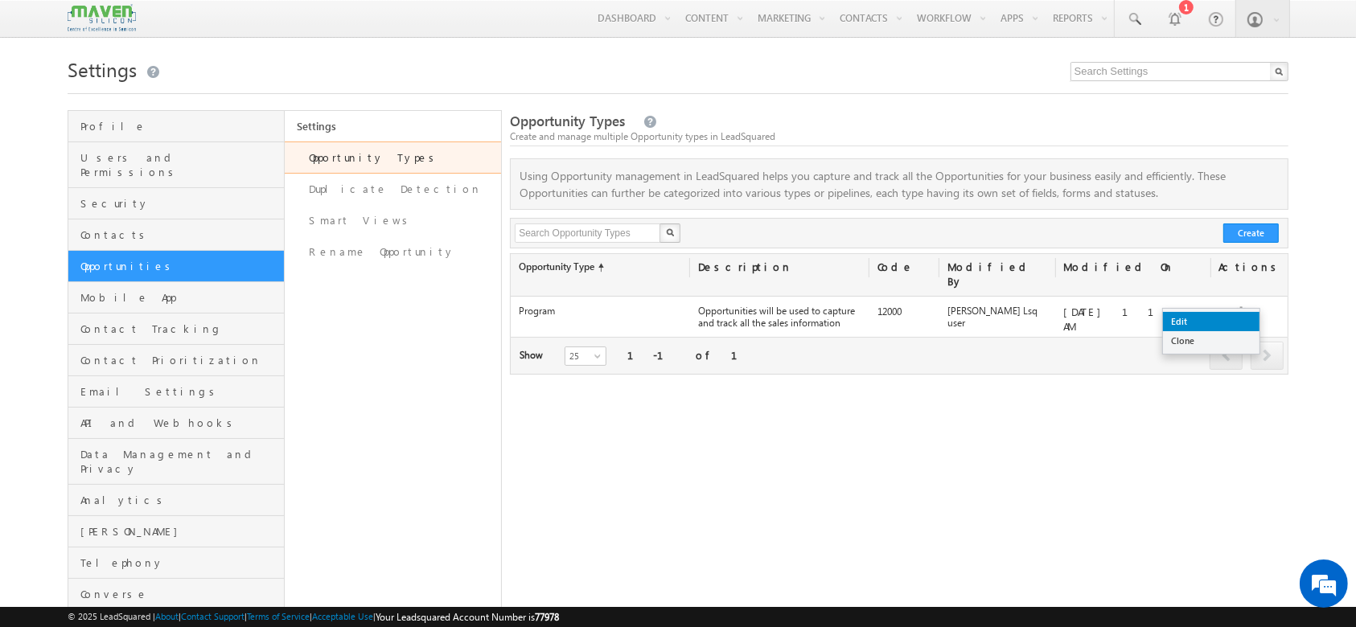
click at [1210, 323] on link "Edit" at bounding box center [1211, 321] width 97 height 19
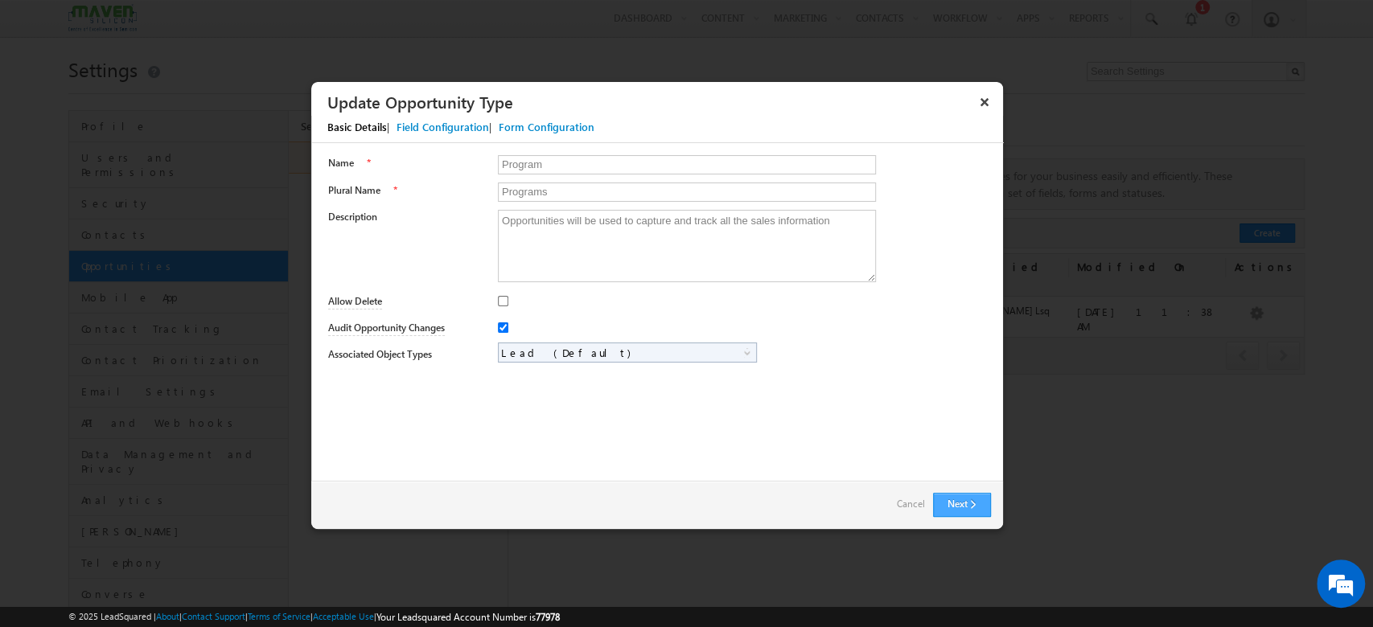
click at [969, 503] on button "Next" at bounding box center [962, 505] width 58 height 24
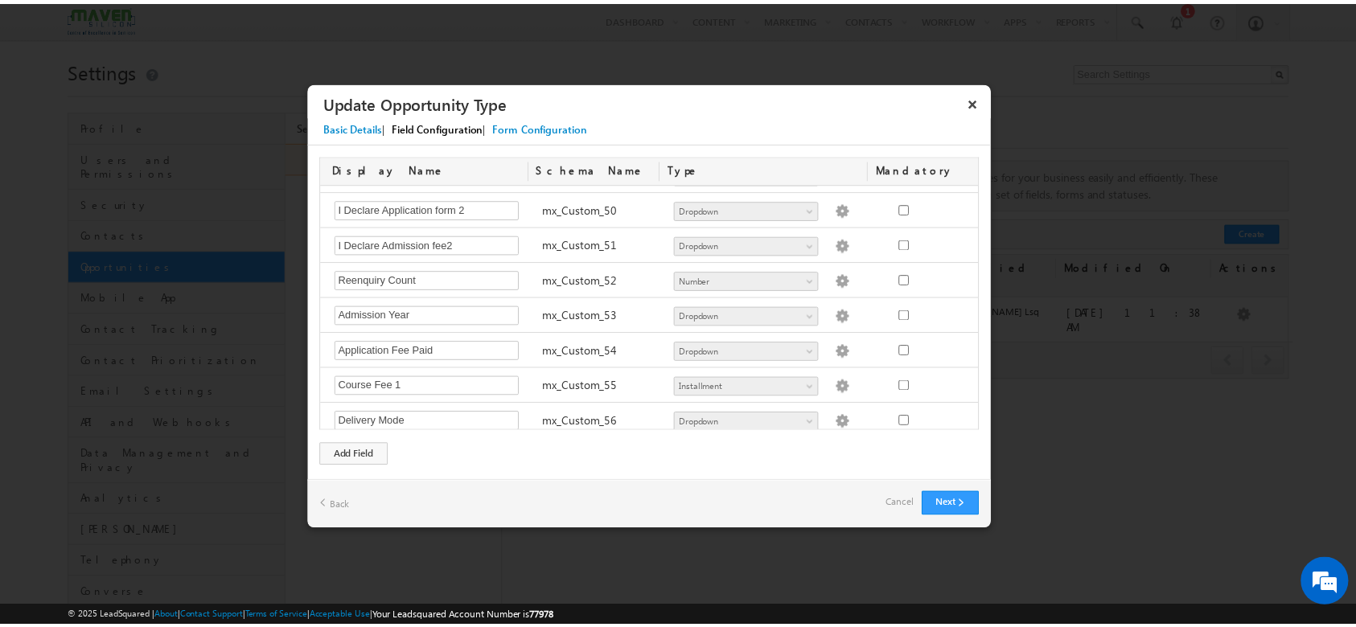
scroll to position [1795, 0]
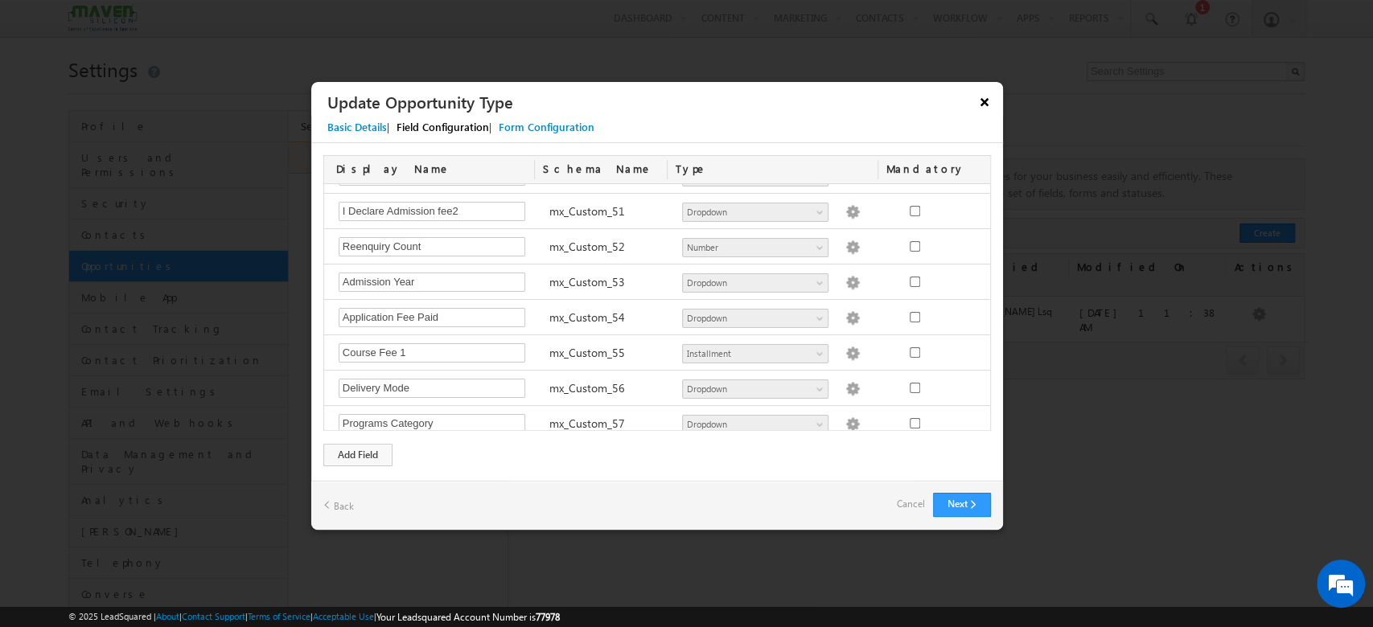
click at [980, 101] on button "×" at bounding box center [984, 102] width 26 height 28
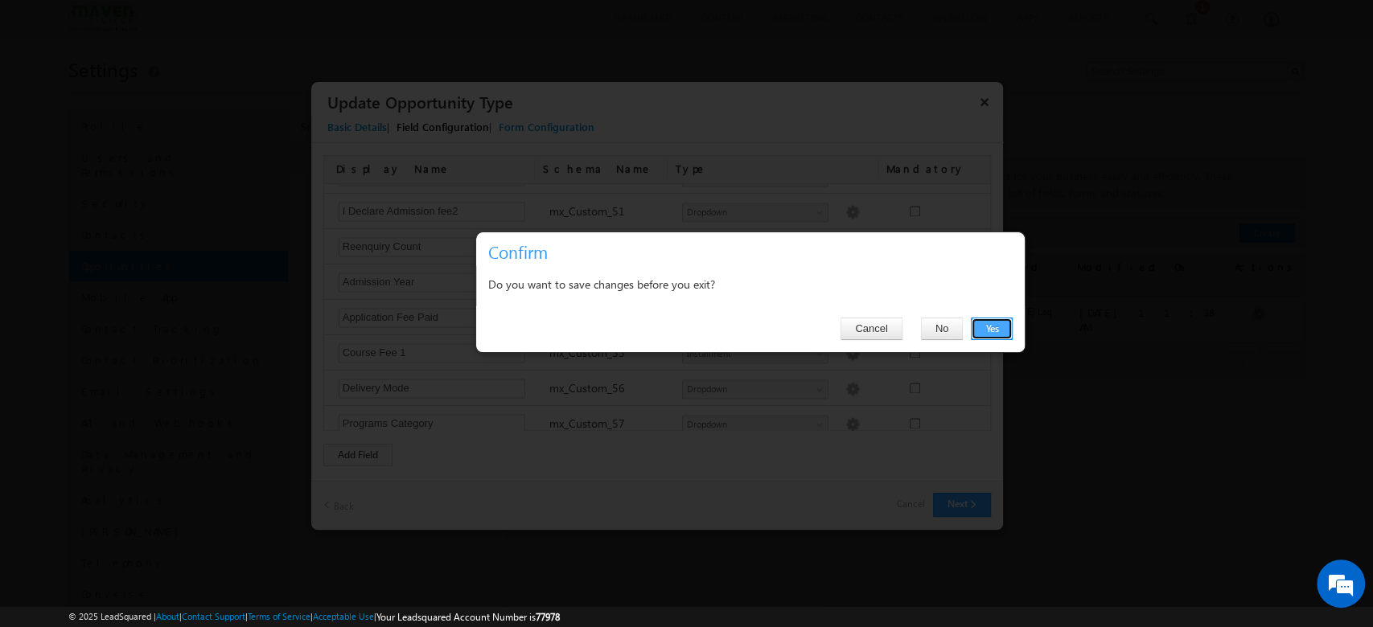
click at [985, 325] on button "Yes" at bounding box center [992, 329] width 42 height 23
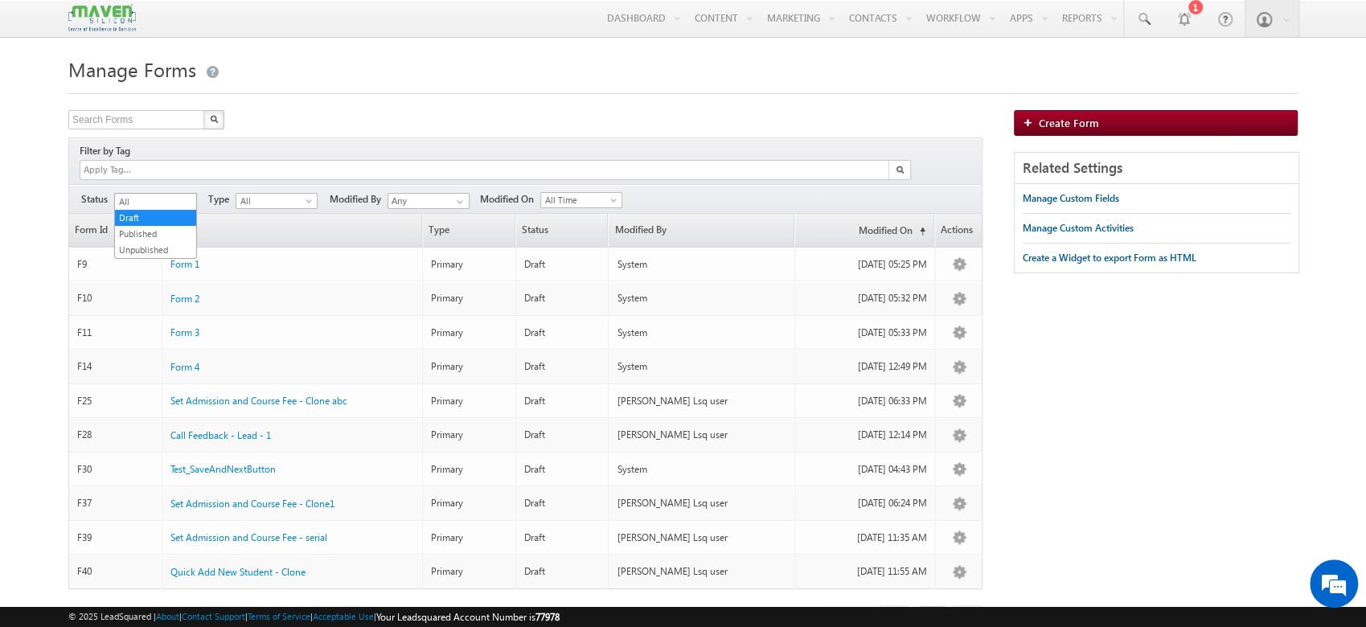
click at [157, 194] on span "Draft" at bounding box center [153, 201] width 76 height 14
click at [156, 232] on link "Published" at bounding box center [155, 234] width 81 height 14
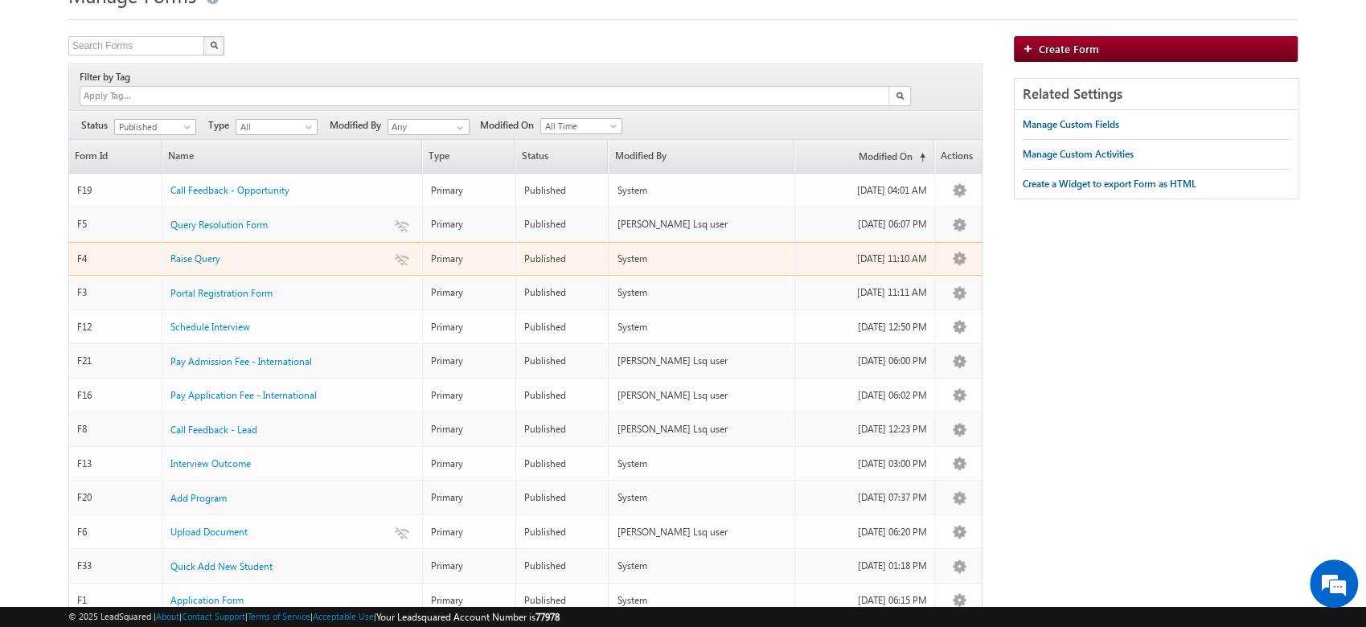
scroll to position [107, 0]
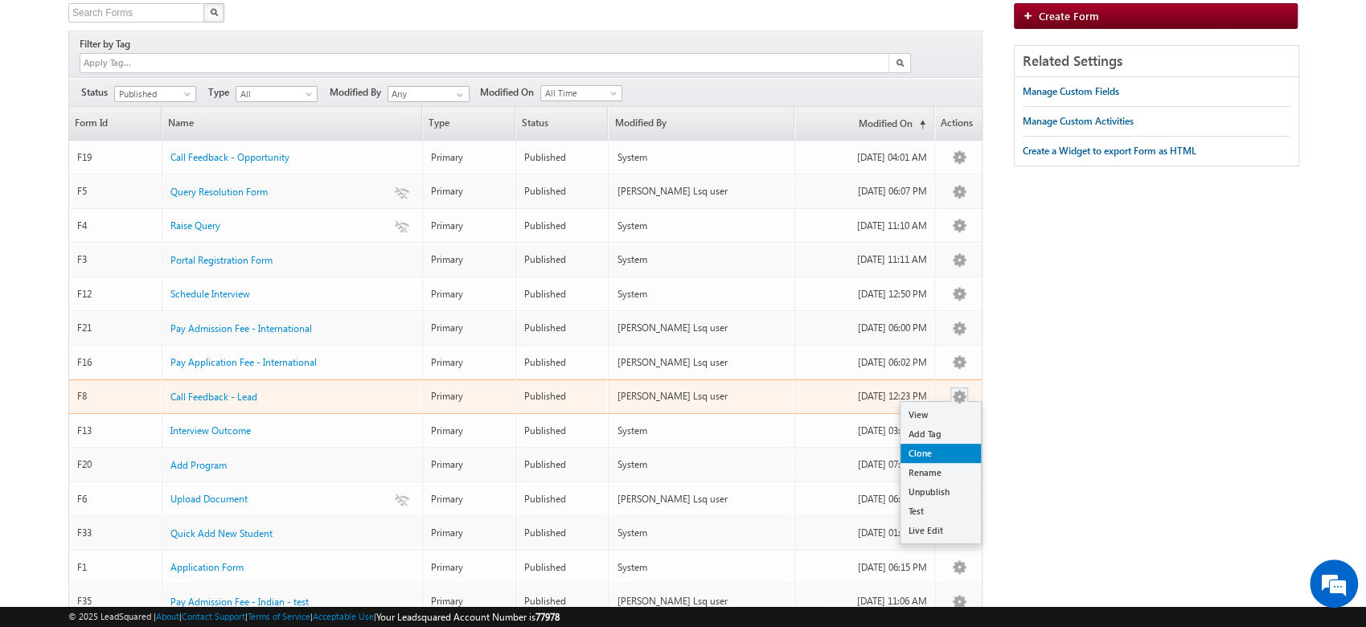
click at [932, 444] on link "Clone" at bounding box center [941, 453] width 80 height 19
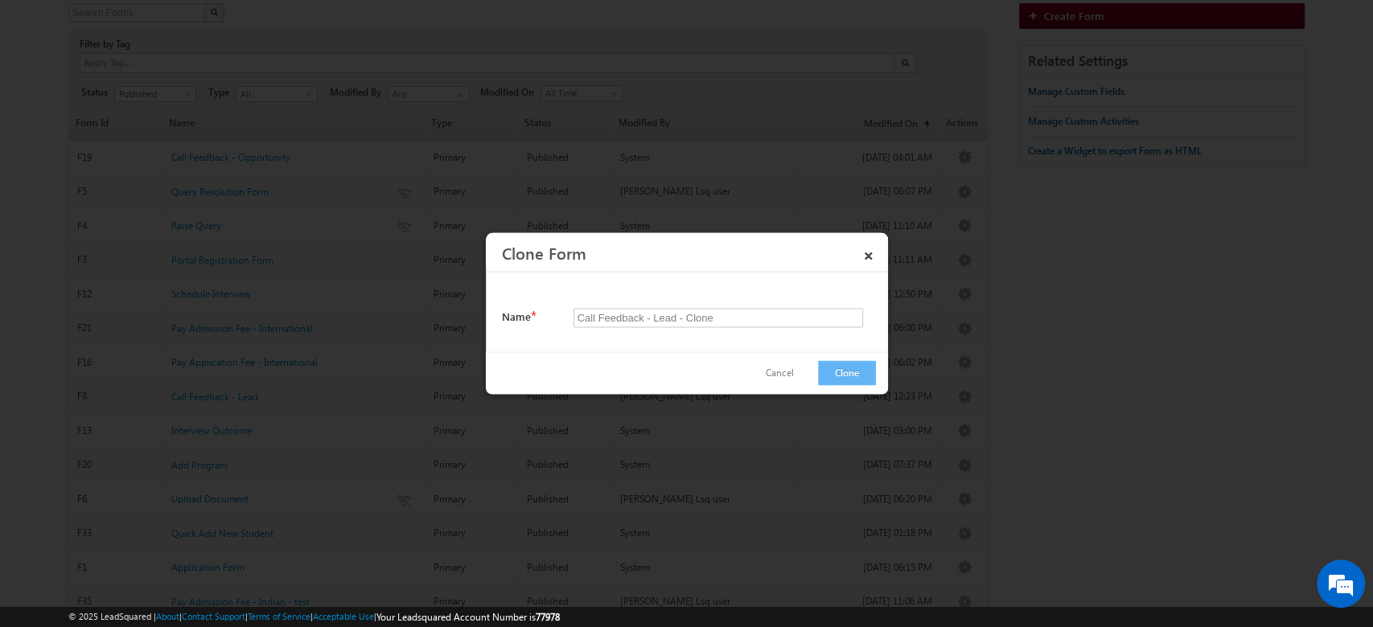
click at [821, 368] on button "Clone" at bounding box center [847, 373] width 58 height 25
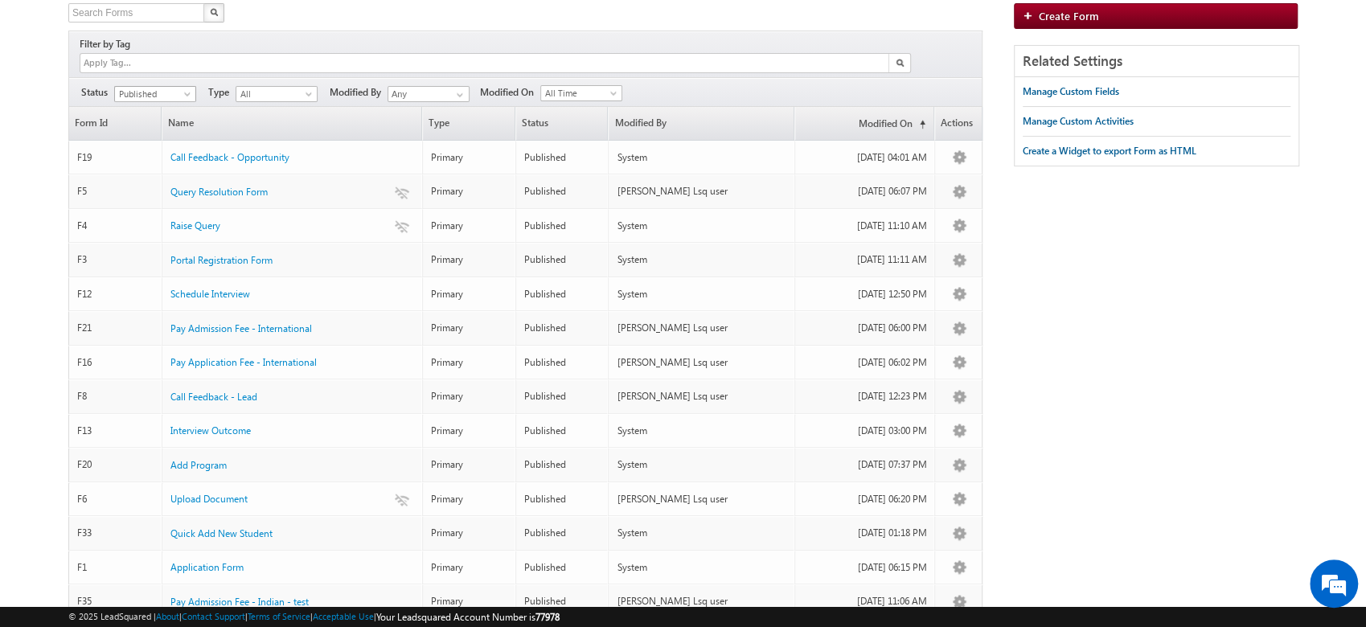
click at [183, 91] on span at bounding box center [189, 97] width 13 height 13
click at [159, 113] on link "Draft" at bounding box center [155, 111] width 81 height 14
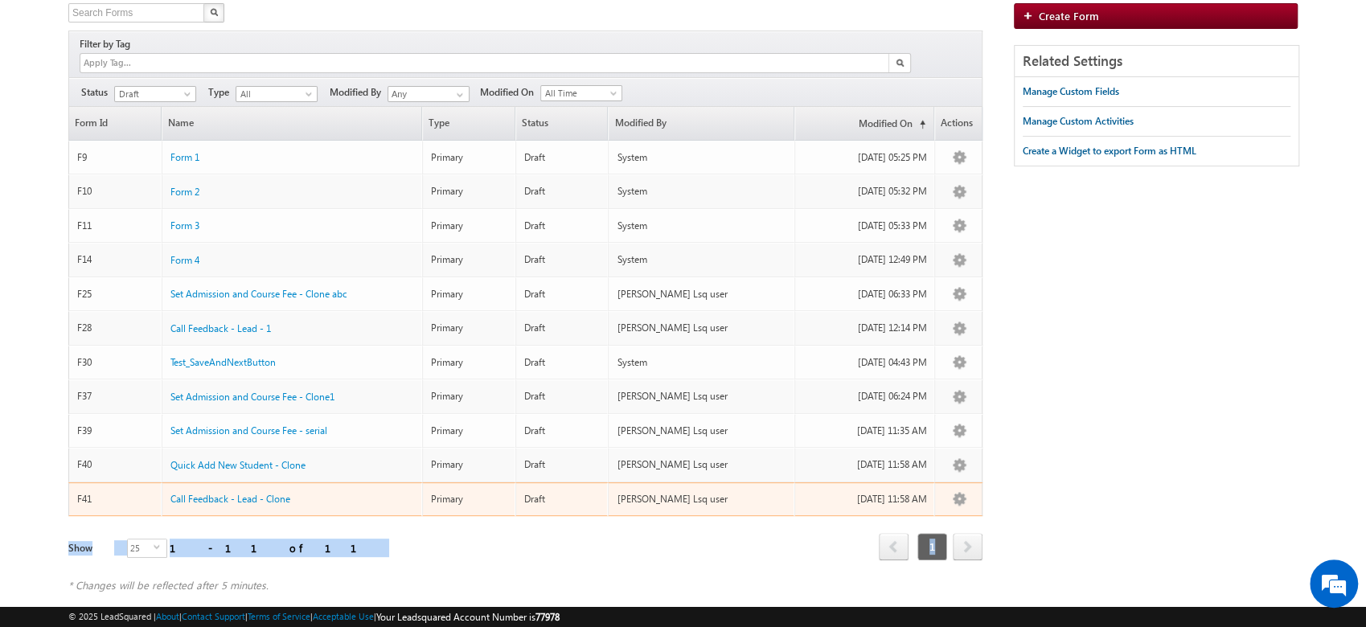
drag, startPoint x: 272, startPoint y: 473, endPoint x: 419, endPoint y: 536, distance: 160.3
click at [467, 544] on div "Form Id Name Type Status Modified By Modified On (sorted ascending) Actions F9 …" at bounding box center [525, 342] width 914 height 471
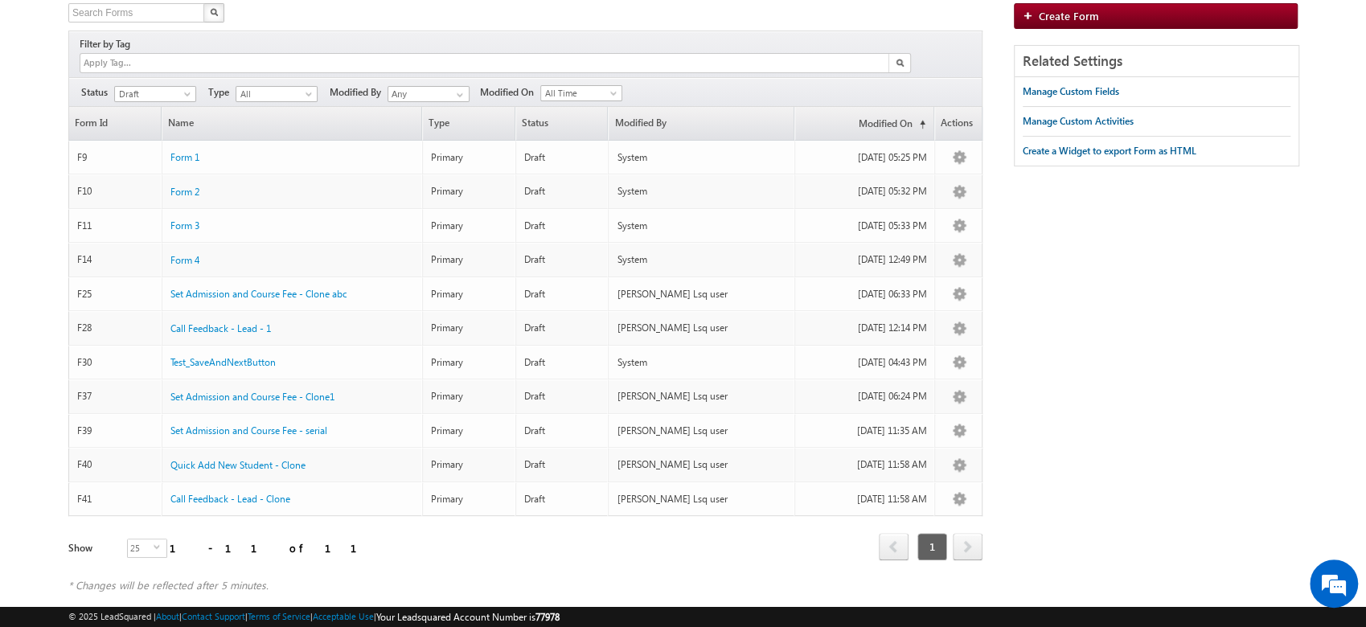
click at [302, 486] on div "Call Feedback - Lead - Clone" at bounding box center [292, 495] width 244 height 18
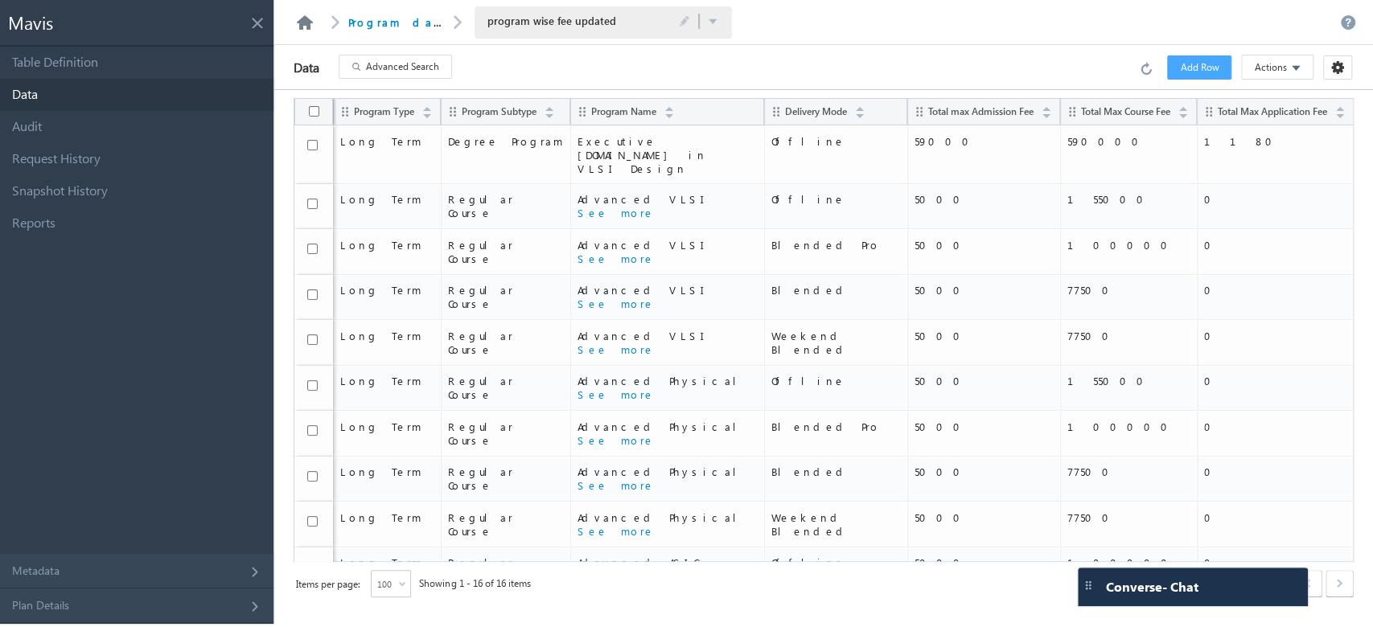
click at [303, 23] on link at bounding box center [304, 22] width 19 height 14
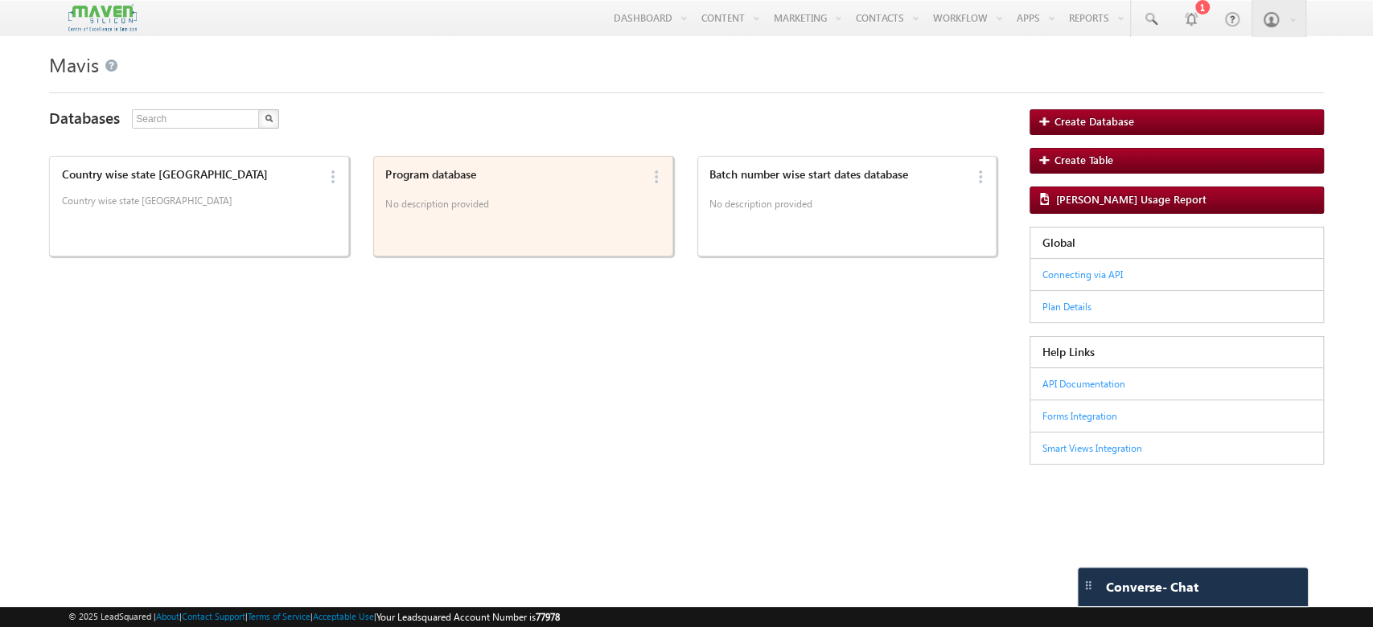
click at [509, 223] on div "Program database No description provided" at bounding box center [510, 206] width 261 height 86
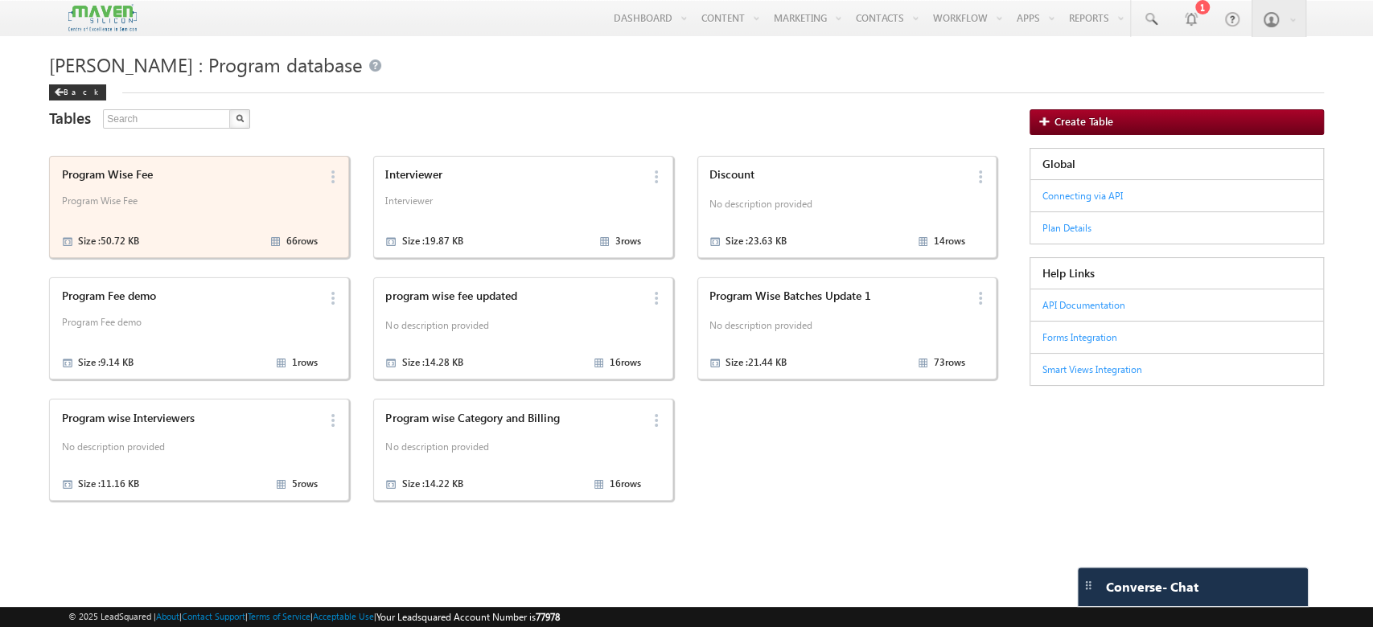
click at [209, 228] on div "Program Wise Fee Program Wise Fee Size : 50.72 KB 66 rows" at bounding box center [186, 207] width 261 height 88
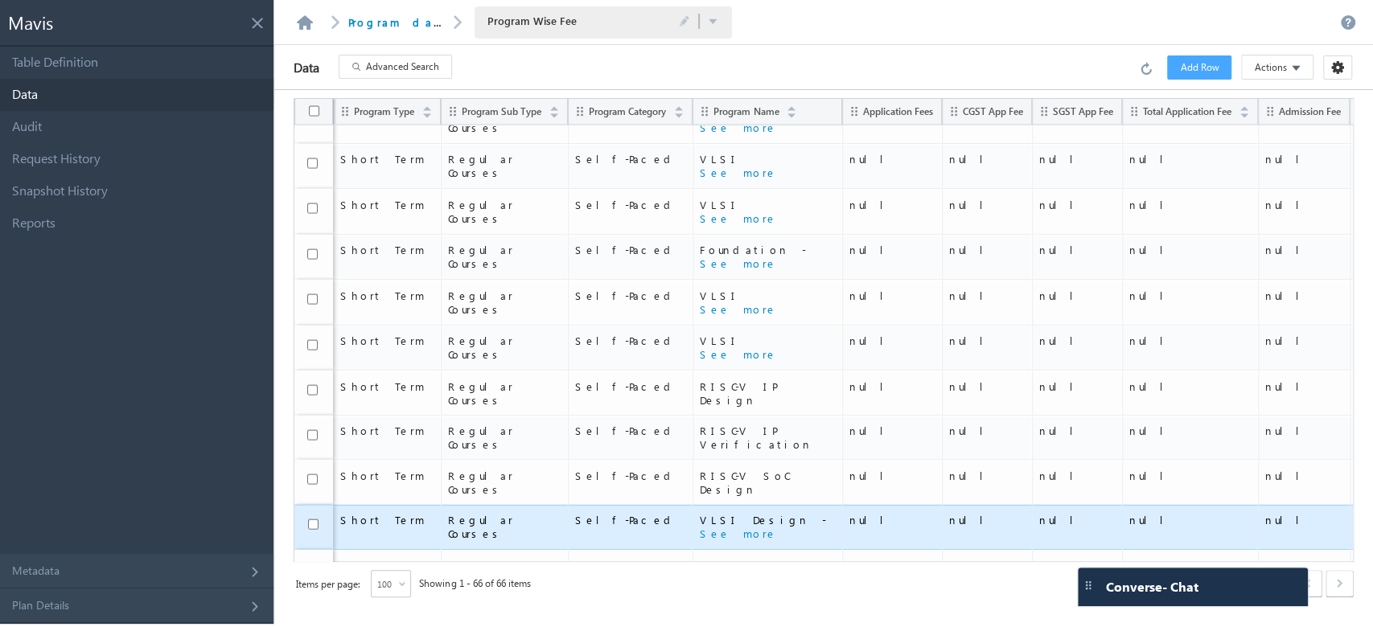
scroll to position [2359, 0]
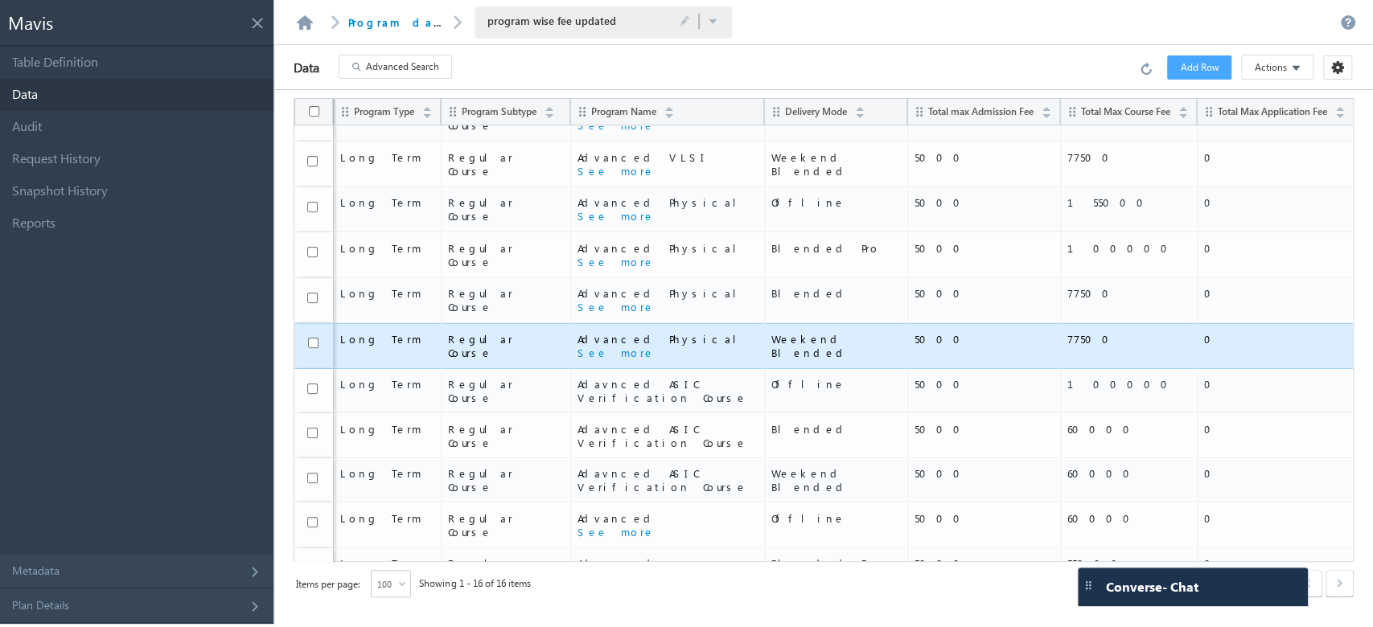
scroll to position [252, 0]
